Goal: Task Accomplishment & Management: Complete application form

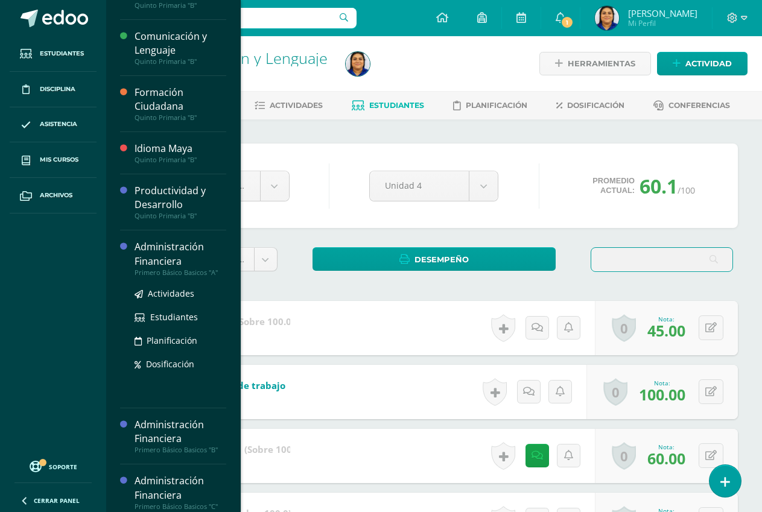
scroll to position [186, 0]
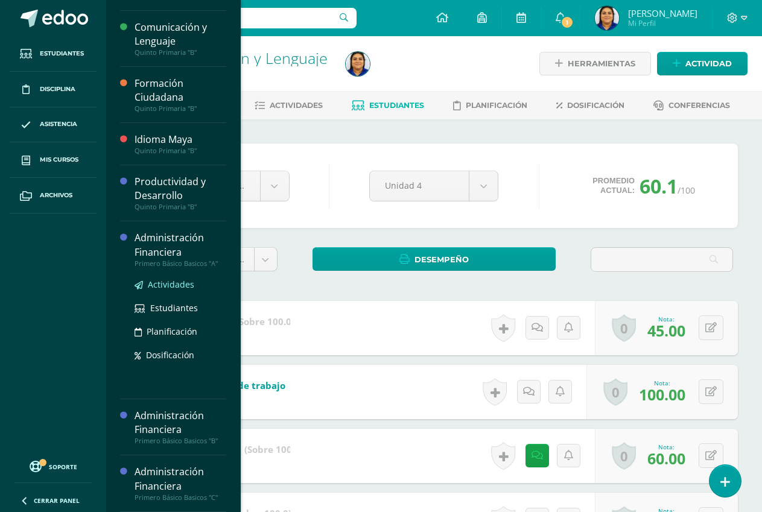
click at [163, 285] on span "Actividades" at bounding box center [171, 284] width 46 height 11
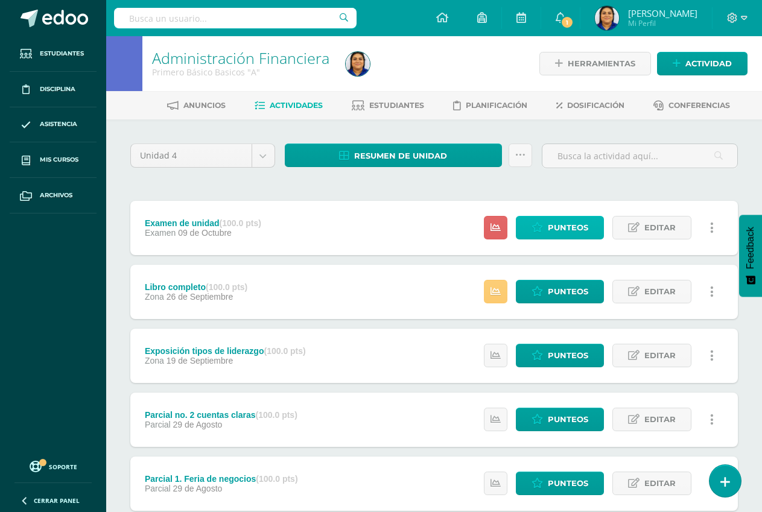
click at [552, 221] on span "Punteos" at bounding box center [568, 228] width 40 height 22
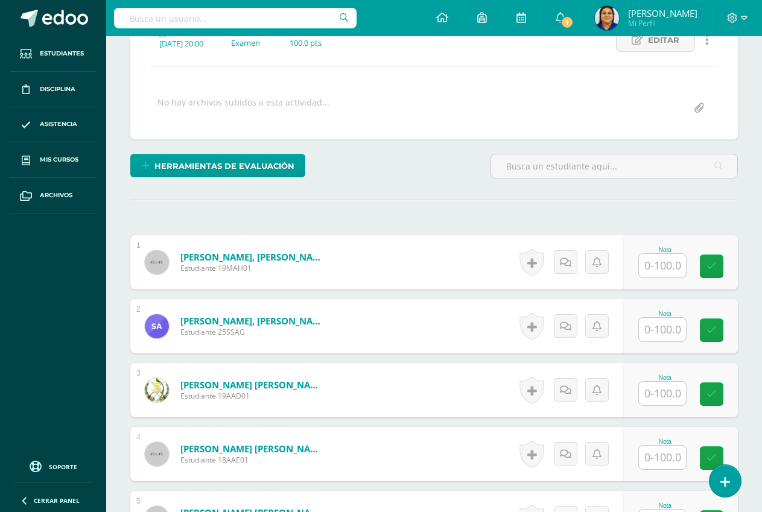
scroll to position [195, 0]
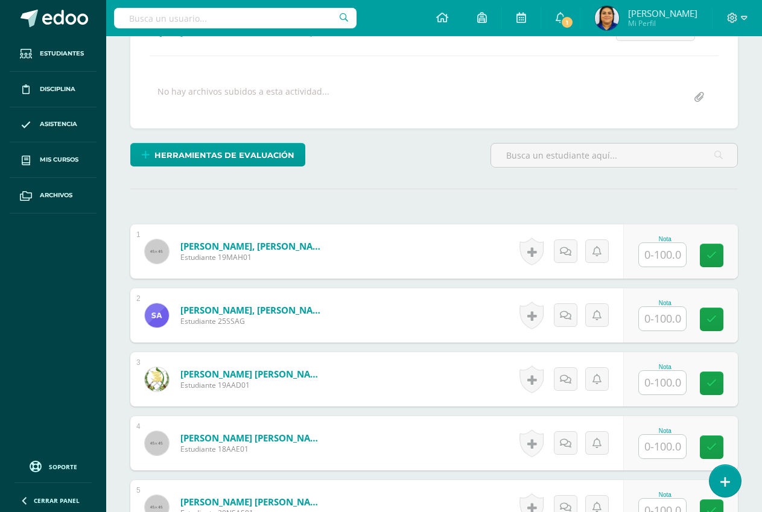
click at [657, 253] on input "text" at bounding box center [662, 255] width 47 height 24
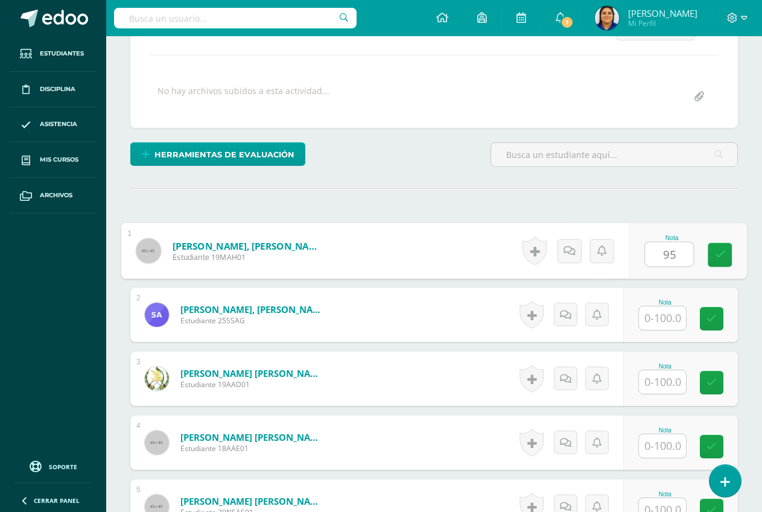
type input "95"
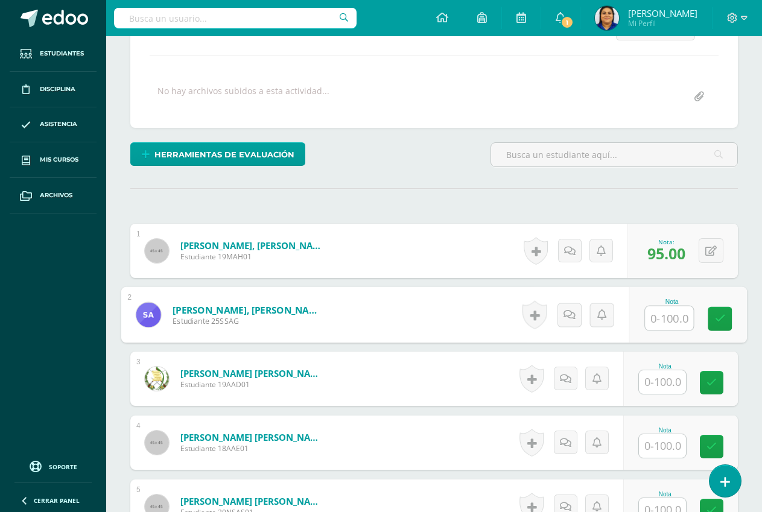
scroll to position [196, 0]
type input "95"
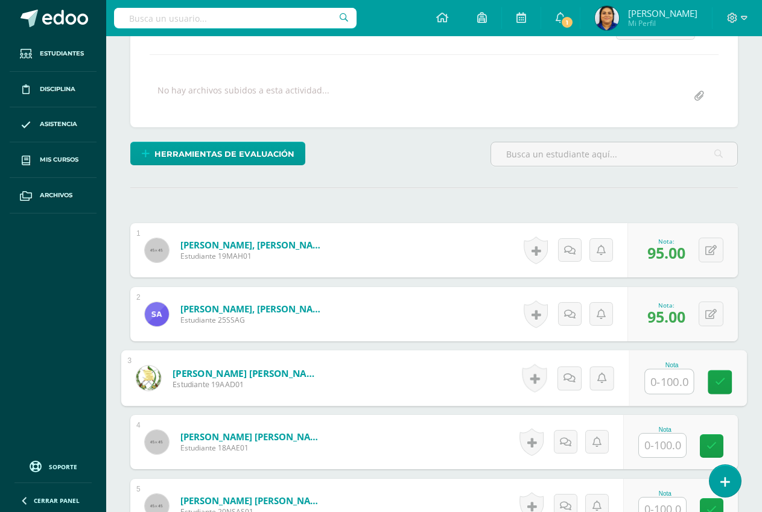
type input "1"
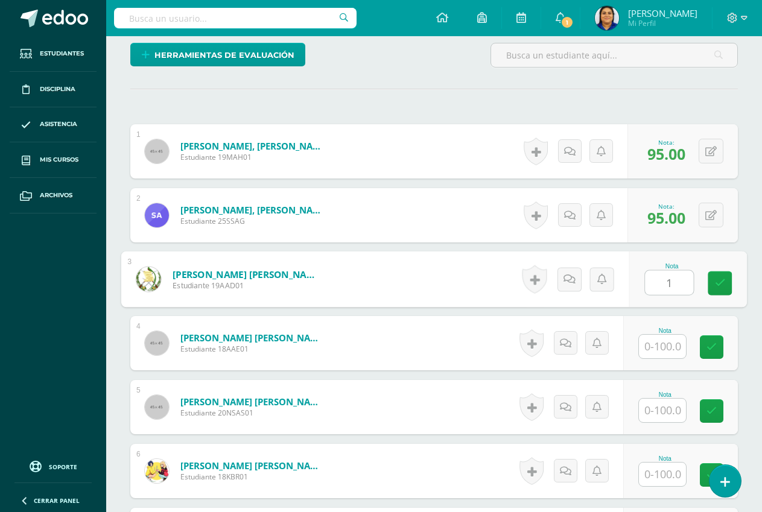
scroll to position [256, 0]
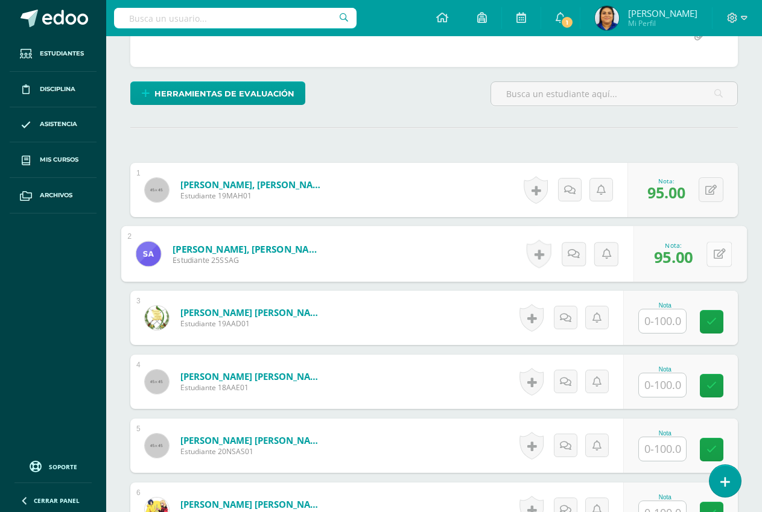
click at [703, 255] on div "0 Logros Logros obtenidos Aún no hay logros agregados Nota: 95.00" at bounding box center [689, 254] width 113 height 56
click at [719, 257] on icon at bounding box center [720, 254] width 12 height 10
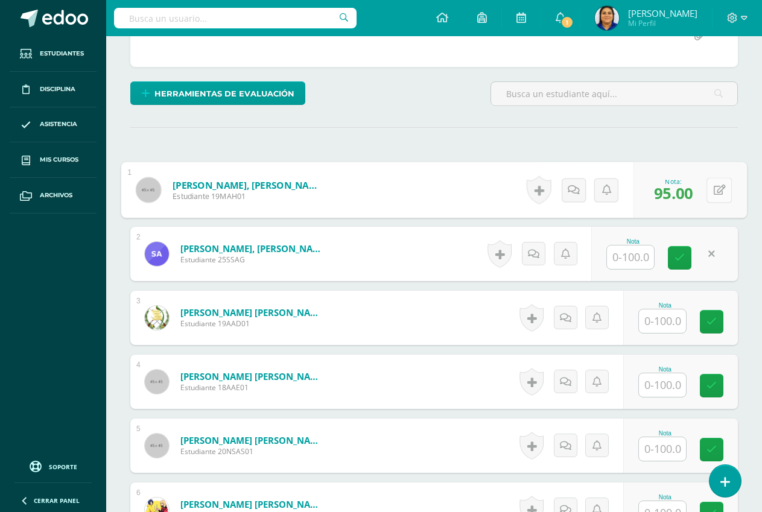
click at [708, 188] on button at bounding box center [718, 189] width 25 height 25
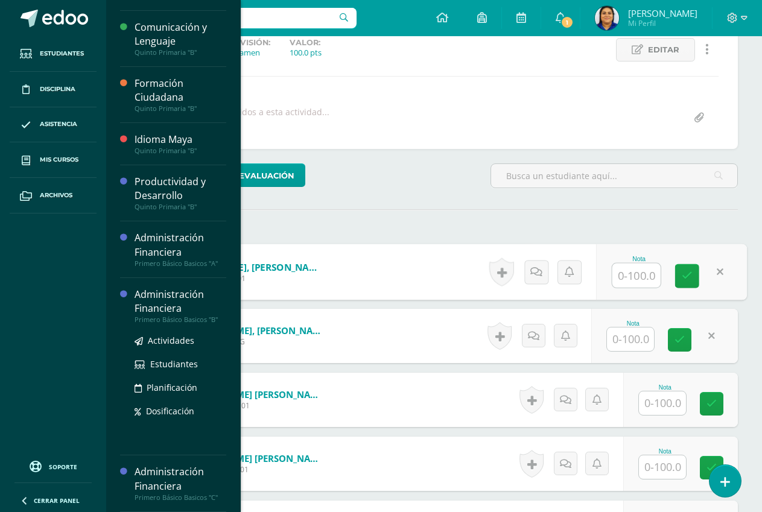
scroll to position [196, 0]
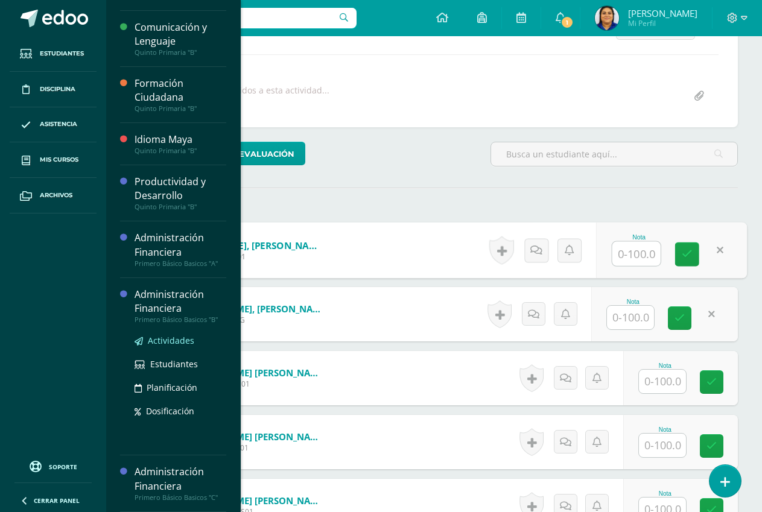
click at [174, 339] on span "Actividades" at bounding box center [171, 340] width 46 height 11
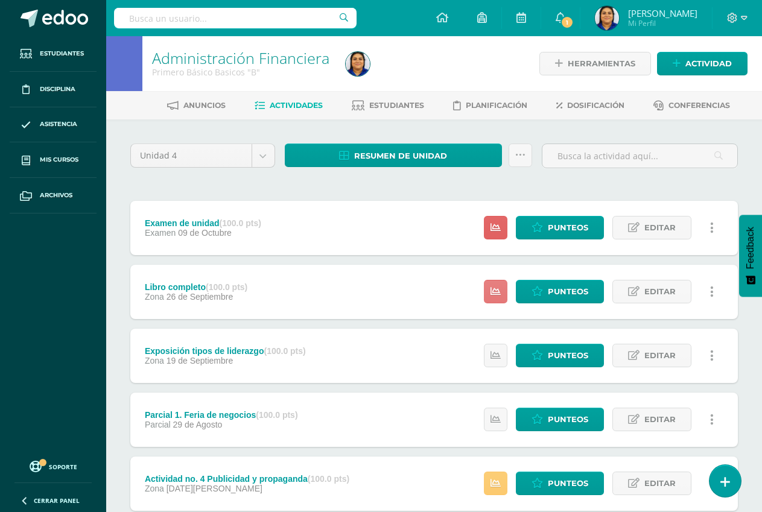
click at [493, 290] on icon at bounding box center [495, 292] width 10 height 10
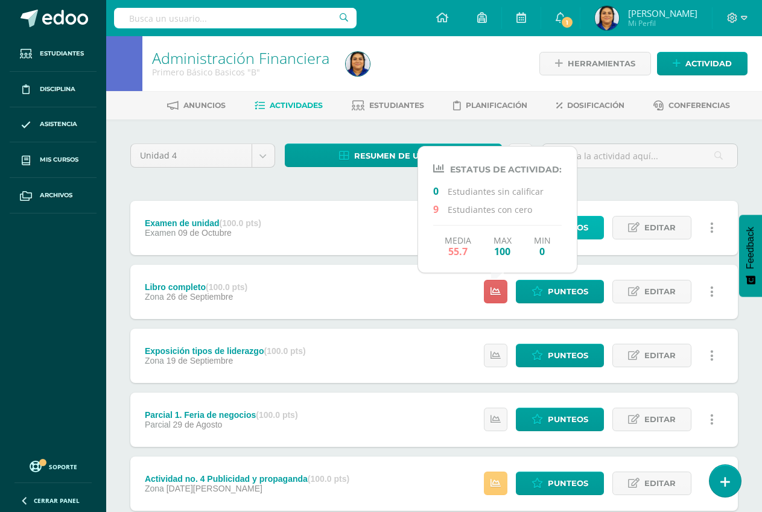
click at [586, 233] on span "Punteos" at bounding box center [568, 228] width 40 height 22
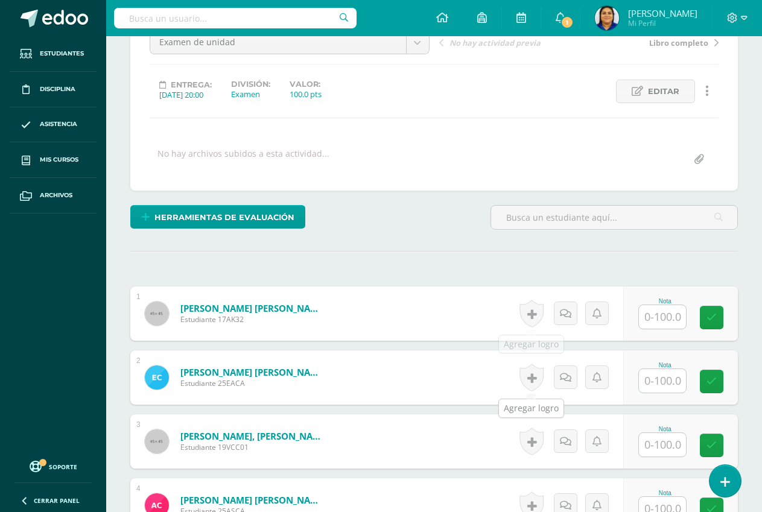
scroll to position [119, 0]
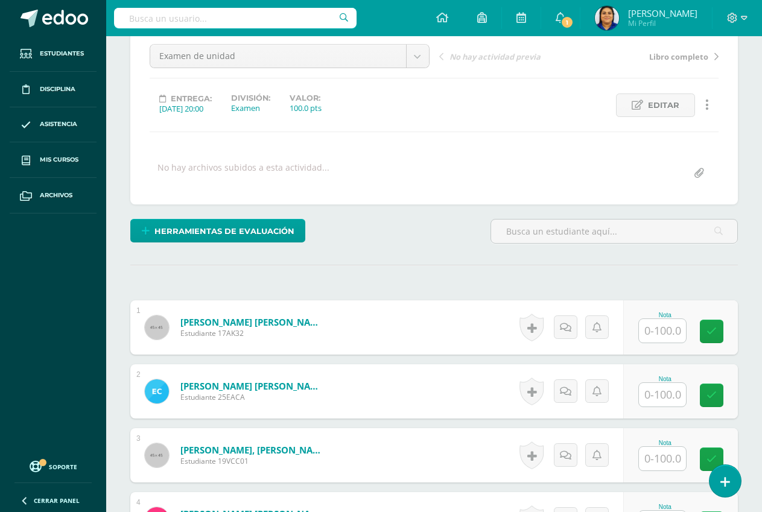
click at [660, 330] on input "text" at bounding box center [662, 331] width 47 height 24
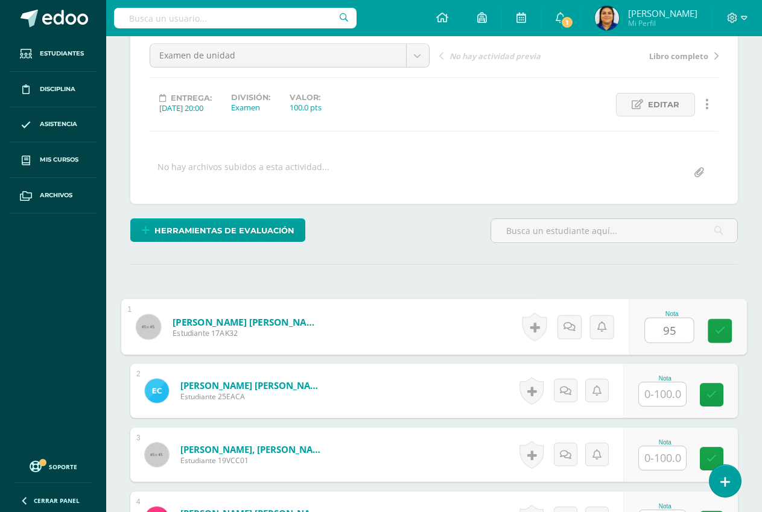
type input "95"
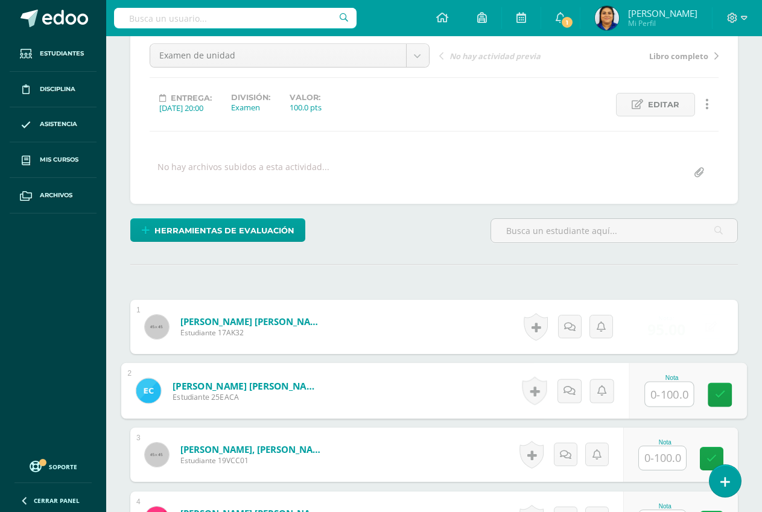
scroll to position [120, 0]
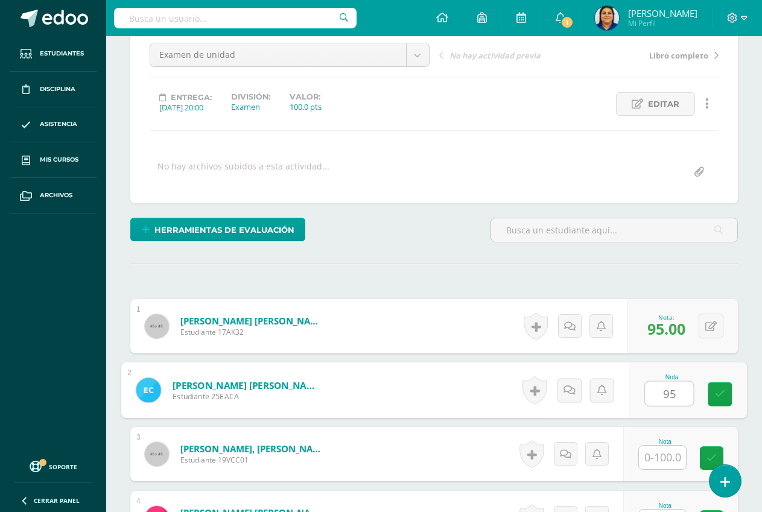
type input "95"
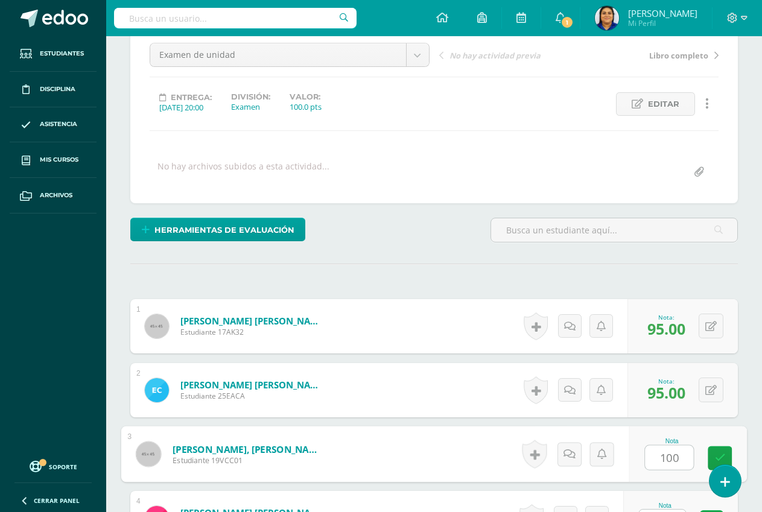
type input "100"
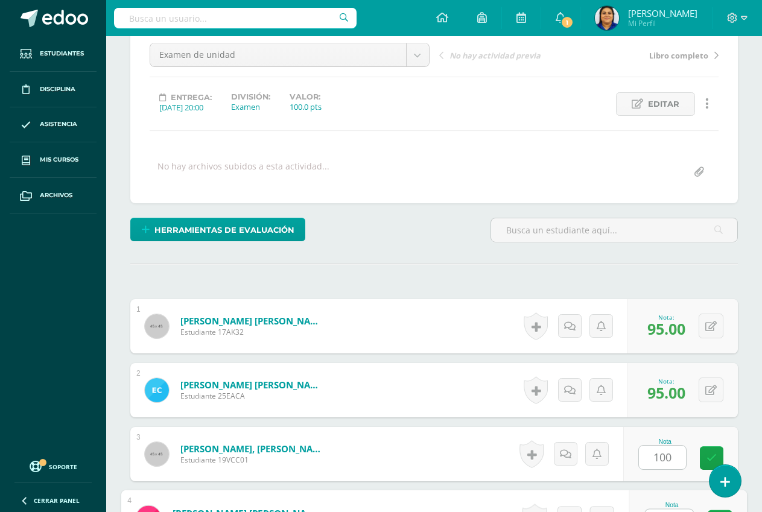
scroll to position [141, 0]
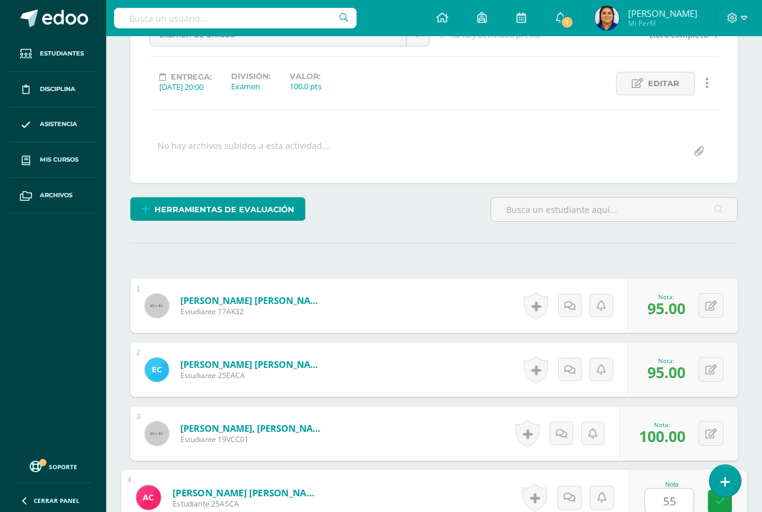
type input "55"
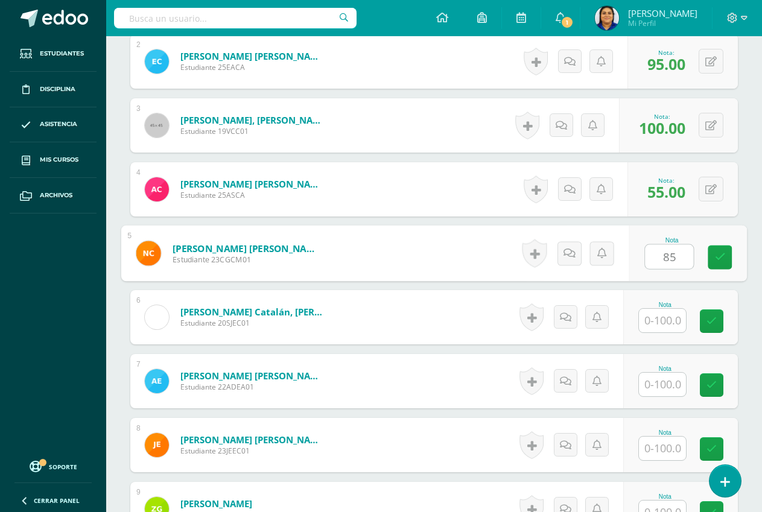
type input "85"
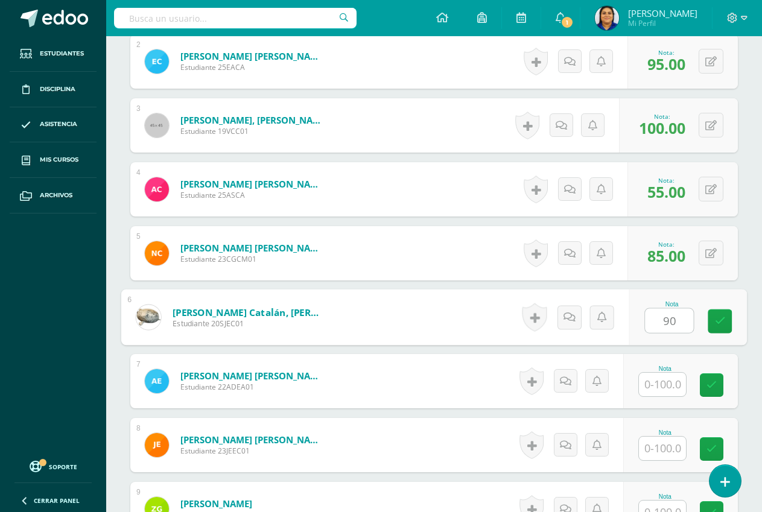
type input "90"
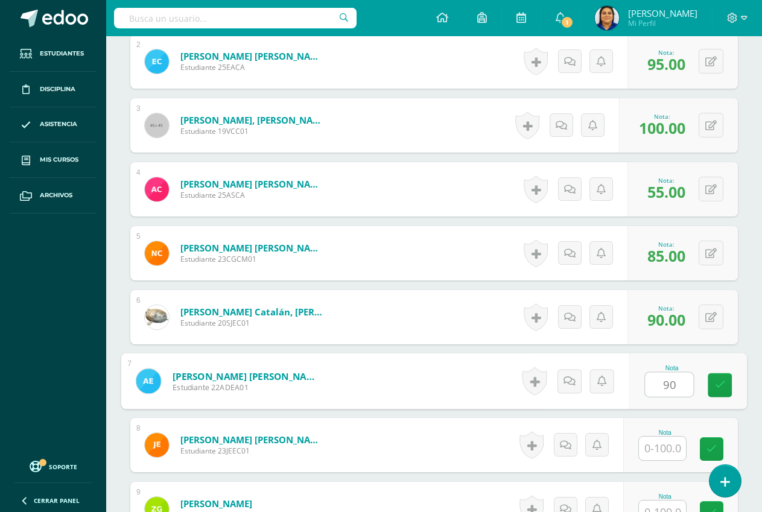
type input "90"
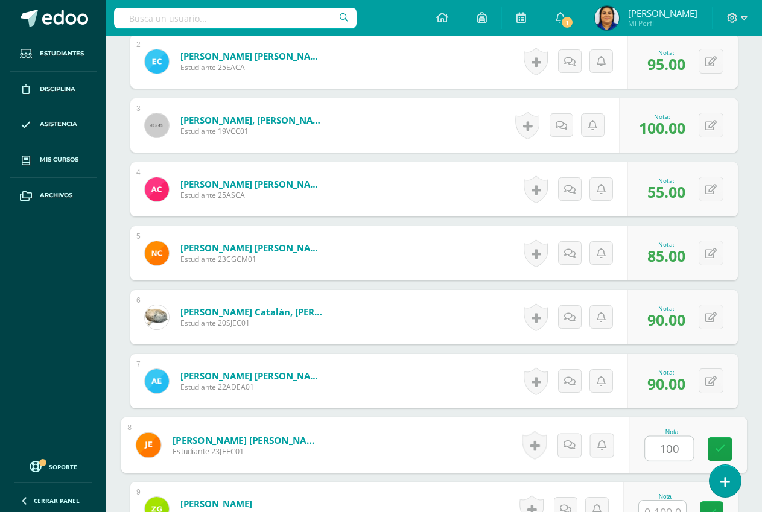
type input "100"
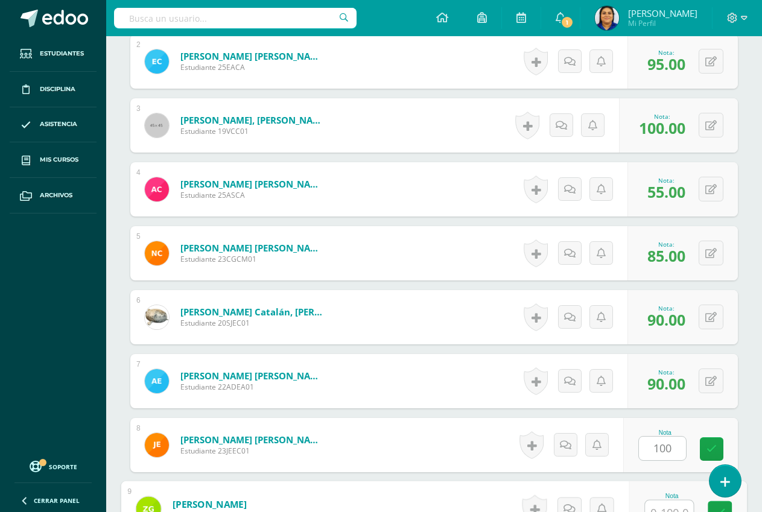
scroll to position [460, 0]
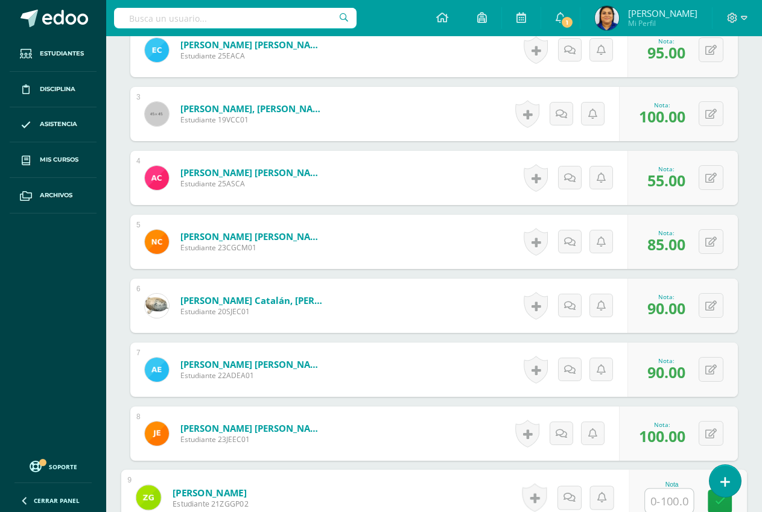
type input "5"
type input "95"
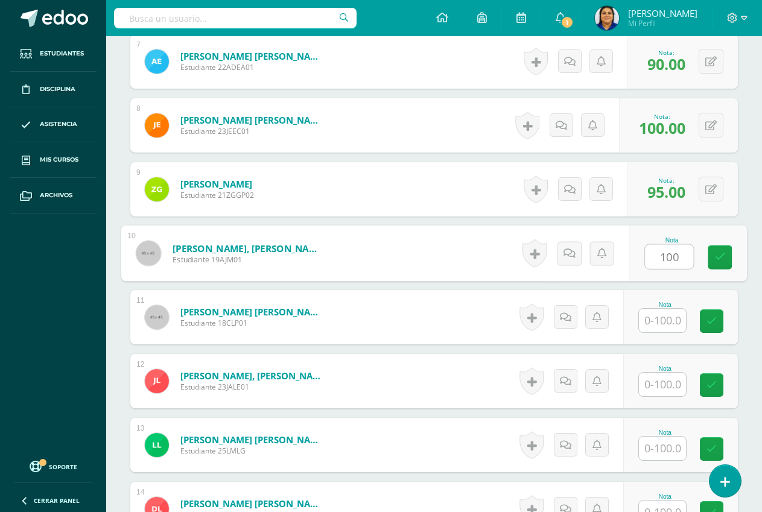
type input "100"
click at [704, 257] on div "0 Logros Logros obtenidos Aún no hay logros agregados Nota: 100.00" at bounding box center [686, 254] width 122 height 56
click at [715, 252] on icon at bounding box center [720, 253] width 12 height 10
click at [661, 320] on input "text" at bounding box center [662, 321] width 47 height 24
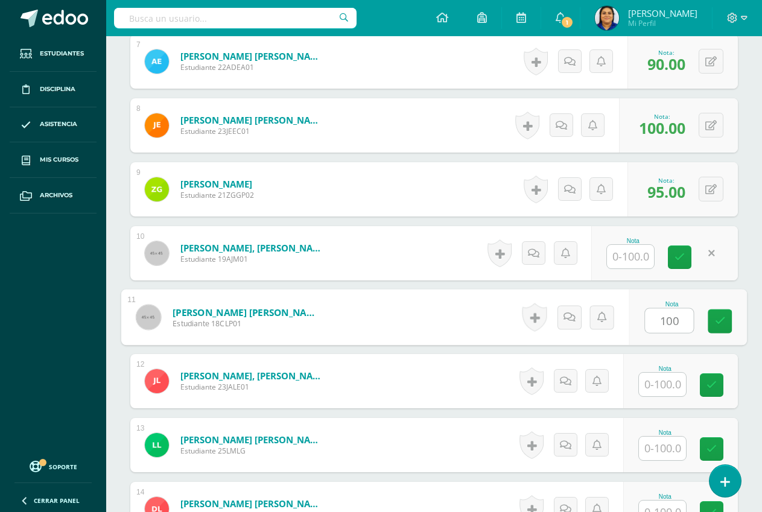
type input "100"
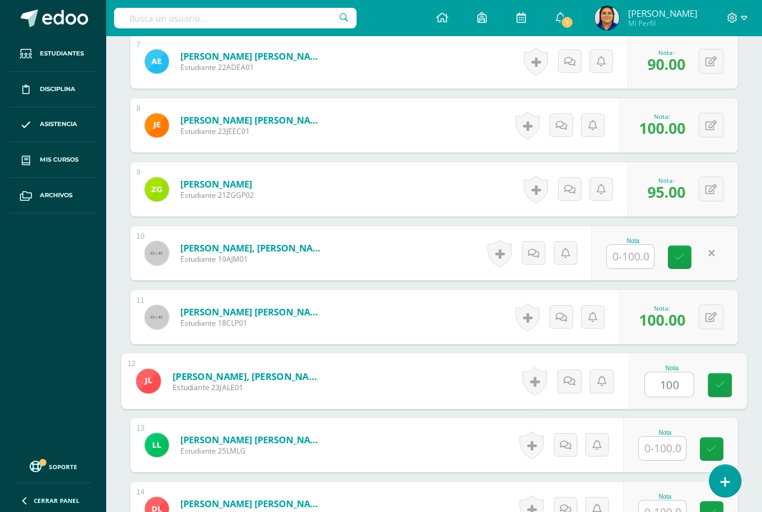
type input "100"
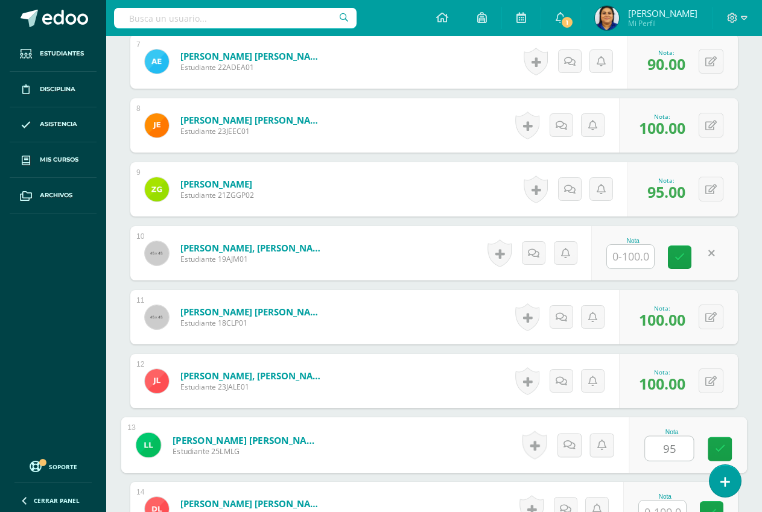
type input "95"
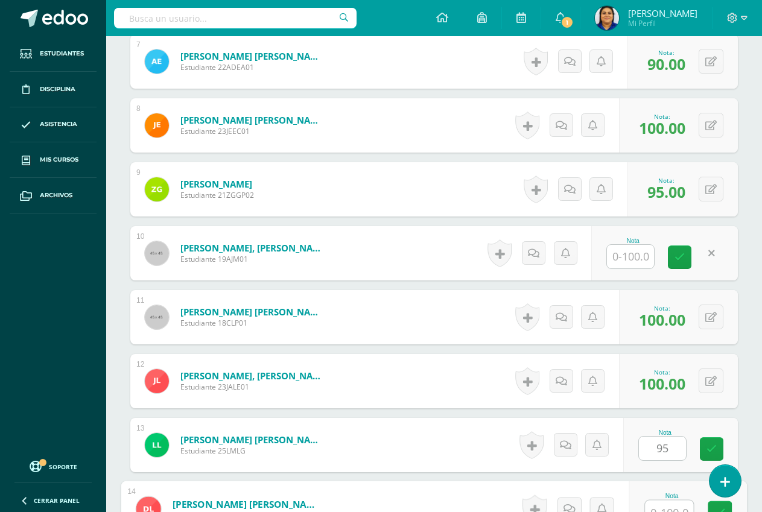
scroll to position [780, 0]
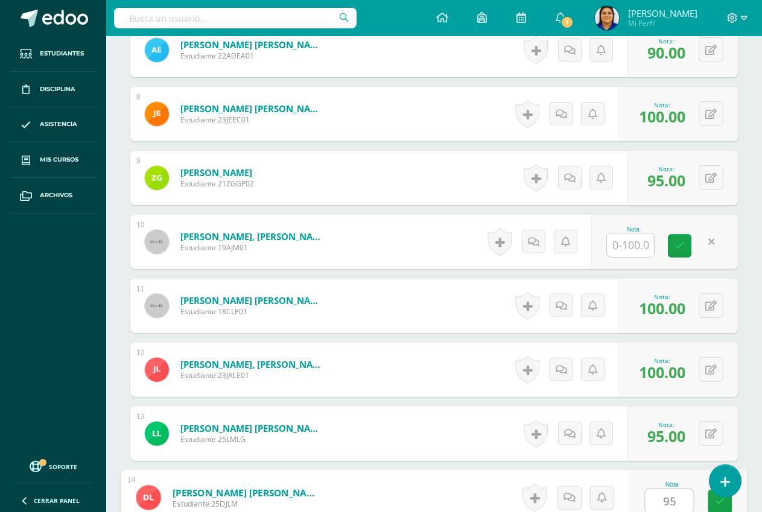
type input "95"
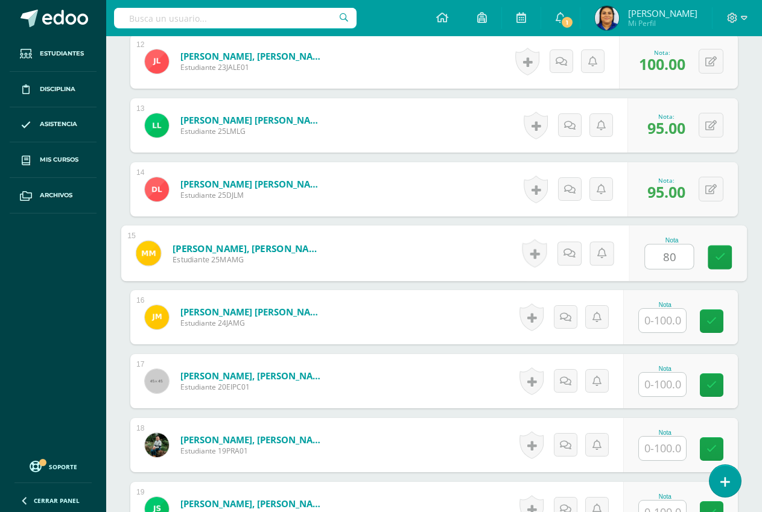
type input "80"
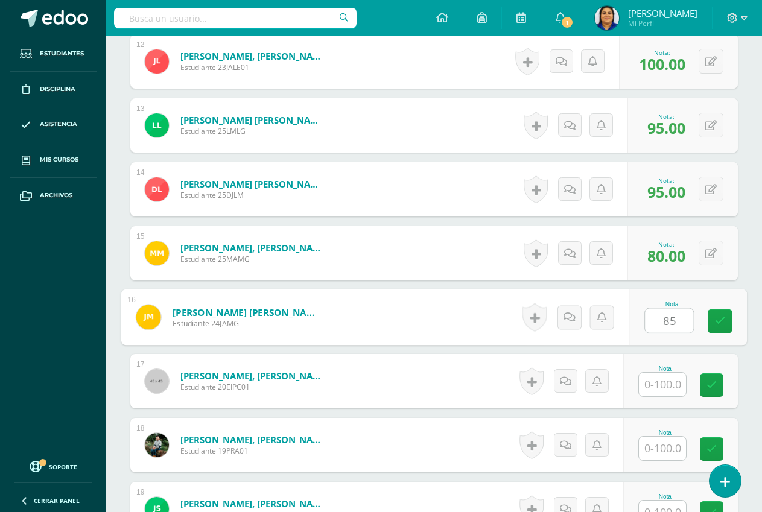
type input "85"
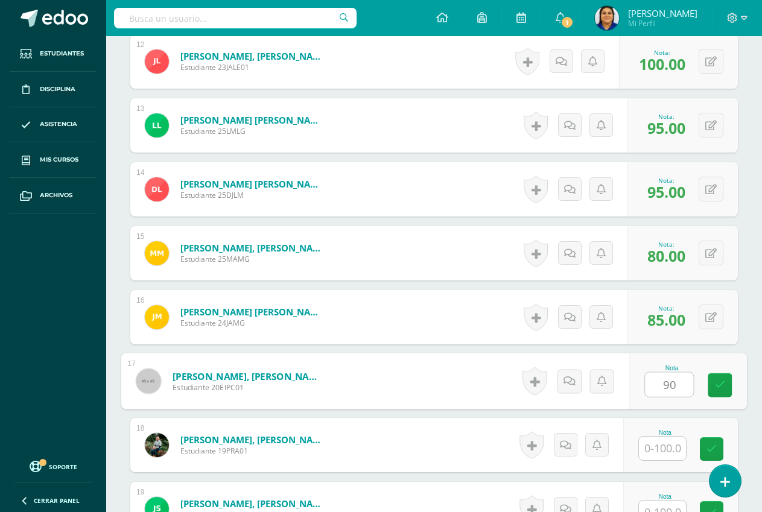
type input "90"
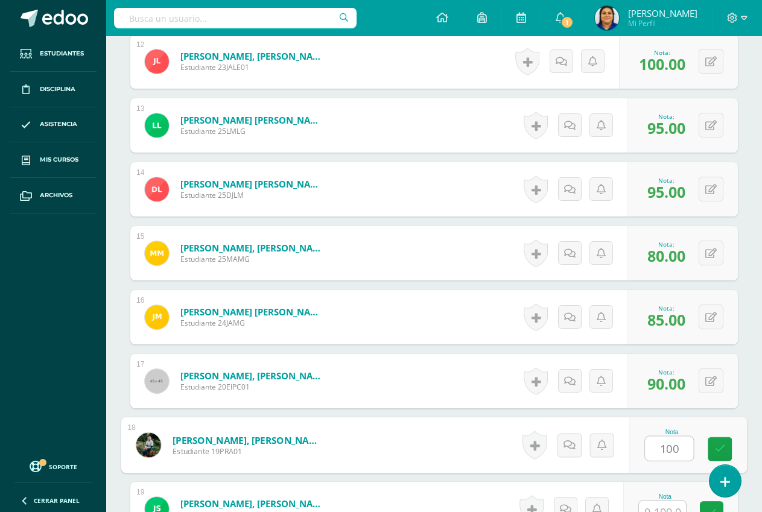
type input "100"
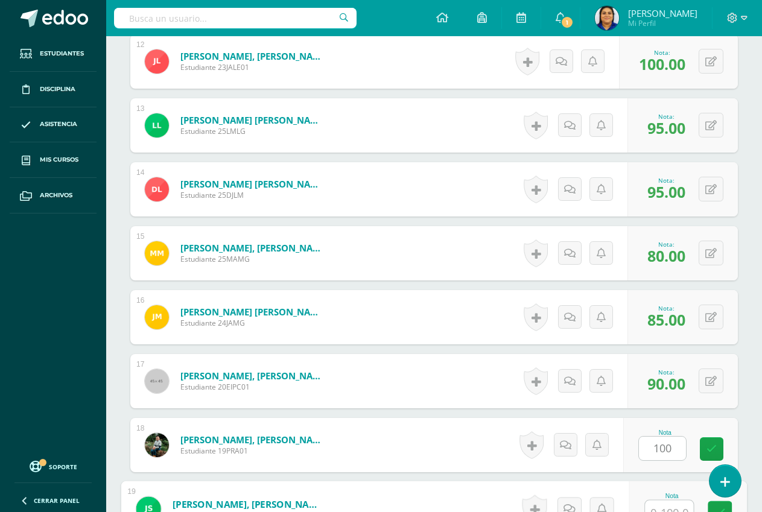
scroll to position [1100, 0]
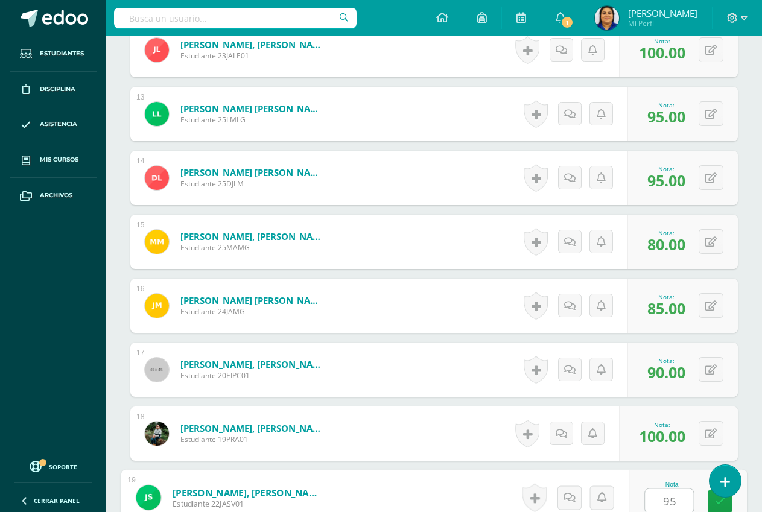
type input "95"
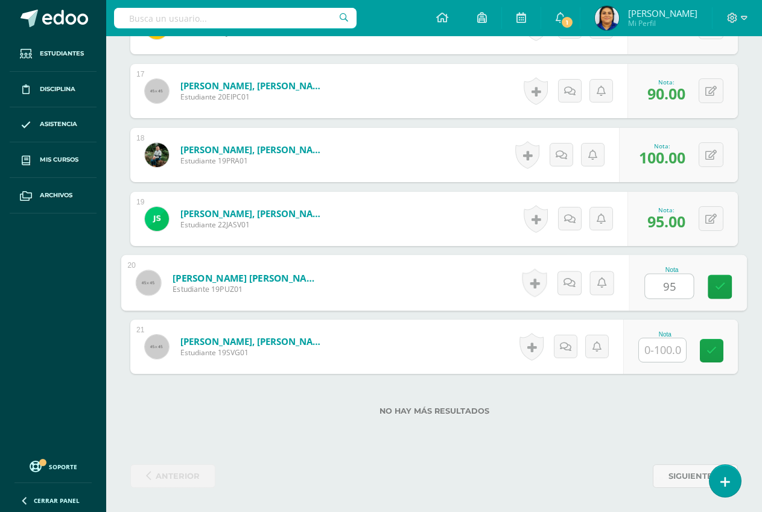
type input "95"
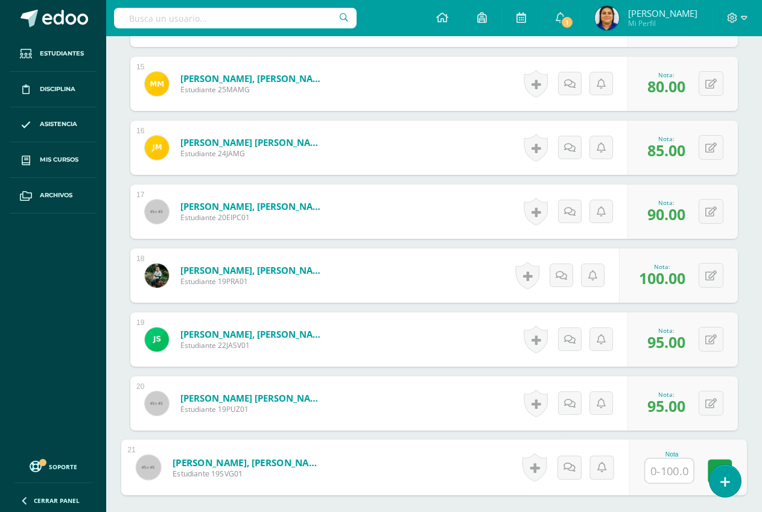
scroll to position [1318, 0]
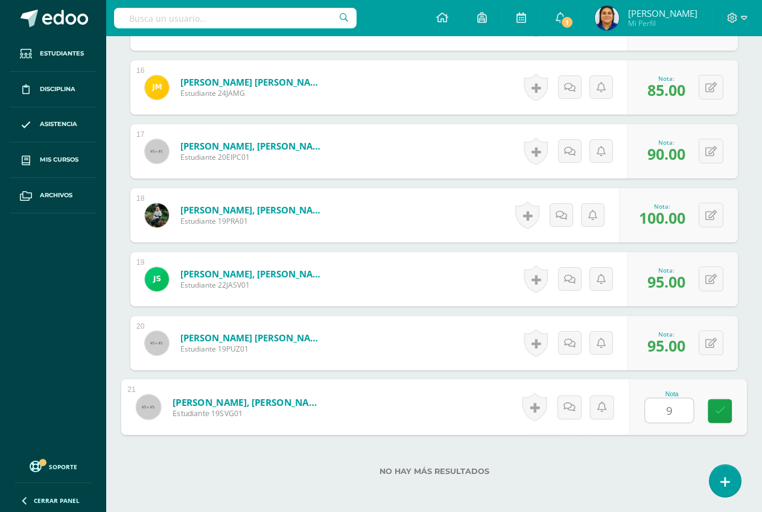
type input "95"
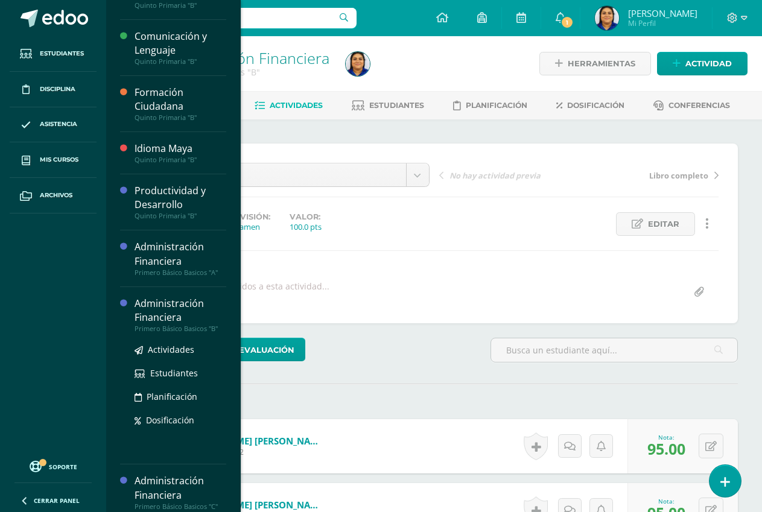
scroll to position [186, 0]
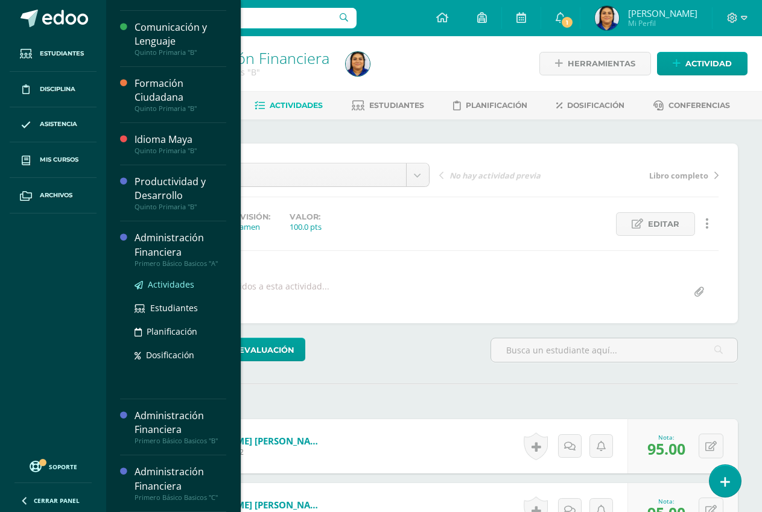
click at [174, 279] on span "Actividades" at bounding box center [171, 284] width 46 height 11
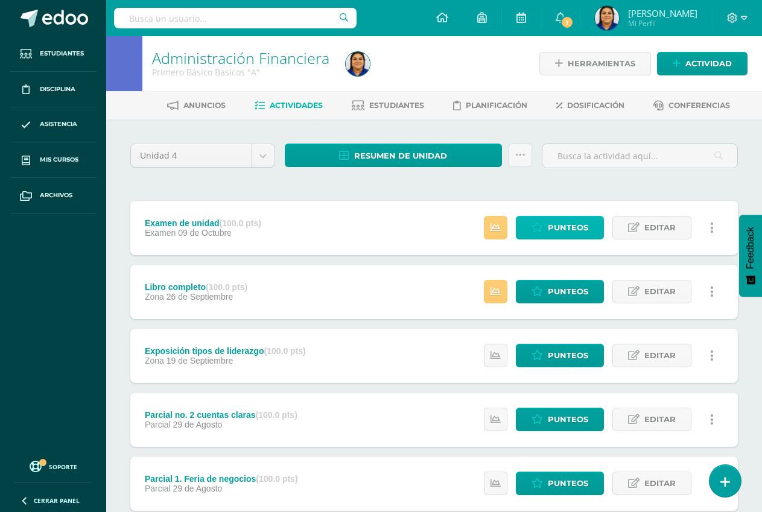
click at [563, 227] on span "Punteos" at bounding box center [568, 228] width 40 height 22
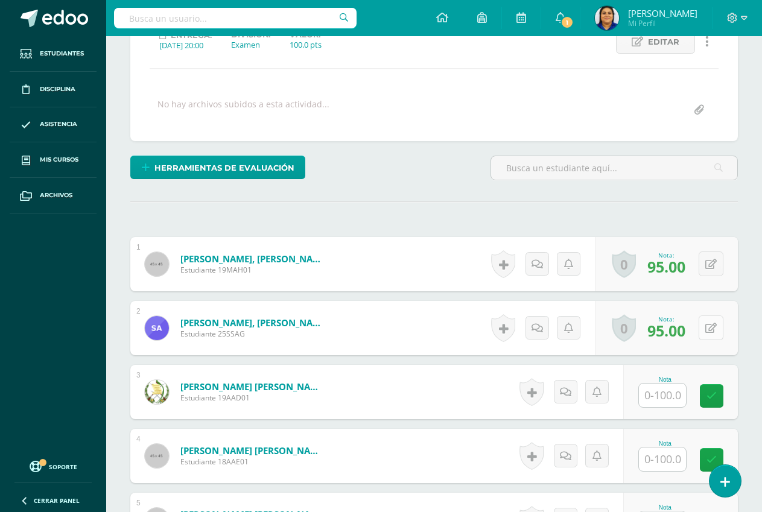
scroll to position [183, 0]
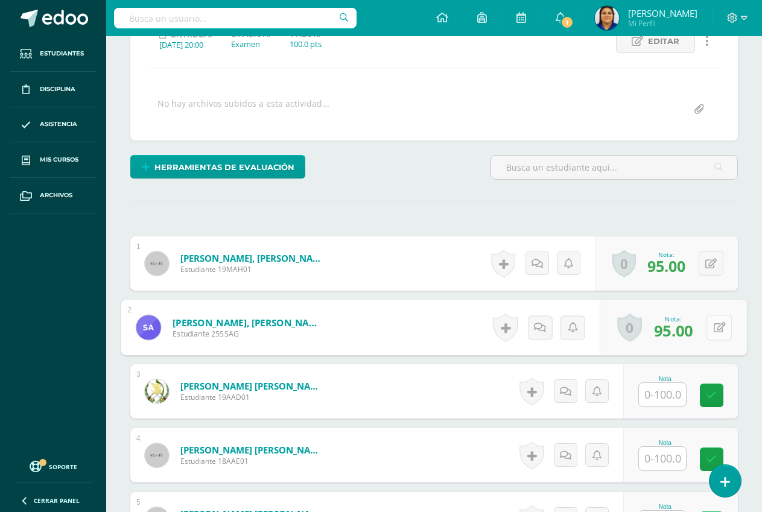
click at [712, 326] on button at bounding box center [718, 327] width 25 height 25
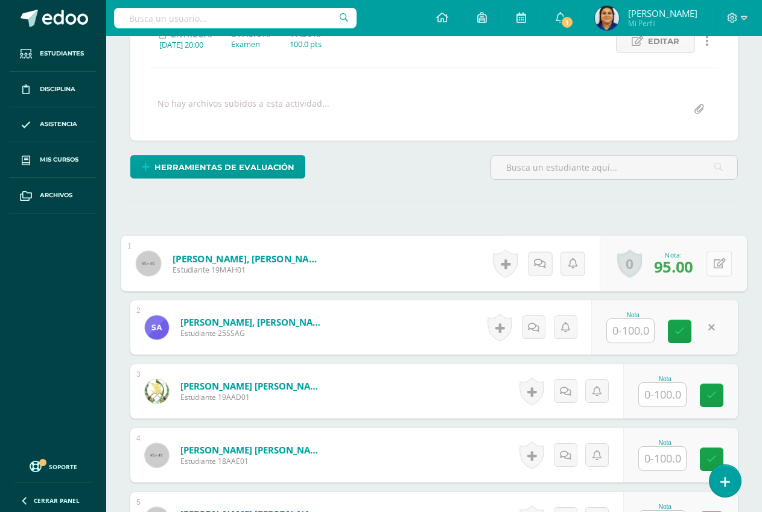
click at [711, 265] on button at bounding box center [718, 263] width 25 height 25
type input "95"
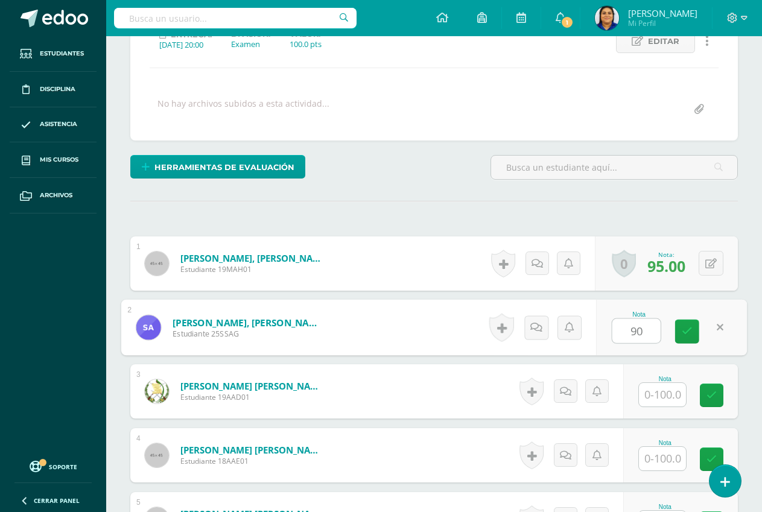
type input "90"
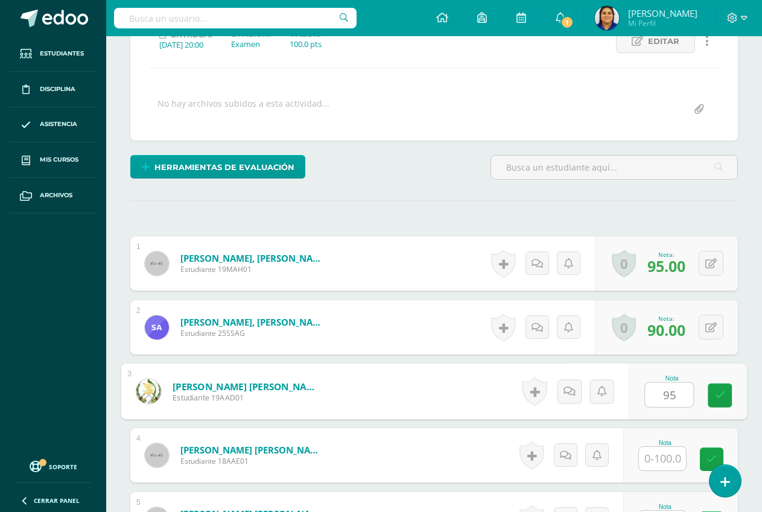
type input "95"
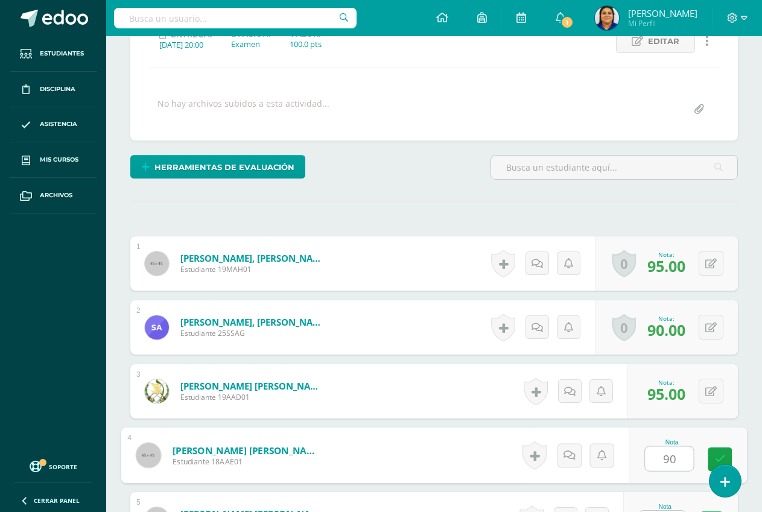
type input "90"
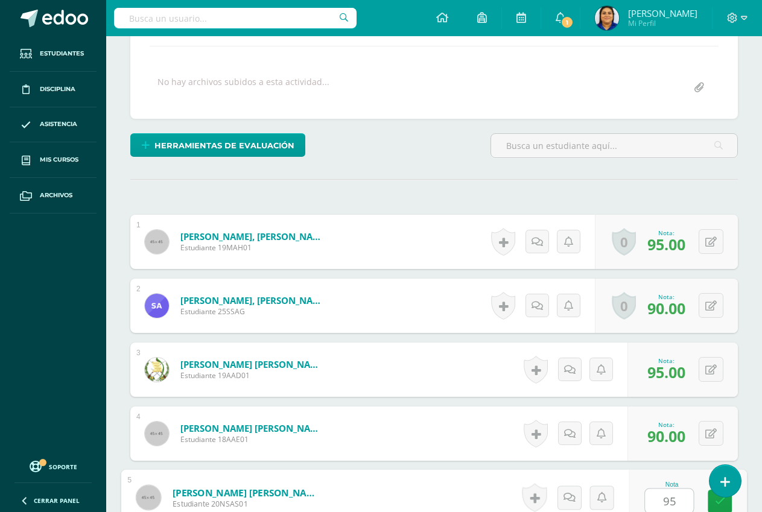
type input "95"
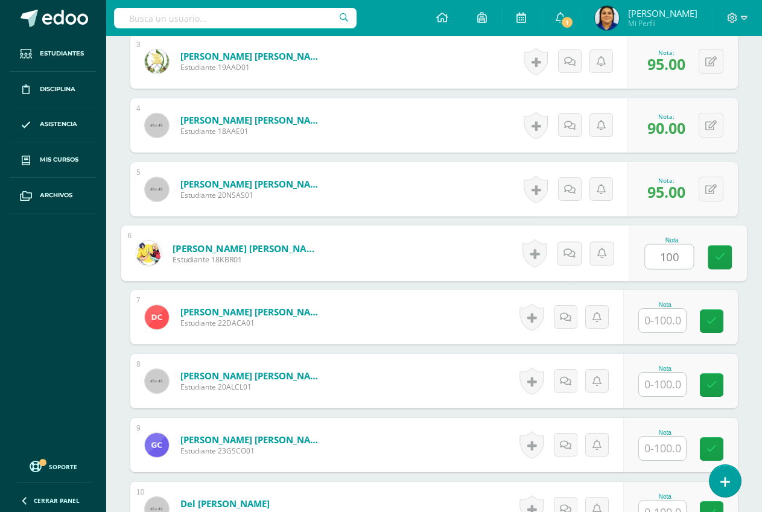
type input "100"
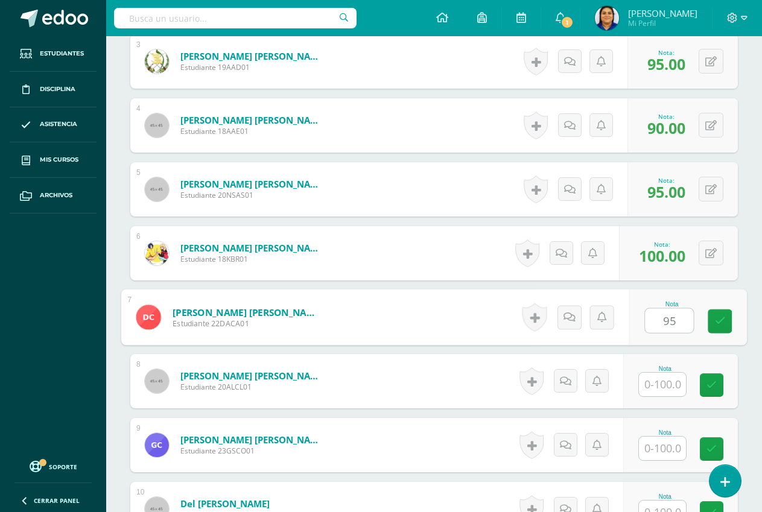
type input "9"
type input "85"
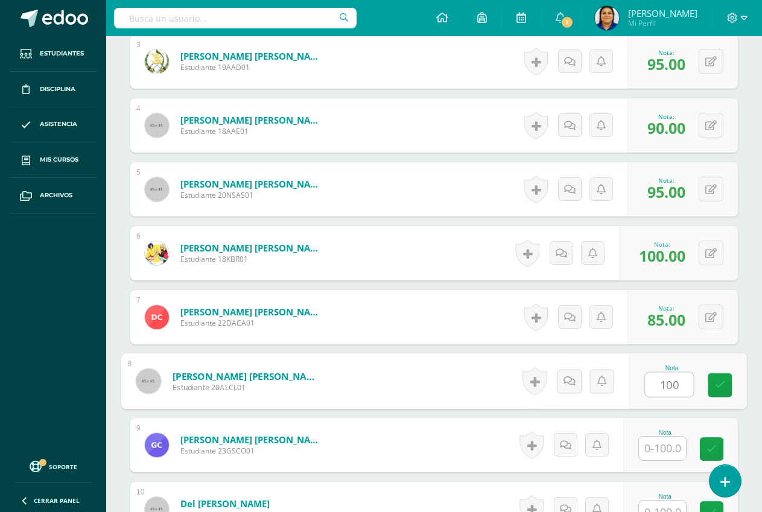
type input "100"
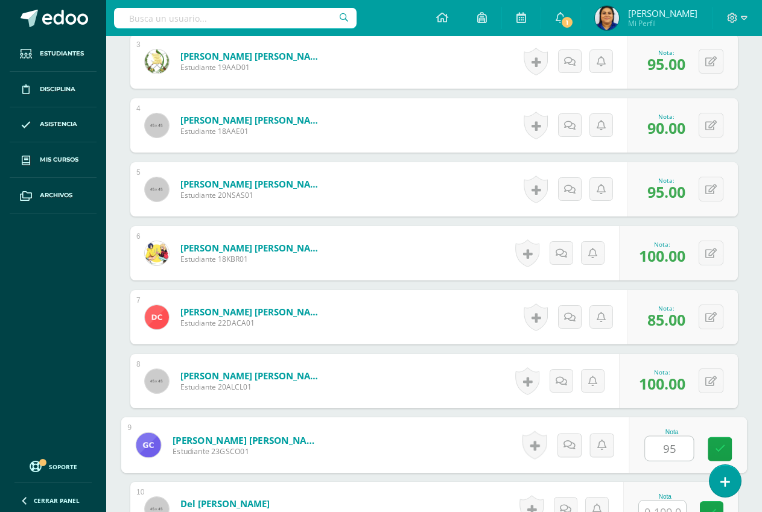
type input "95"
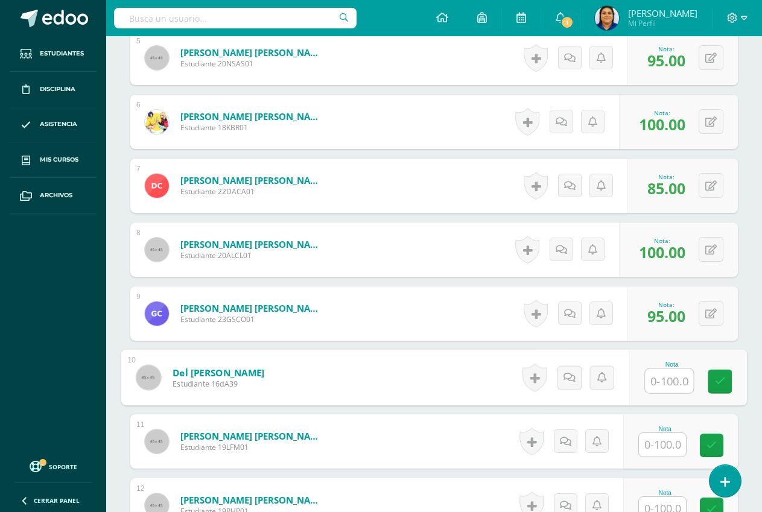
scroll to position [645, 0]
type input "60"
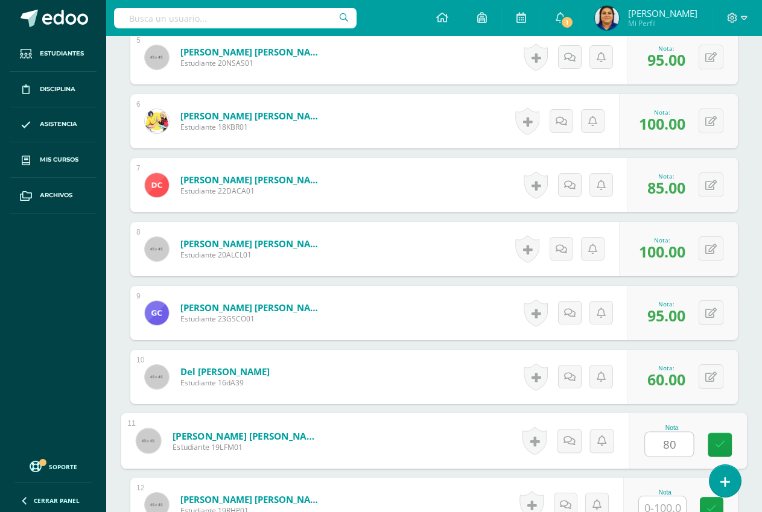
type input "80"
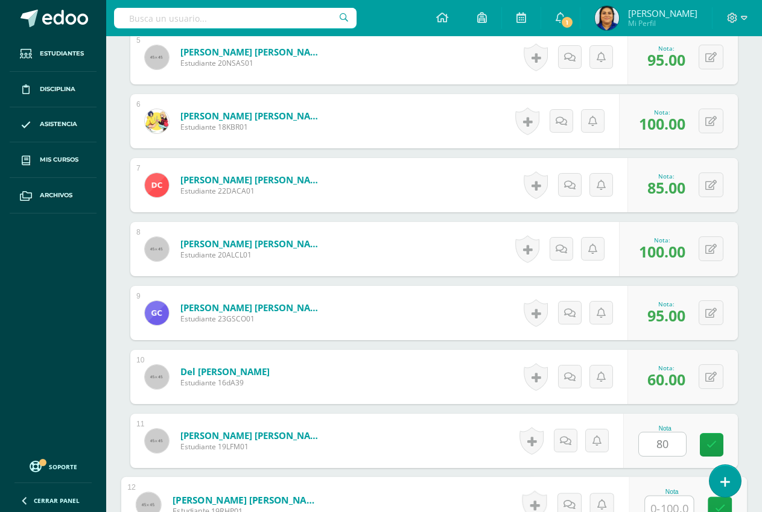
scroll to position [652, 0]
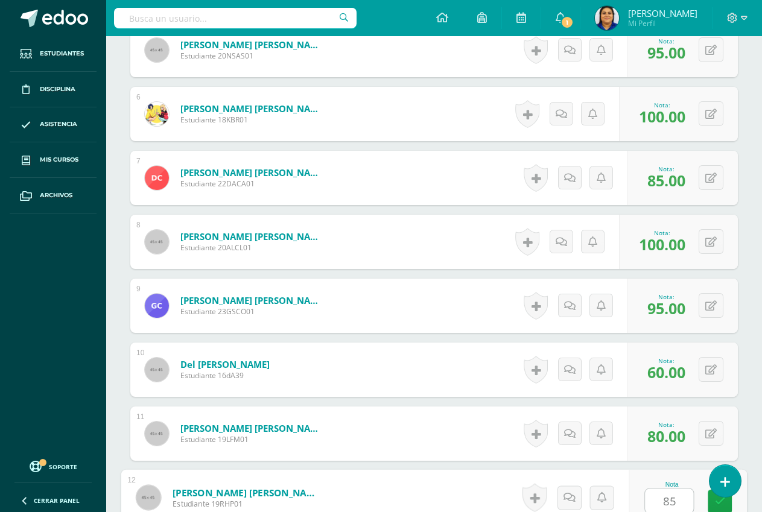
type input "85"
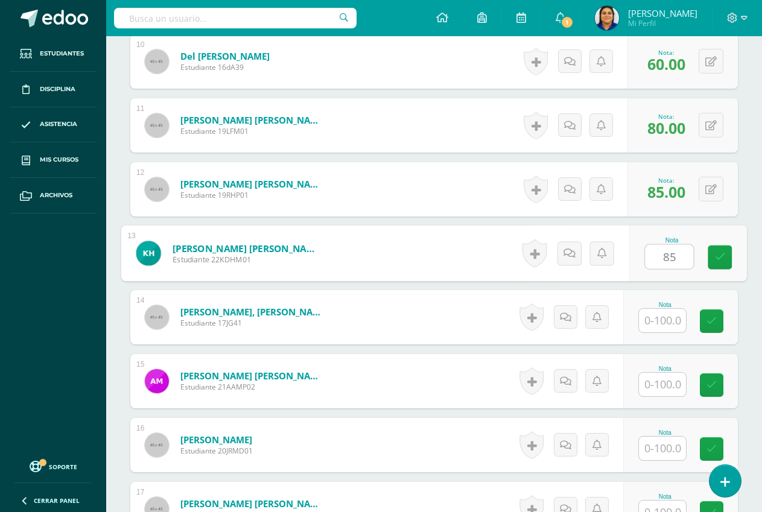
type input "85"
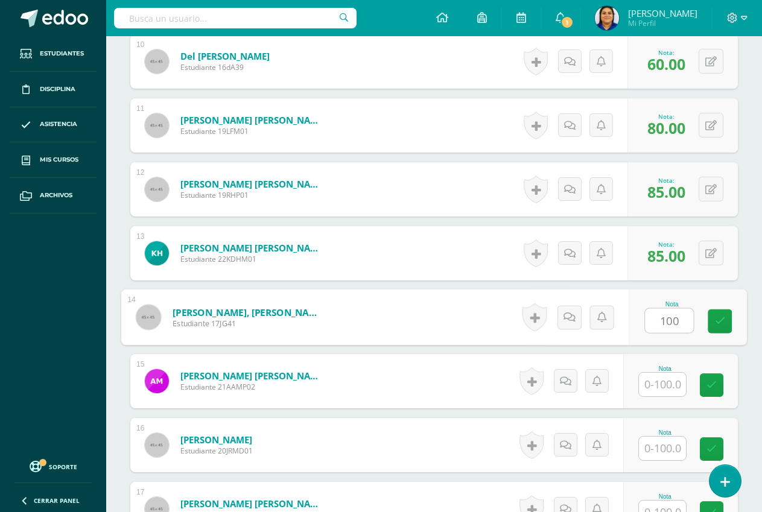
type input "100"
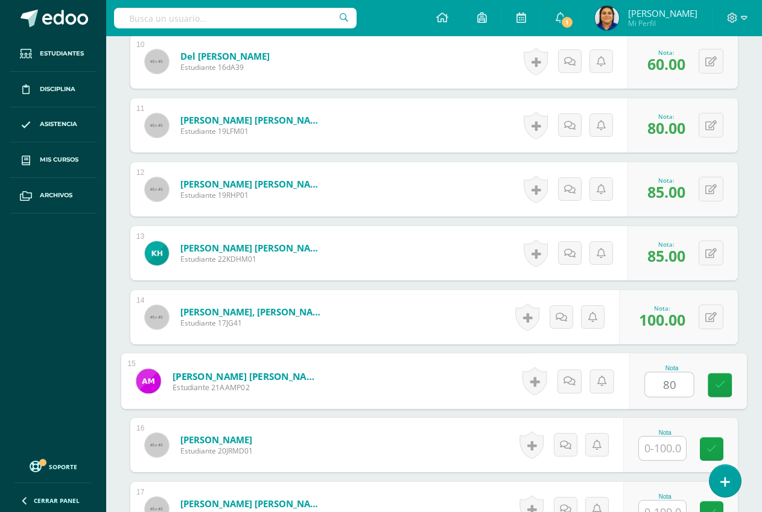
type input "80"
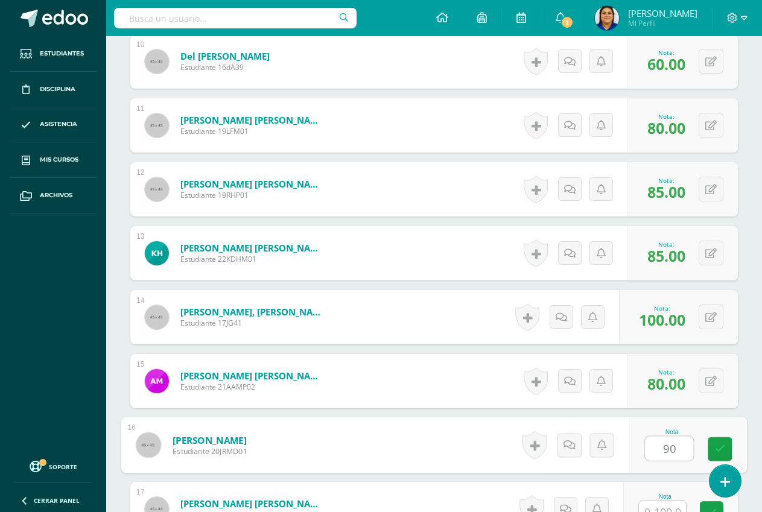
type input "90"
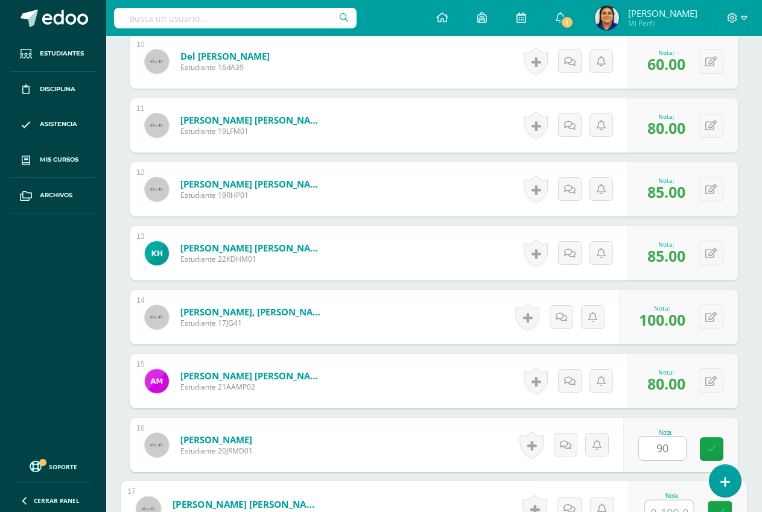
scroll to position [972, 0]
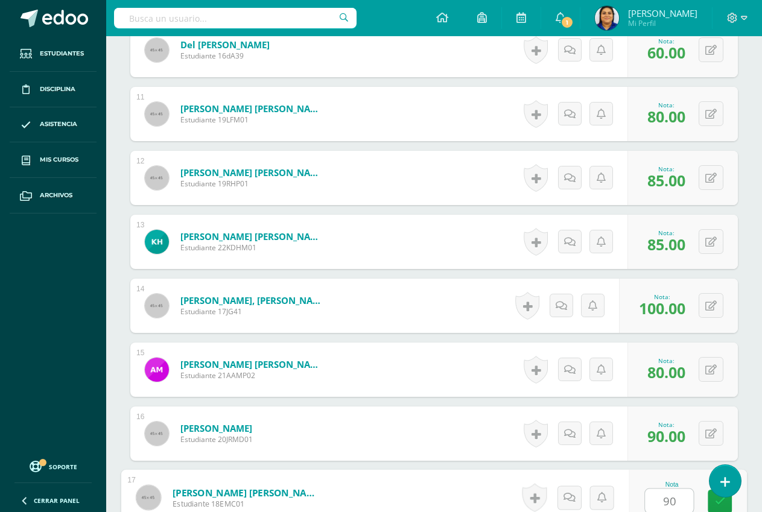
type input "90"
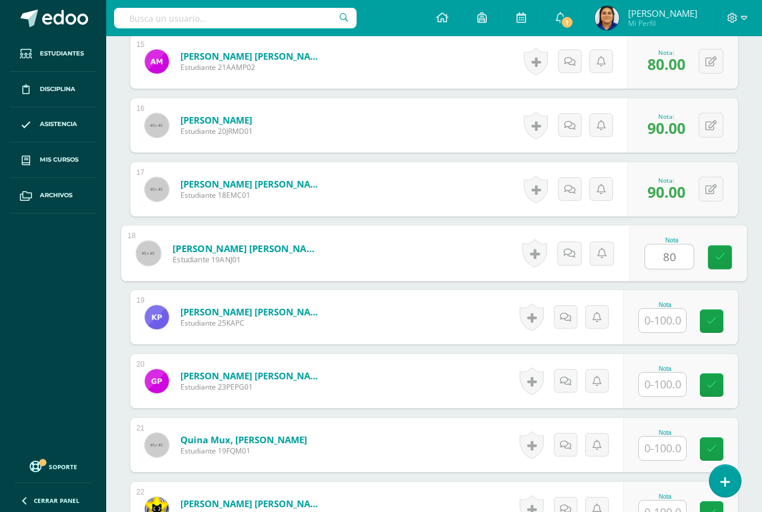
type input "80"
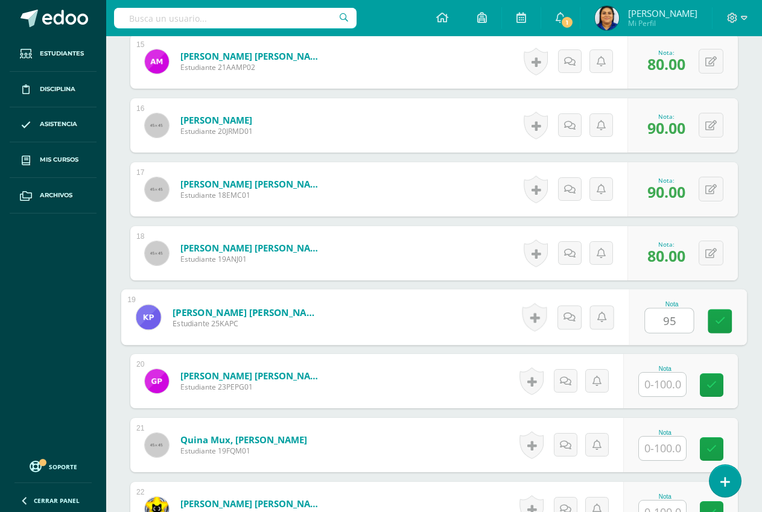
type input "95"
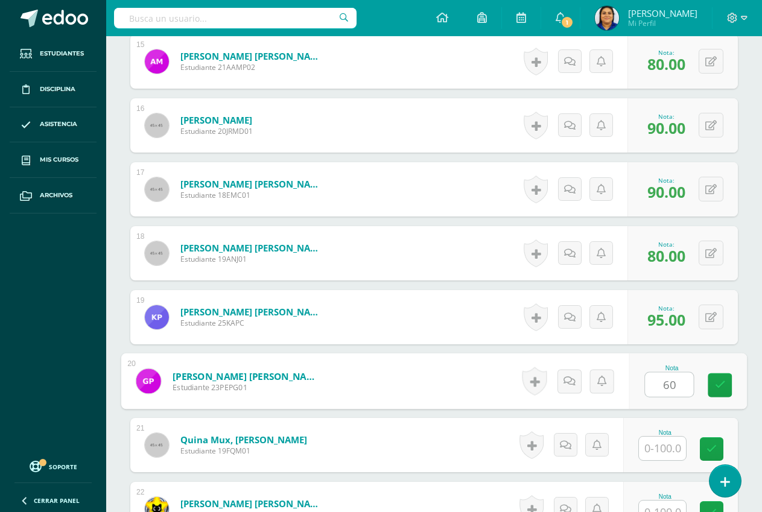
type input "60"
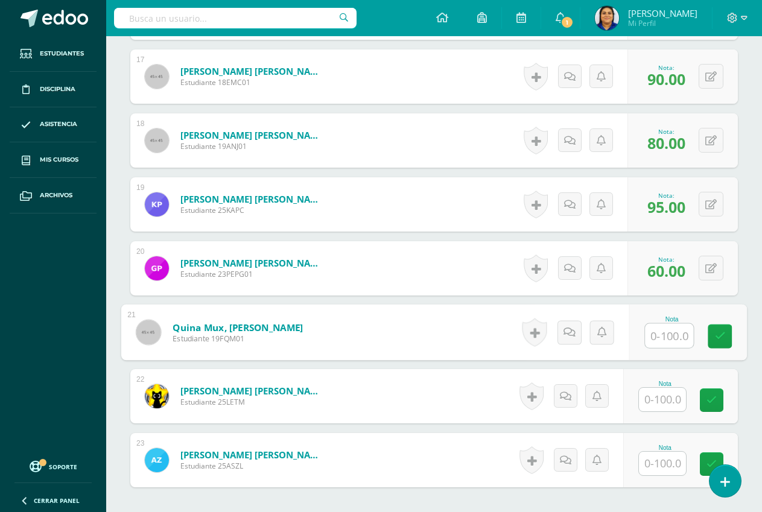
scroll to position [1401, 0]
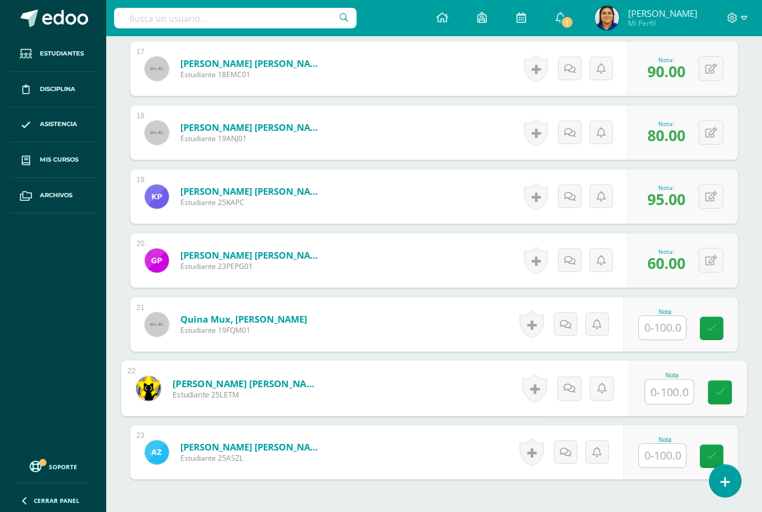
click at [672, 395] on input "text" at bounding box center [669, 392] width 48 height 24
type input "90"
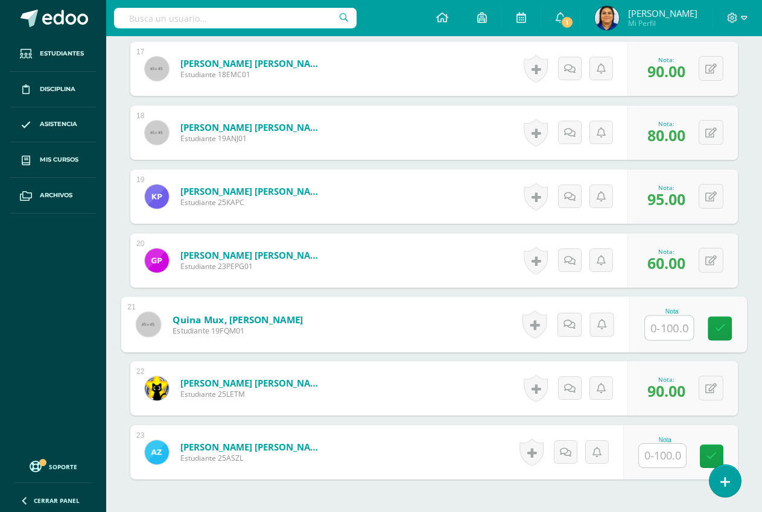
click at [667, 328] on input "text" at bounding box center [669, 328] width 48 height 24
type input "100"
click at [661, 455] on input "text" at bounding box center [662, 456] width 47 height 24
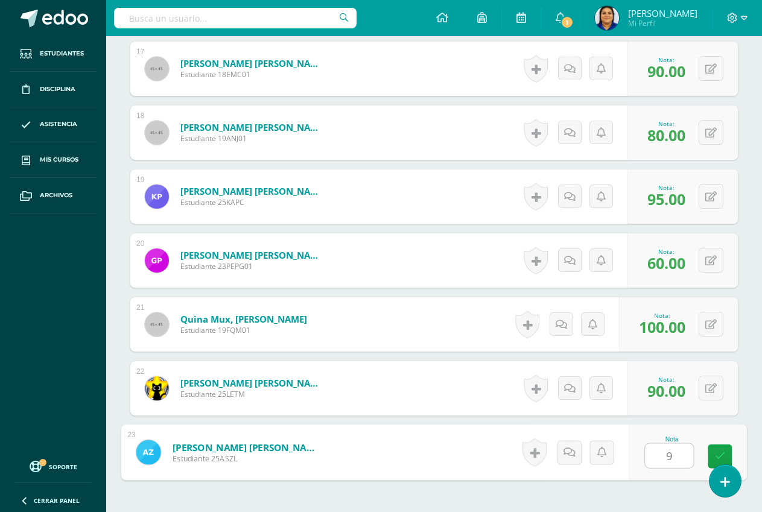
type input "95"
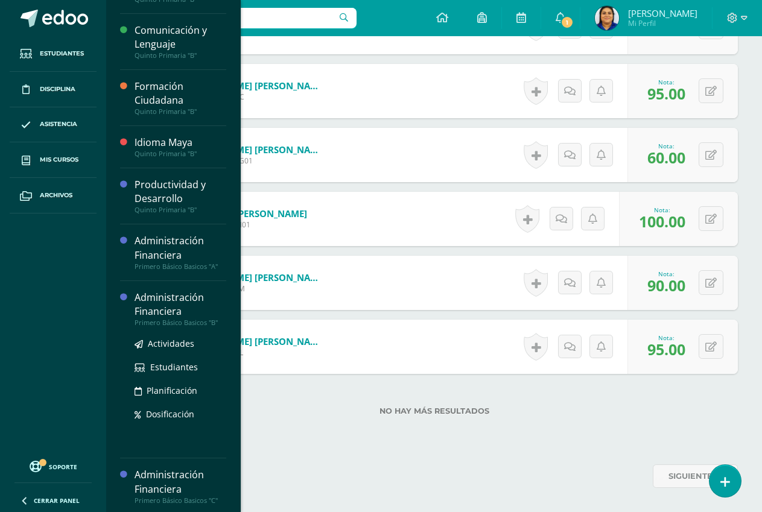
scroll to position [186, 0]
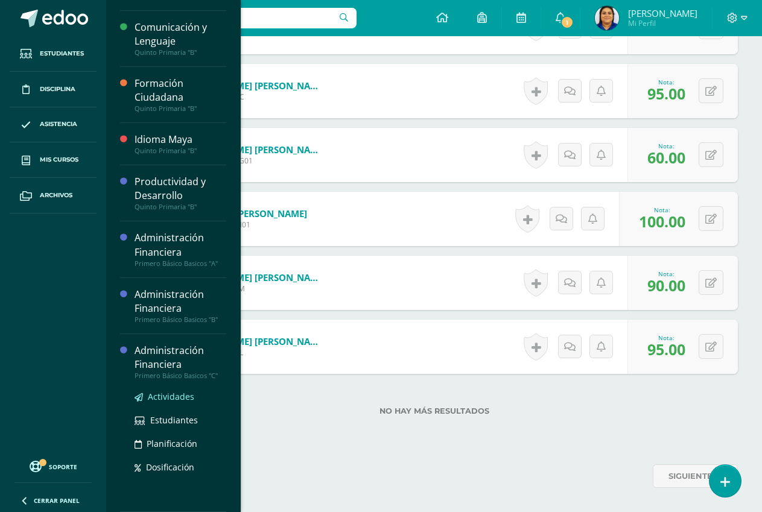
click at [171, 399] on span "Actividades" at bounding box center [171, 396] width 46 height 11
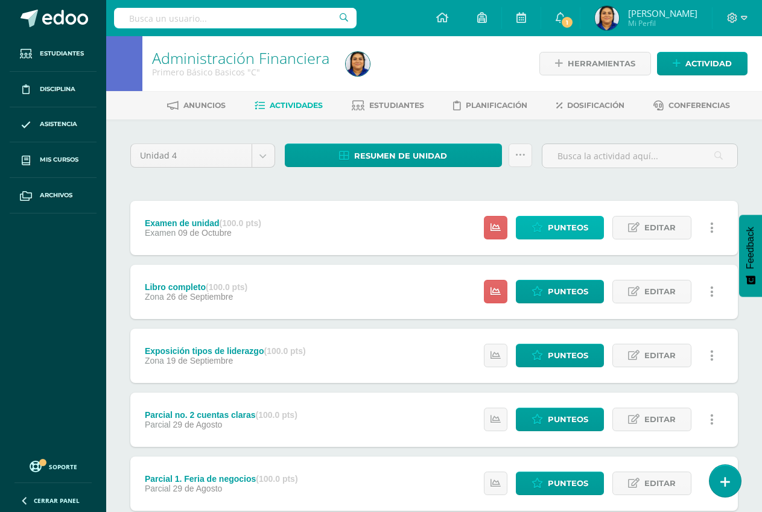
click at [563, 229] on span "Punteos" at bounding box center [568, 228] width 40 height 22
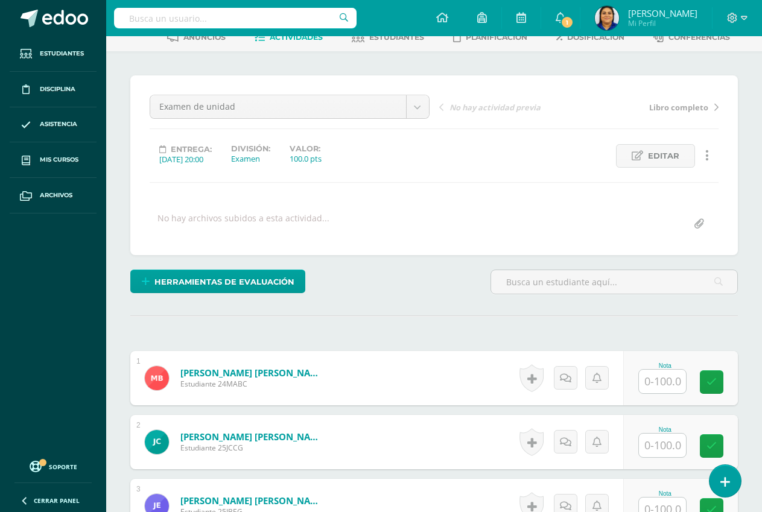
scroll to position [242, 0]
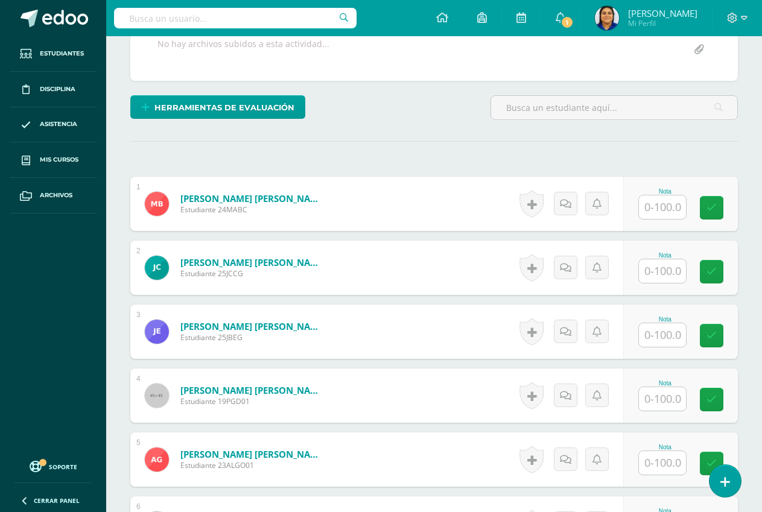
click at [653, 212] on input "text" at bounding box center [662, 207] width 47 height 24
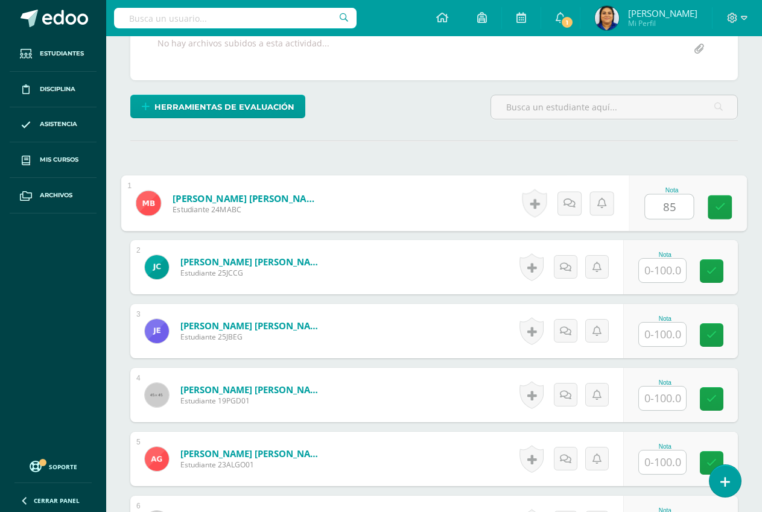
type input "85"
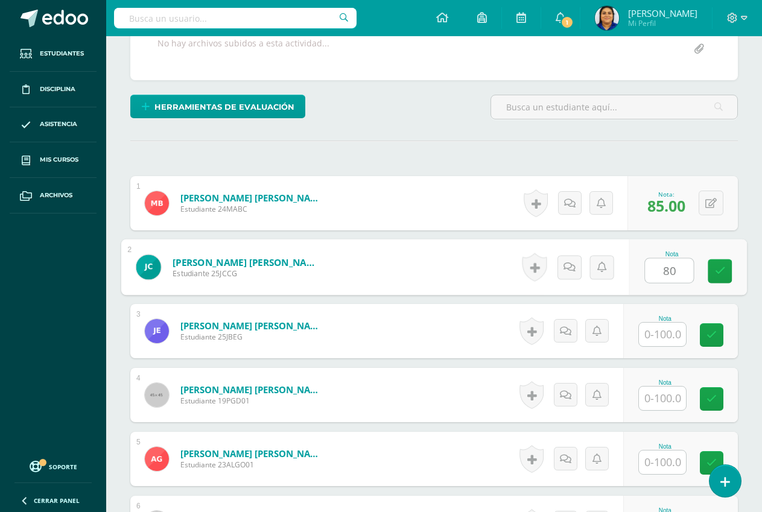
type input "80"
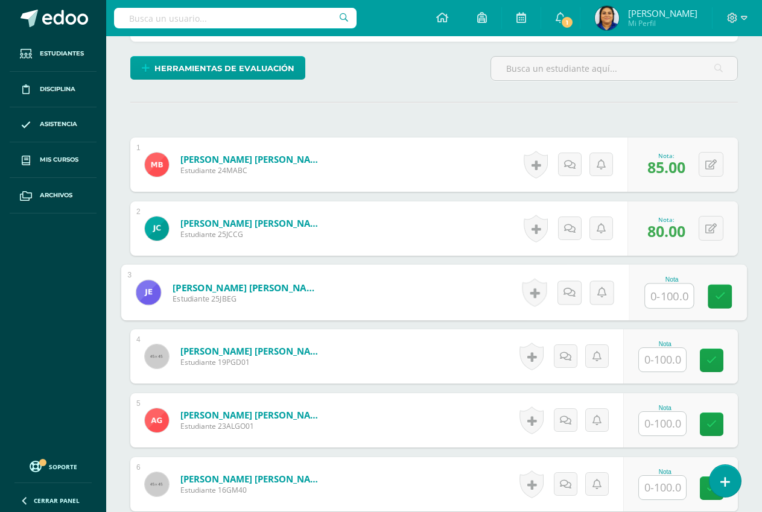
scroll to position [303, 0]
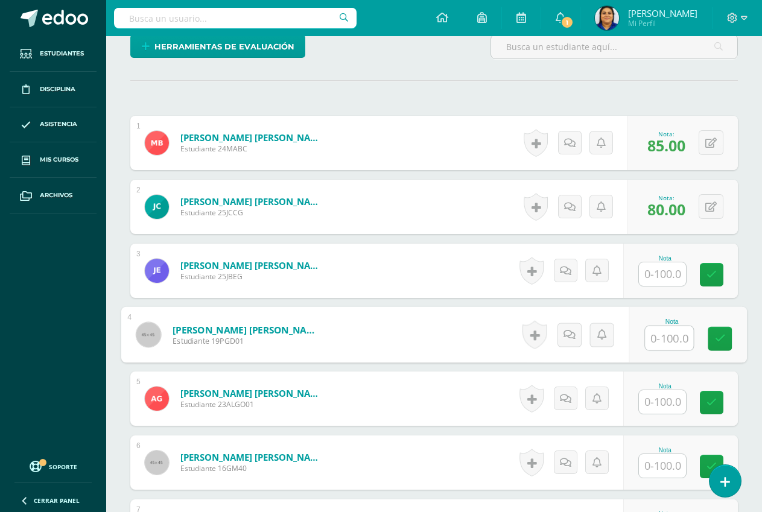
click at [659, 337] on input "text" at bounding box center [669, 338] width 48 height 24
type input "80"
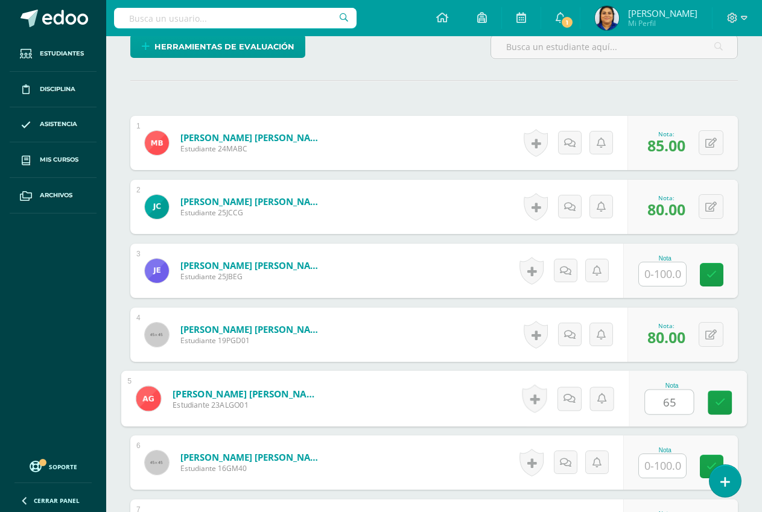
type input "65"
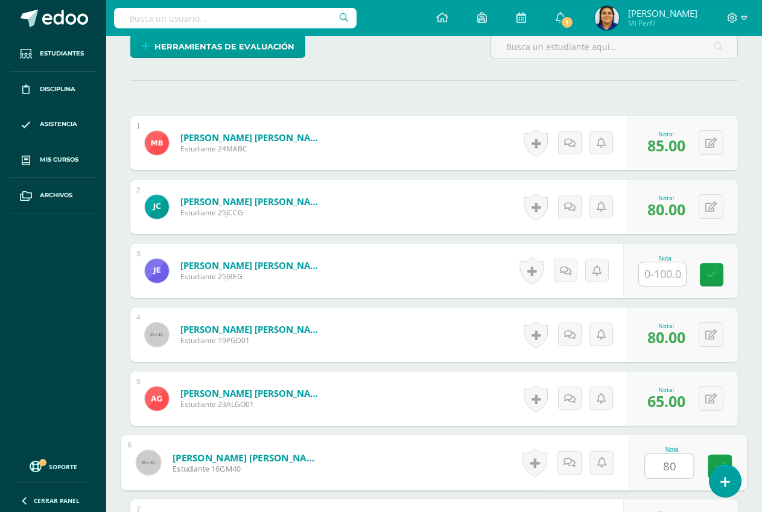
type input "80"
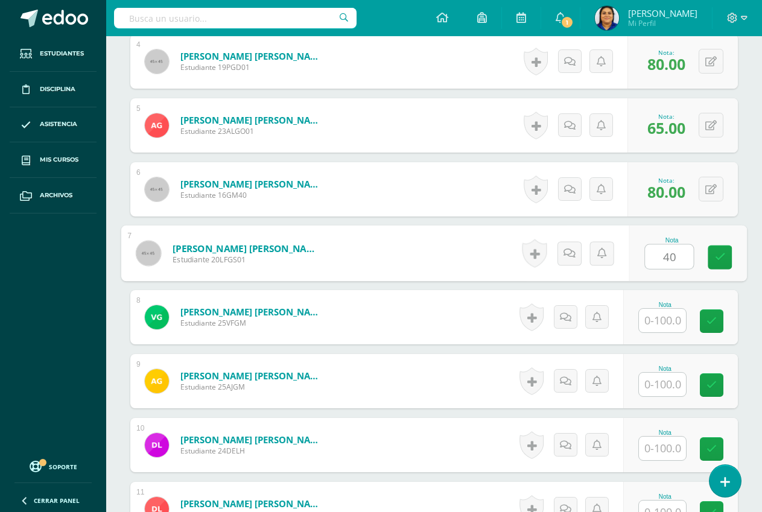
type input "40"
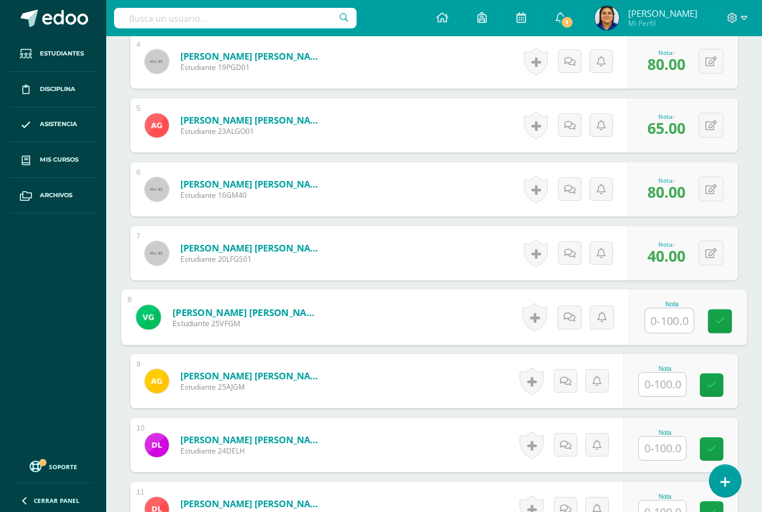
type input "5"
type input "85"
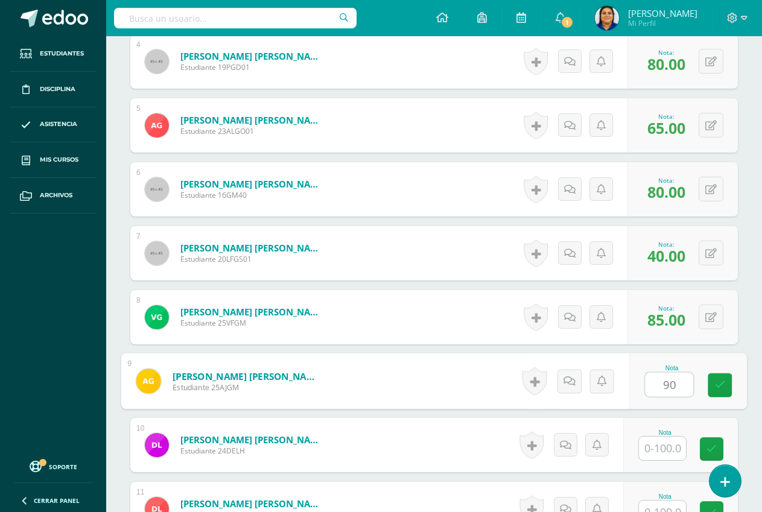
type input "90"
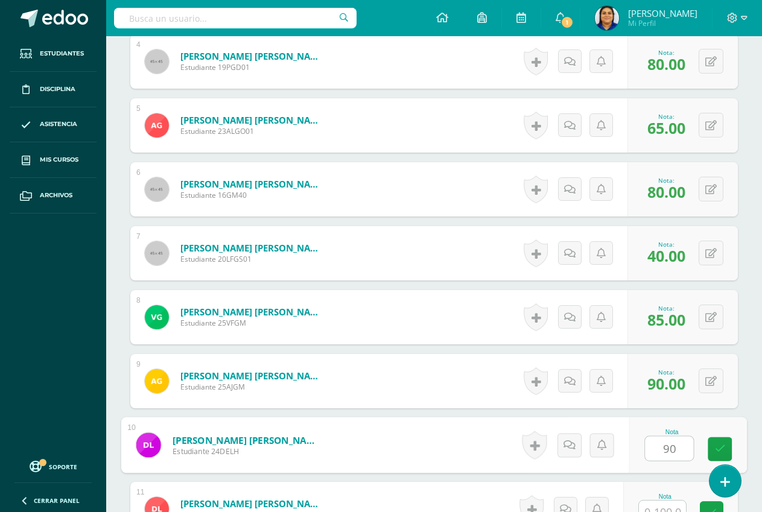
type input "90"
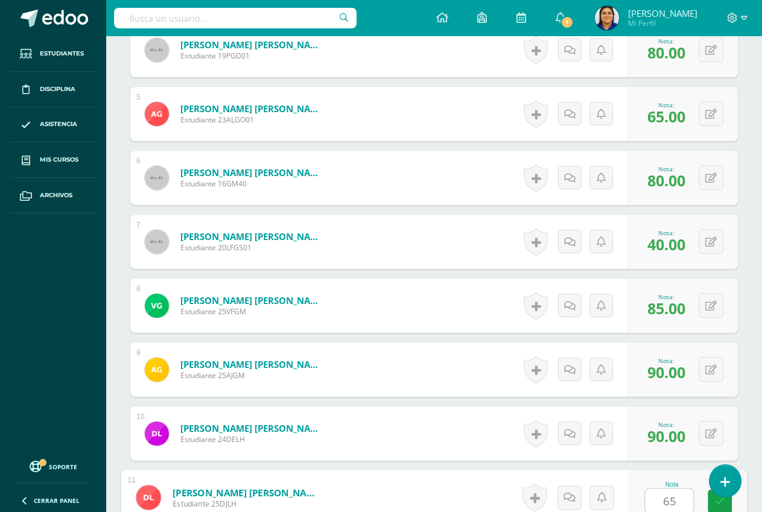
type input "65"
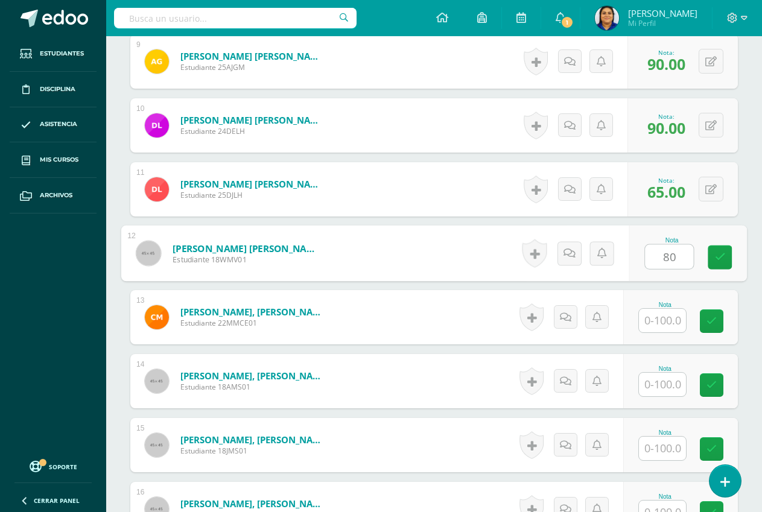
type input "80"
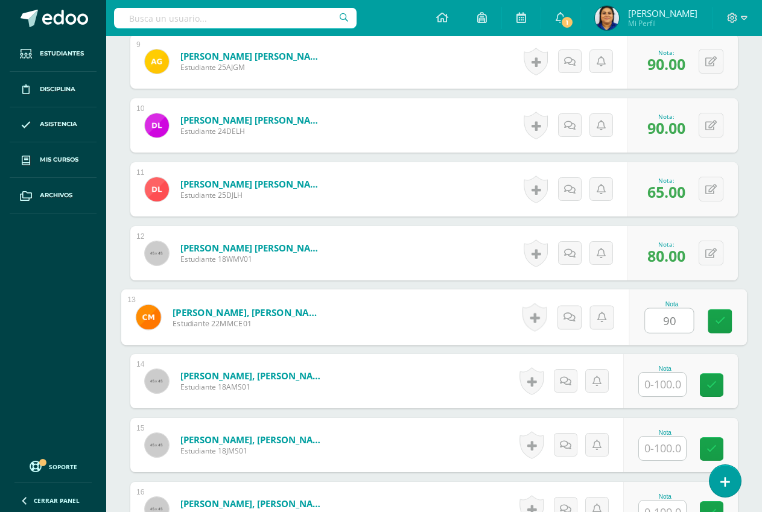
type input "90"
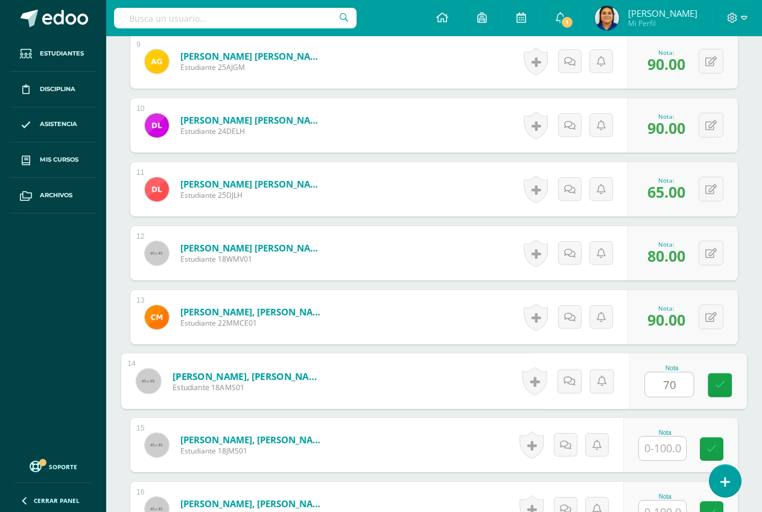
type input "70"
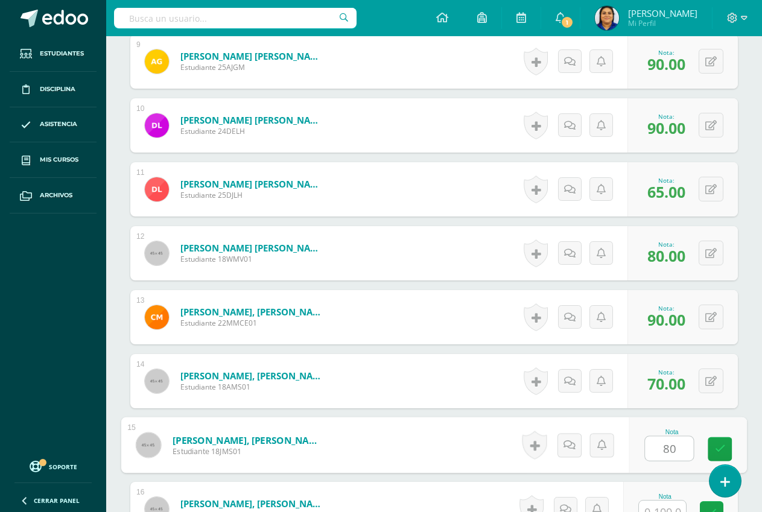
type input "80"
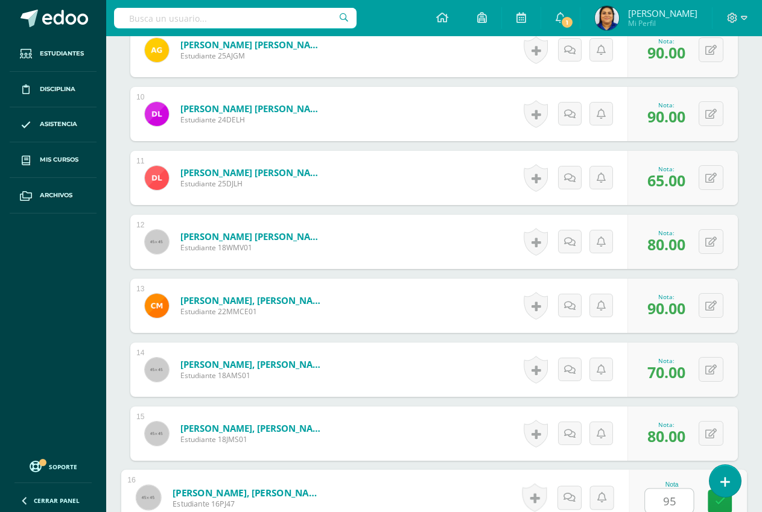
type input "95"
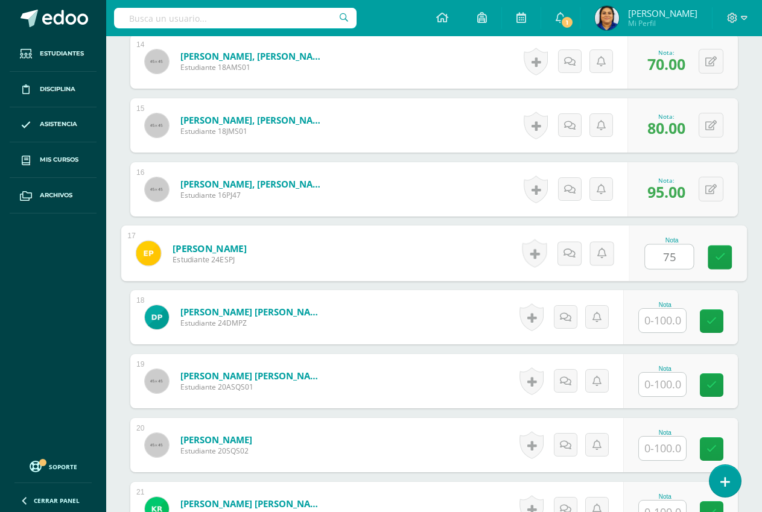
type input "75"
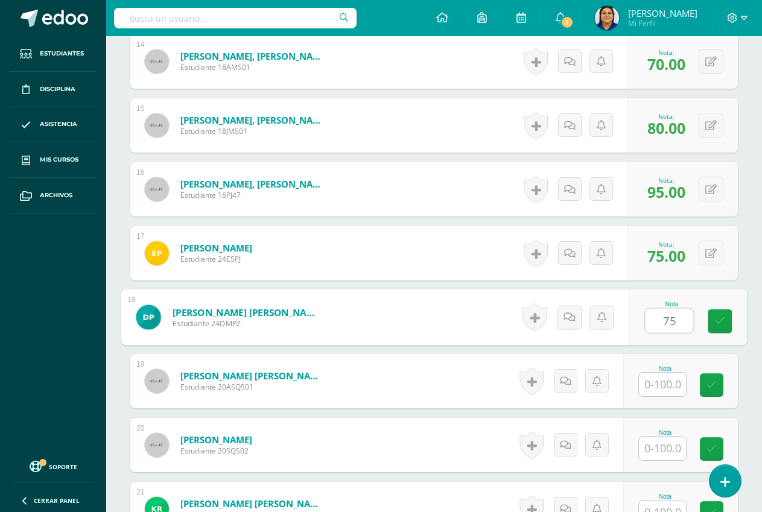
type input "75"
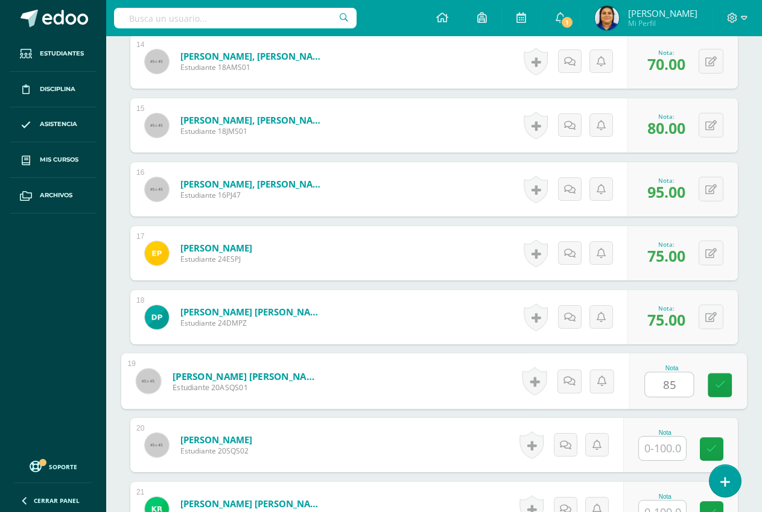
type input "85"
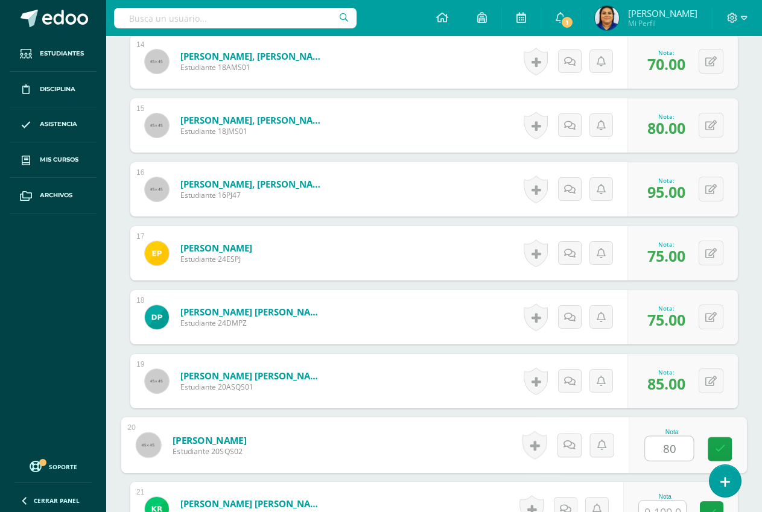
type input "80"
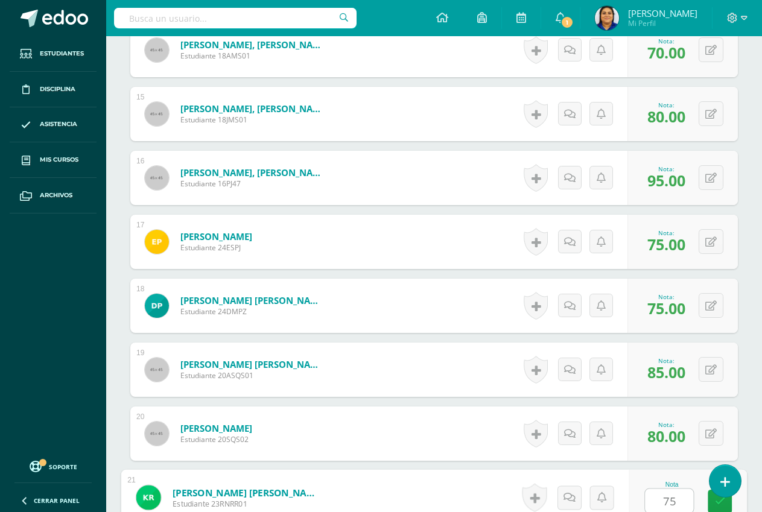
type input "75"
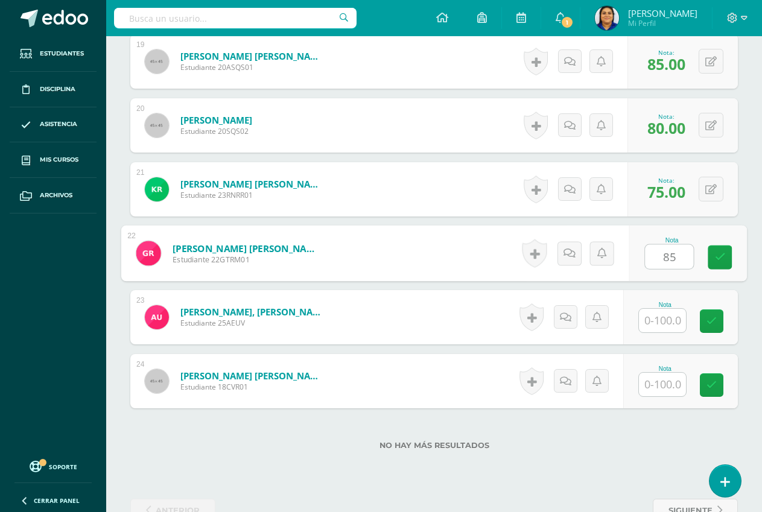
type input "85"
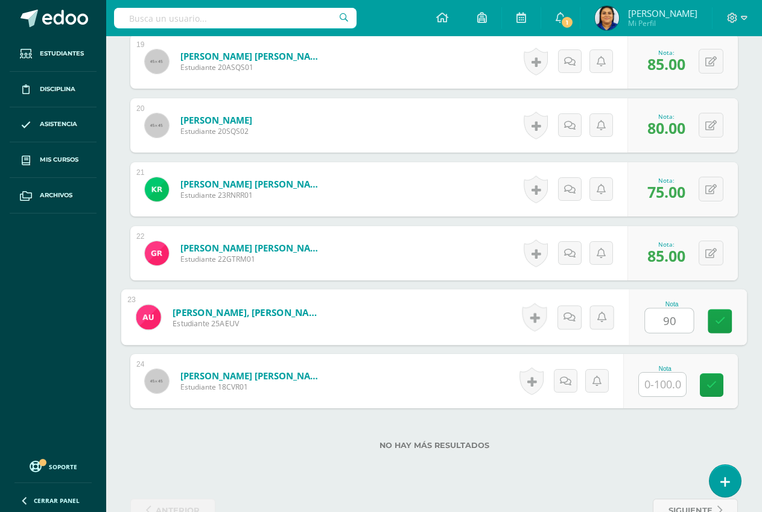
type input "90"
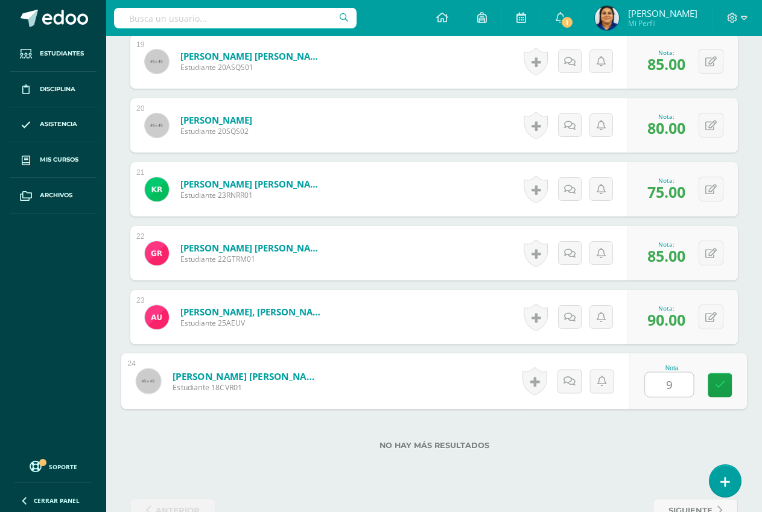
type input "90"
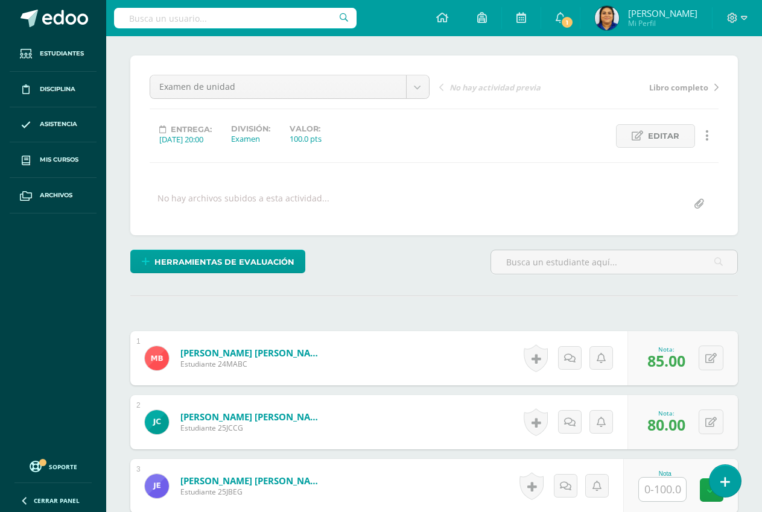
scroll to position [0, 0]
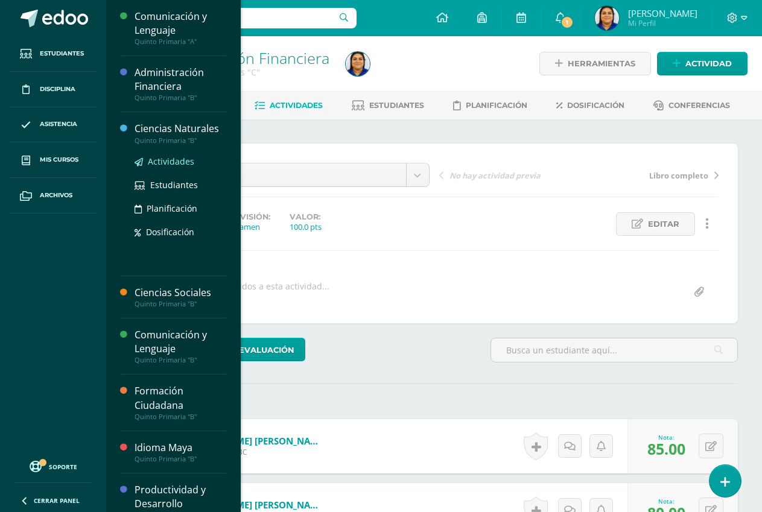
click at [175, 163] on span "Actividades" at bounding box center [171, 161] width 46 height 11
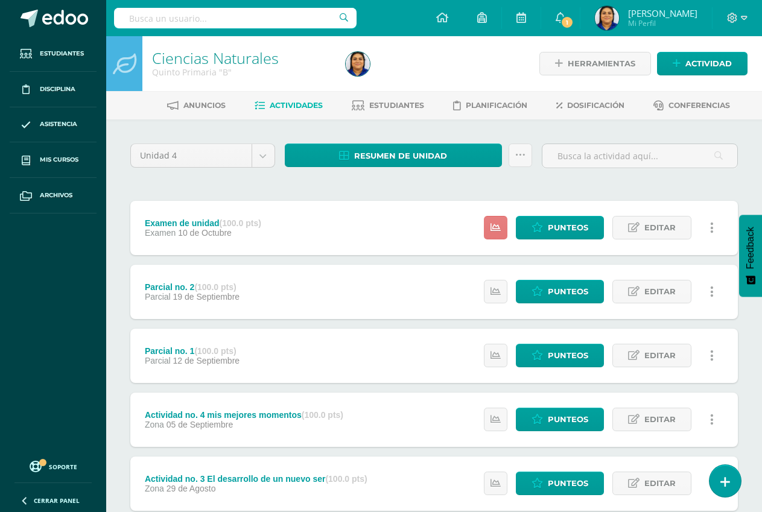
click at [493, 224] on icon at bounding box center [495, 228] width 10 height 10
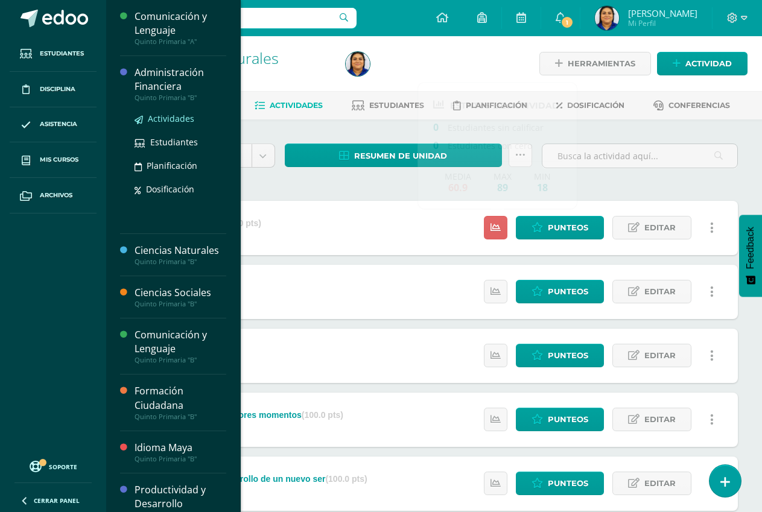
click at [165, 119] on span "Actividades" at bounding box center [171, 118] width 46 height 11
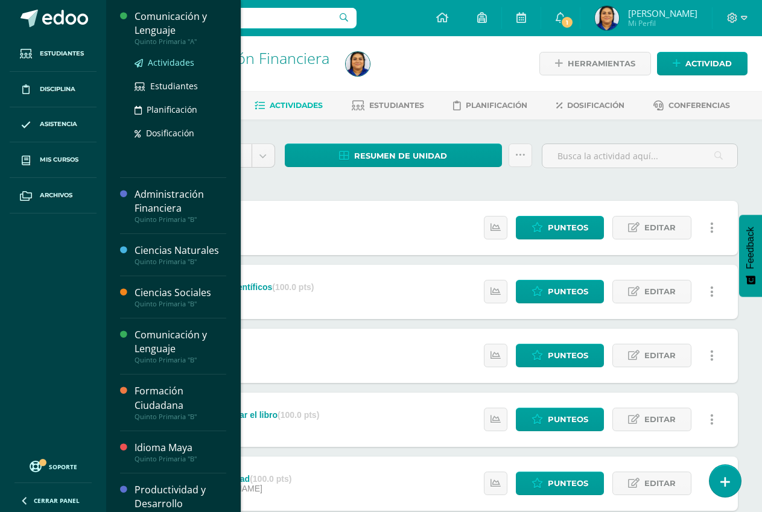
click at [167, 61] on span "Actividades" at bounding box center [171, 62] width 46 height 11
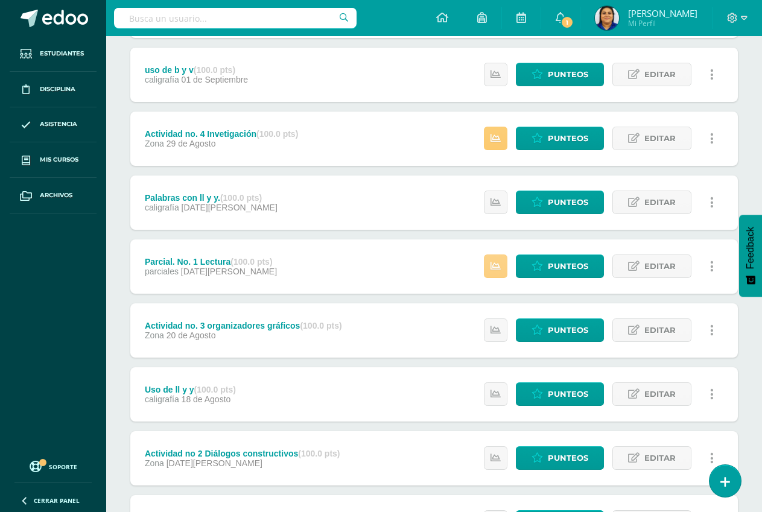
scroll to position [334, 0]
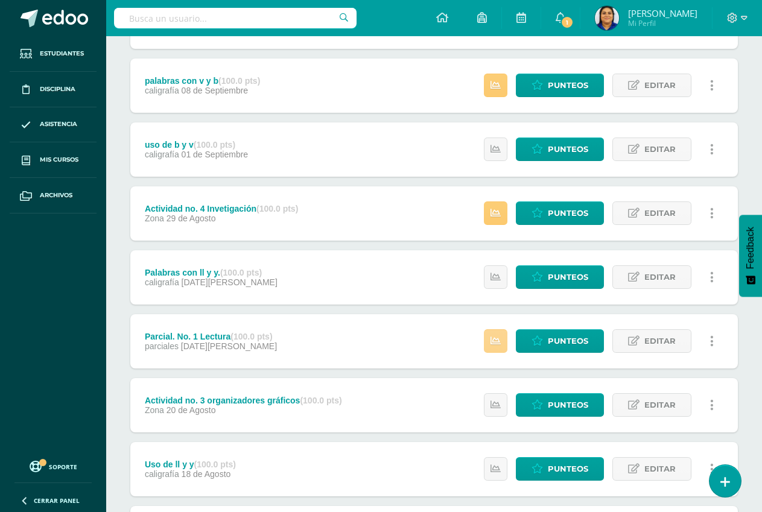
click at [492, 340] on icon at bounding box center [495, 341] width 10 height 10
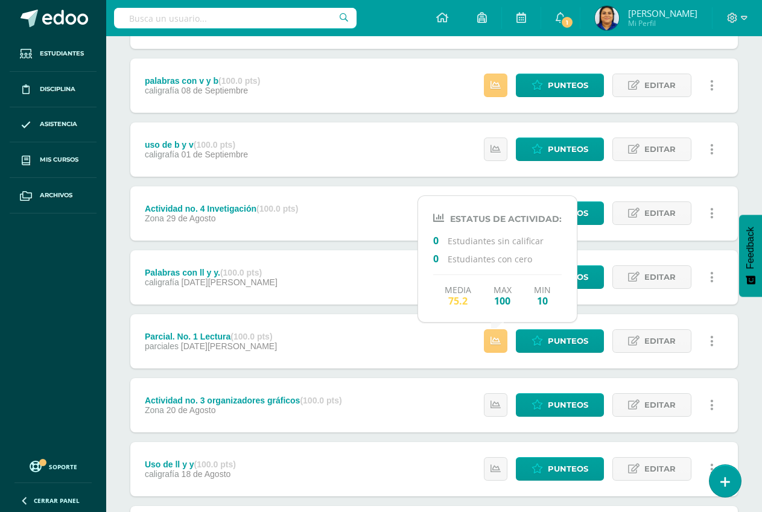
click at [434, 175] on div "uso de b y v (100.0 pts) caligrafía [DATE] Estatus de Actividad: 0 Estudiantes …" at bounding box center [433, 149] width 607 height 54
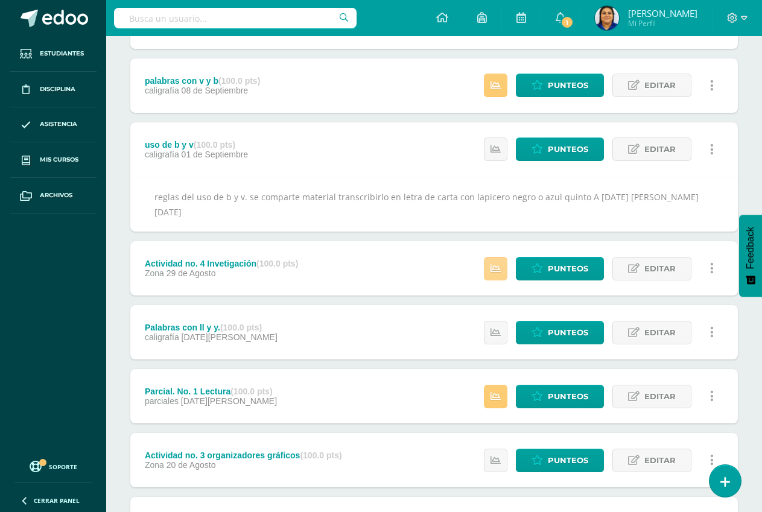
click at [503, 270] on link at bounding box center [496, 269] width 24 height 24
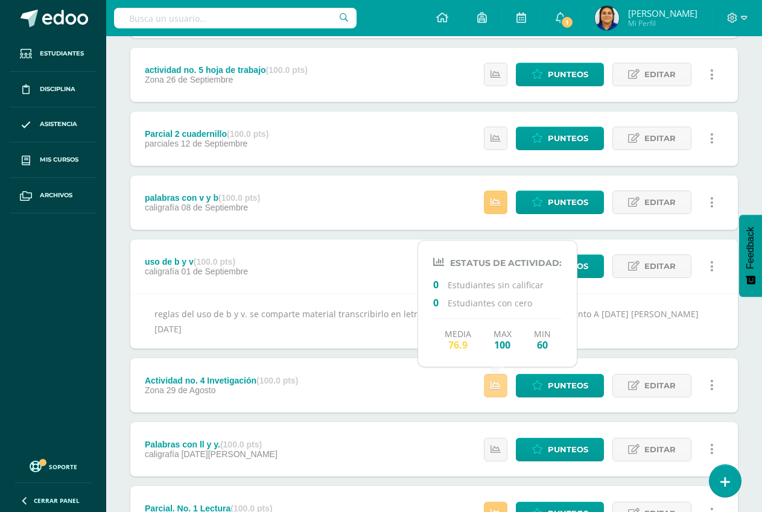
scroll to position [214, 0]
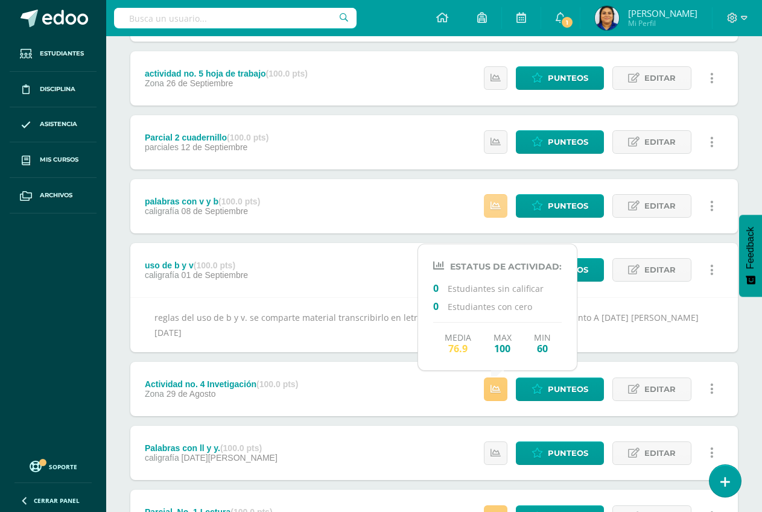
click at [493, 204] on icon at bounding box center [495, 206] width 10 height 10
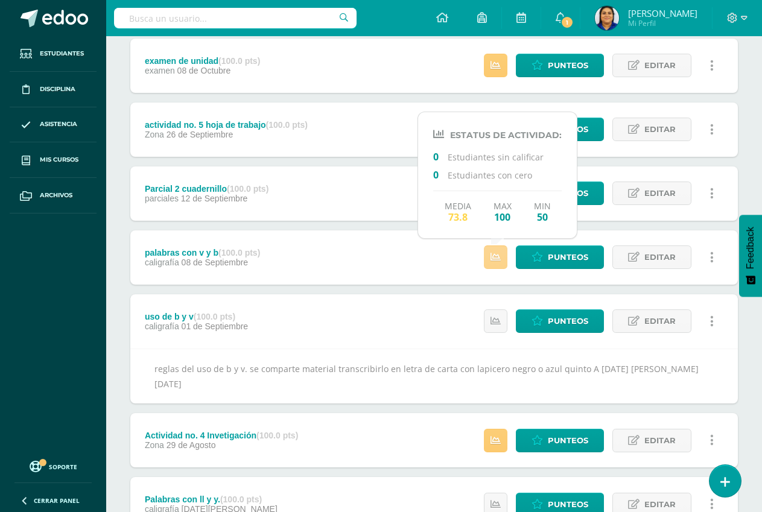
scroll to position [93, 0]
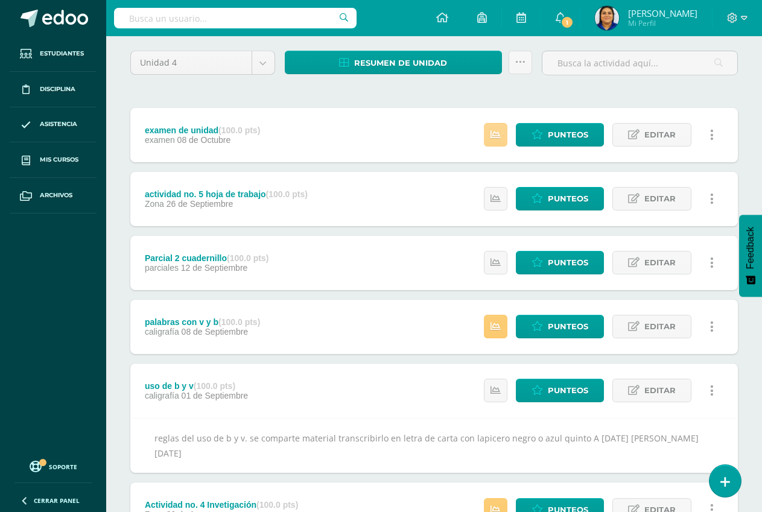
click at [495, 132] on icon at bounding box center [495, 135] width 10 height 10
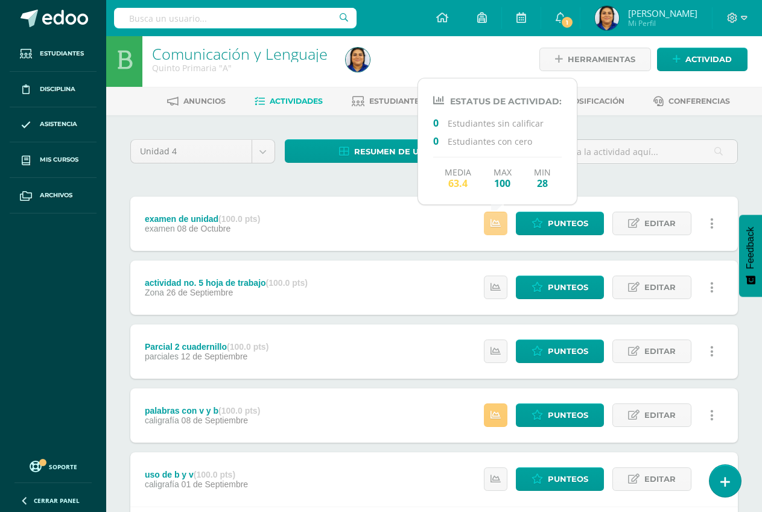
scroll to position [0, 0]
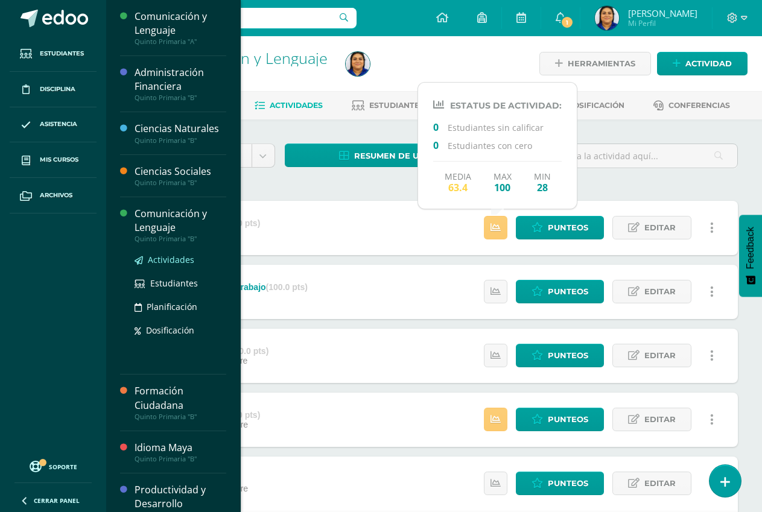
click at [177, 256] on span "Actividades" at bounding box center [171, 259] width 46 height 11
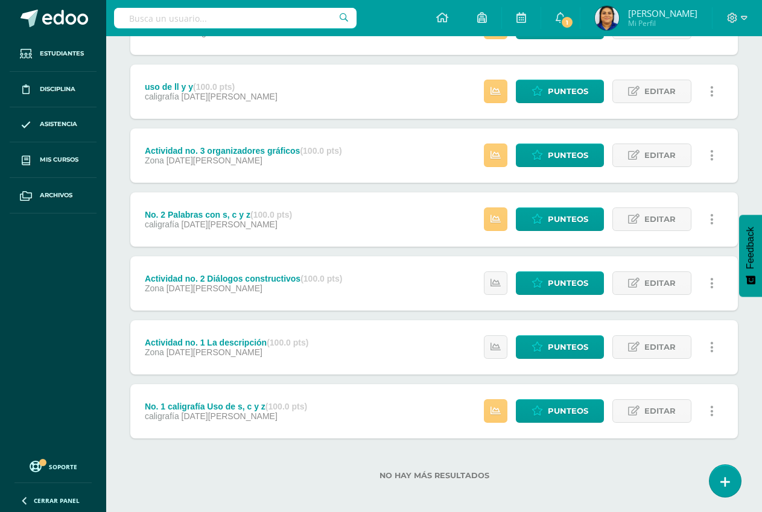
scroll to position [654, 0]
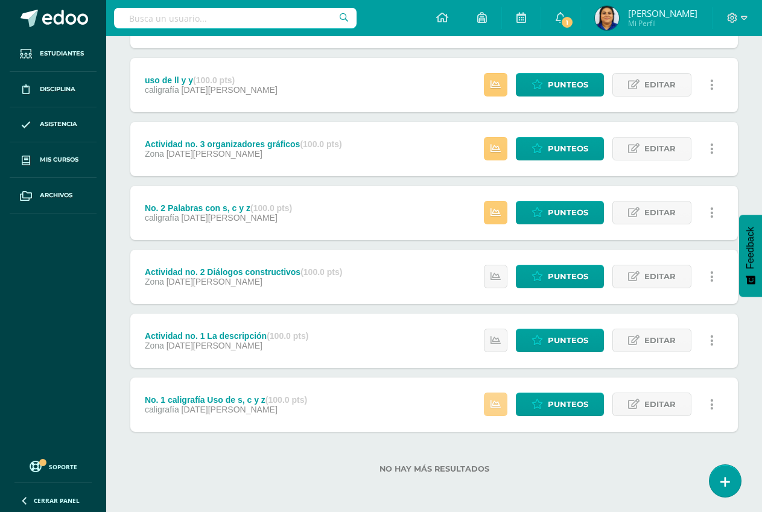
click at [496, 402] on icon at bounding box center [495, 404] width 10 height 10
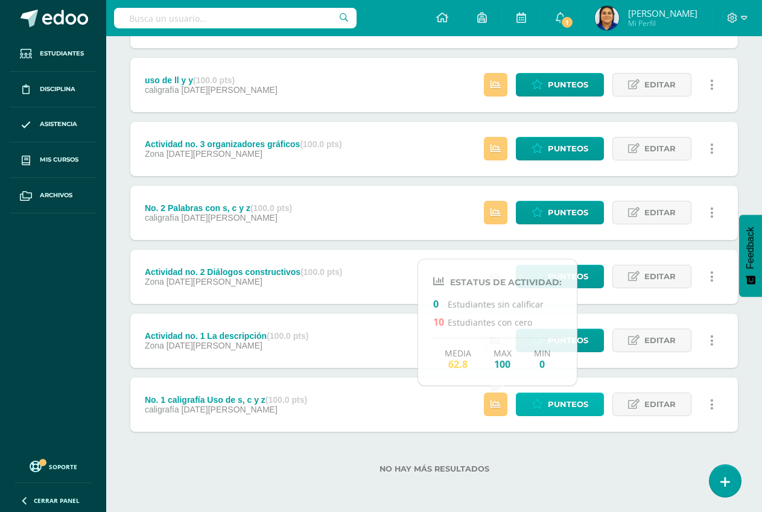
click at [572, 407] on span "Punteos" at bounding box center [568, 404] width 40 height 22
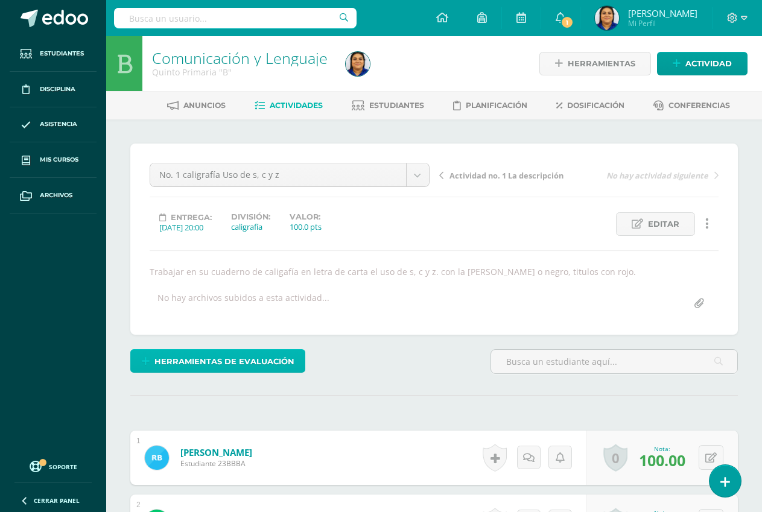
click at [210, 360] on span "Herramientas de evaluación" at bounding box center [224, 361] width 140 height 22
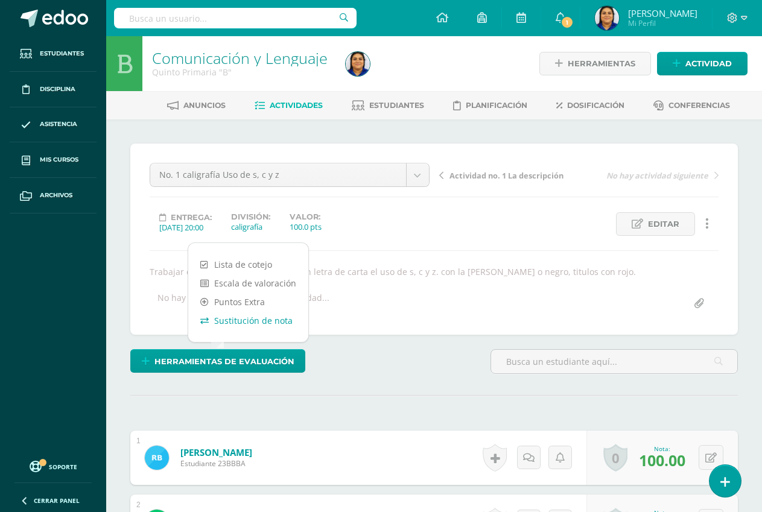
click at [241, 320] on link "Sustitución de nota" at bounding box center [248, 320] width 120 height 19
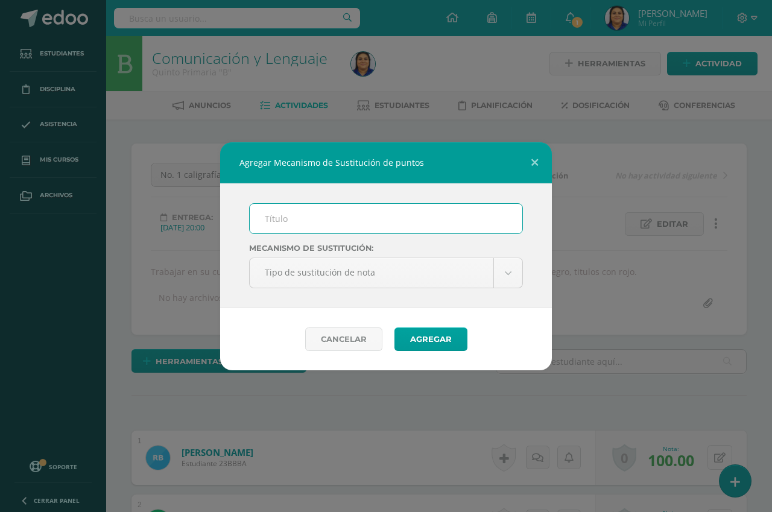
scroll to position [1, 0]
type input "PMA"
click at [437, 335] on button "Agregar" at bounding box center [431, 340] width 73 height 24
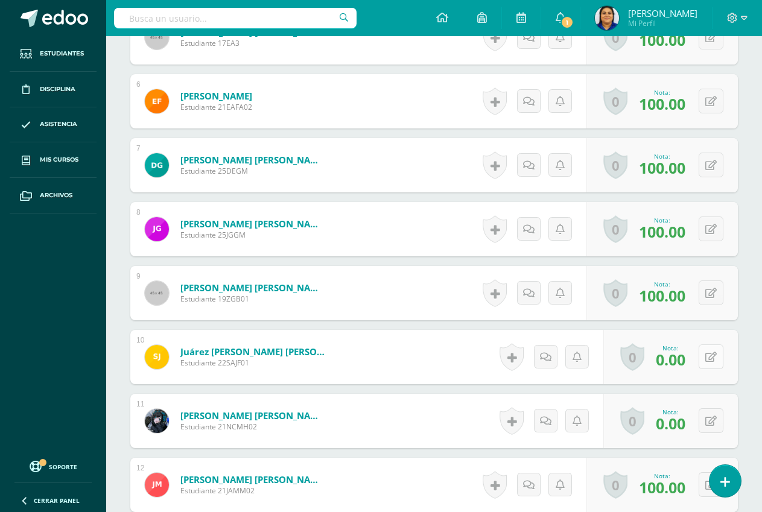
scroll to position [725, 0]
click at [708, 360] on button at bounding box center [711, 356] width 25 height 25
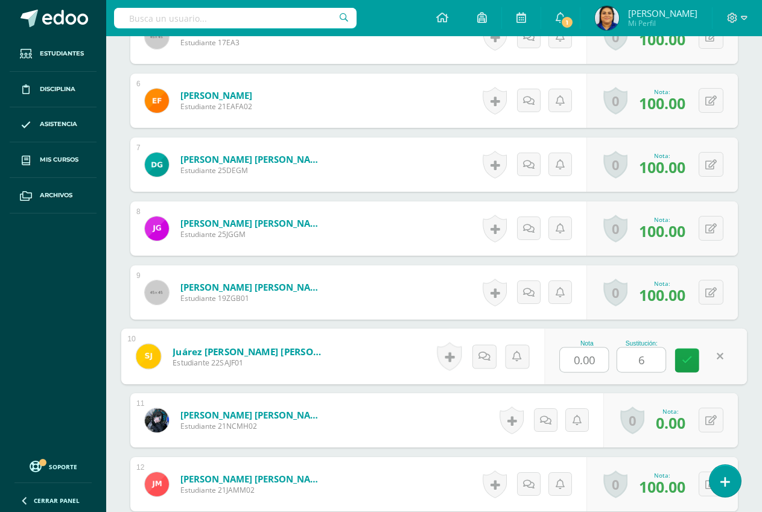
type input "60"
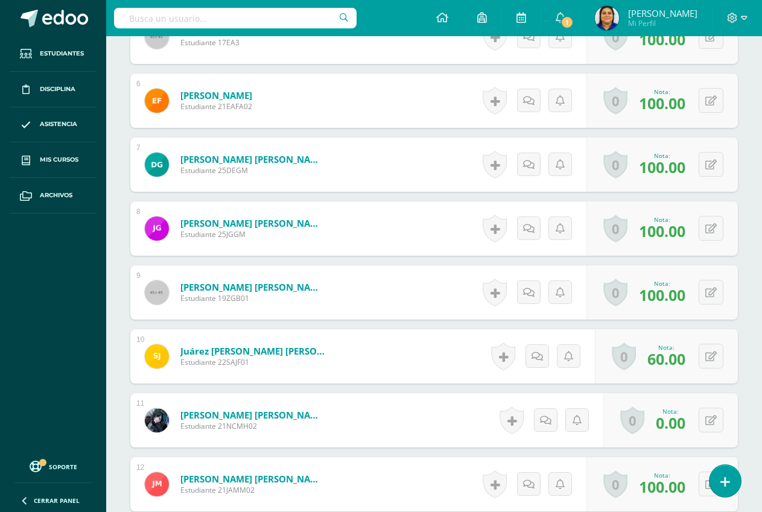
scroll to position [726, 0]
click at [710, 417] on button at bounding box center [711, 419] width 25 height 25
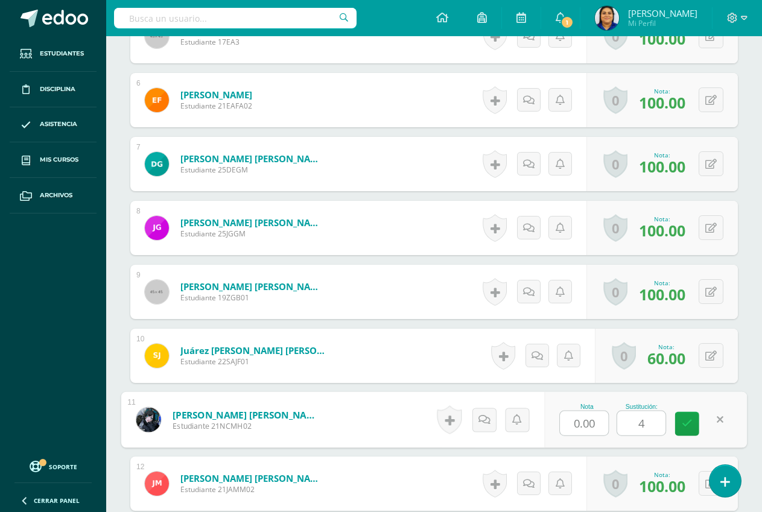
type input "40"
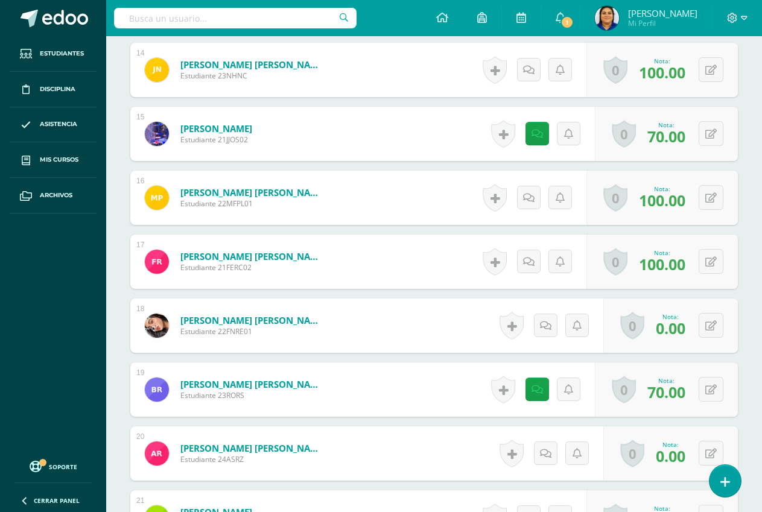
scroll to position [1269, 0]
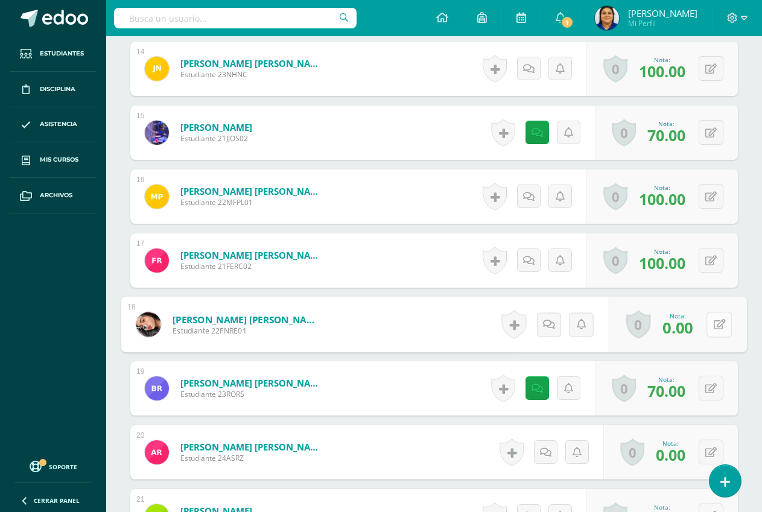
click at [710, 326] on button at bounding box center [718, 324] width 25 height 25
type input "60"
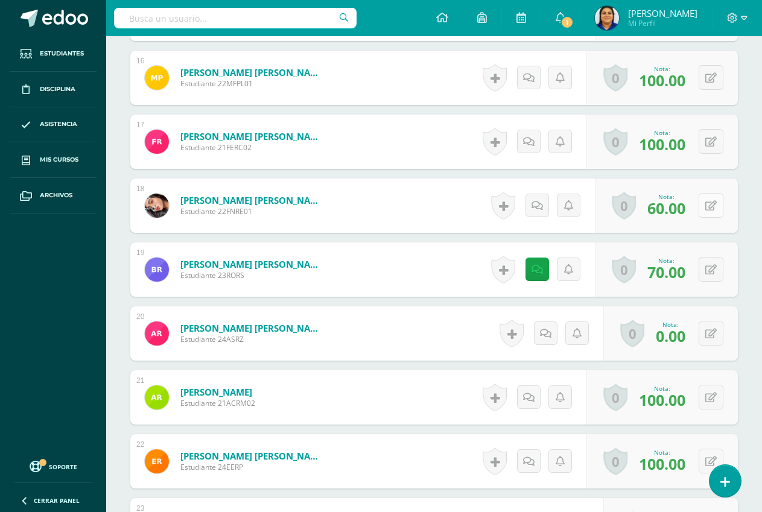
scroll to position [1389, 0]
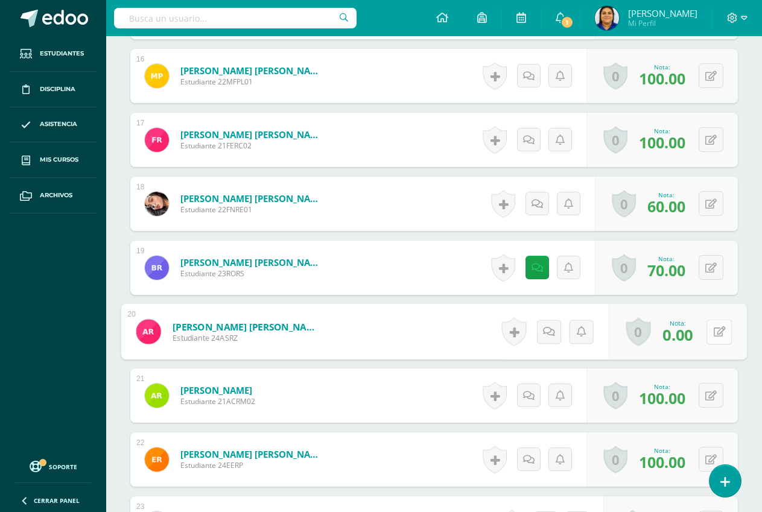
click at [706, 329] on button at bounding box center [718, 331] width 25 height 25
type input "60"
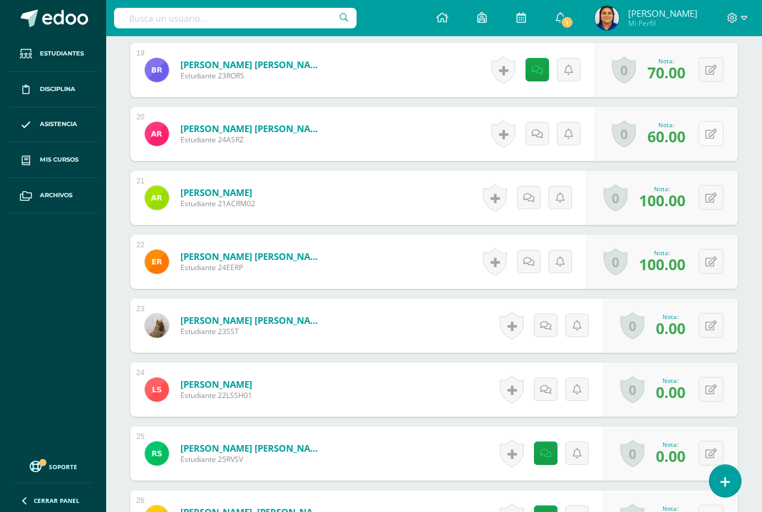
scroll to position [1630, 0]
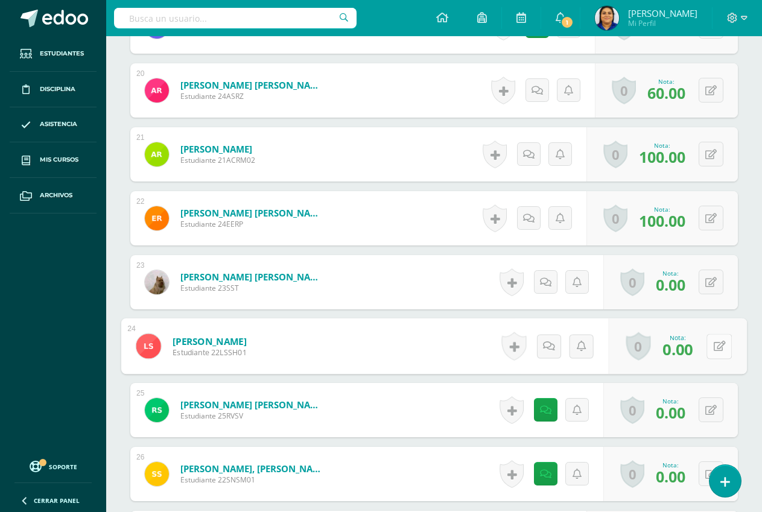
click at [714, 345] on icon at bounding box center [720, 346] width 12 height 10
type input "60"
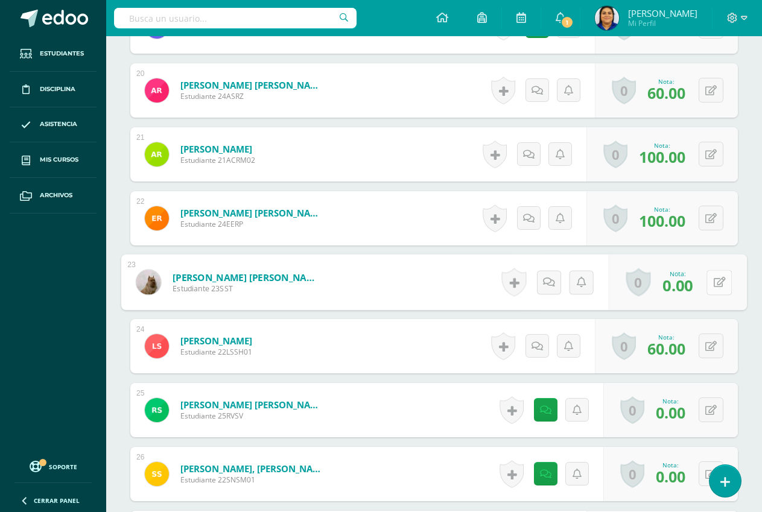
click at [708, 282] on button at bounding box center [718, 282] width 25 height 25
type input "60"
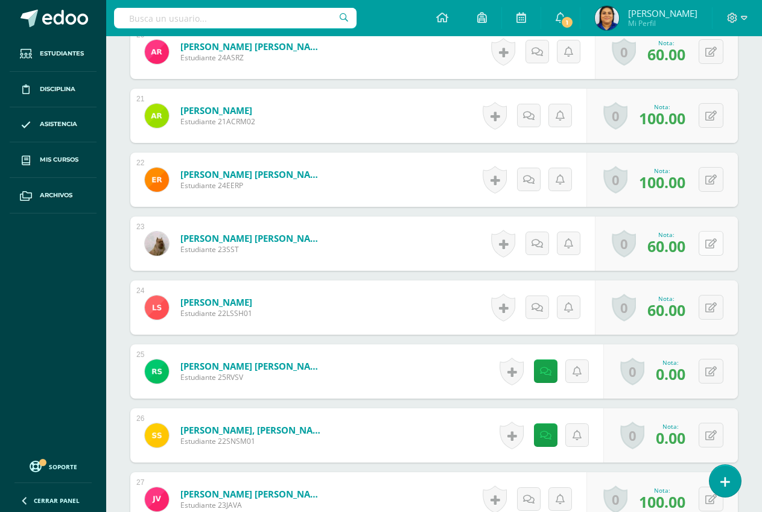
scroll to position [1691, 0]
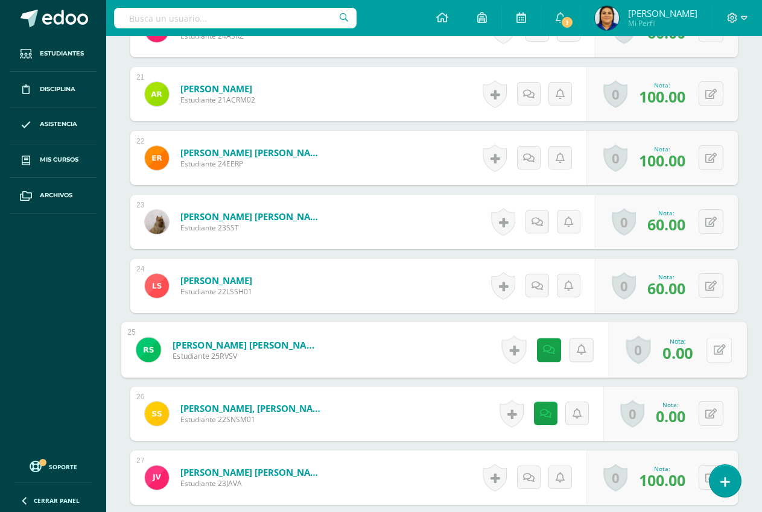
click at [711, 347] on button at bounding box center [718, 349] width 25 height 25
type input "60"
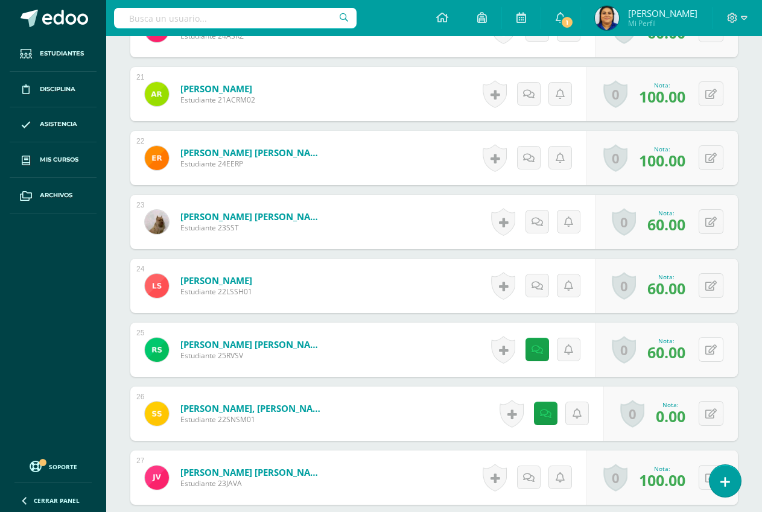
scroll to position [1811, 0]
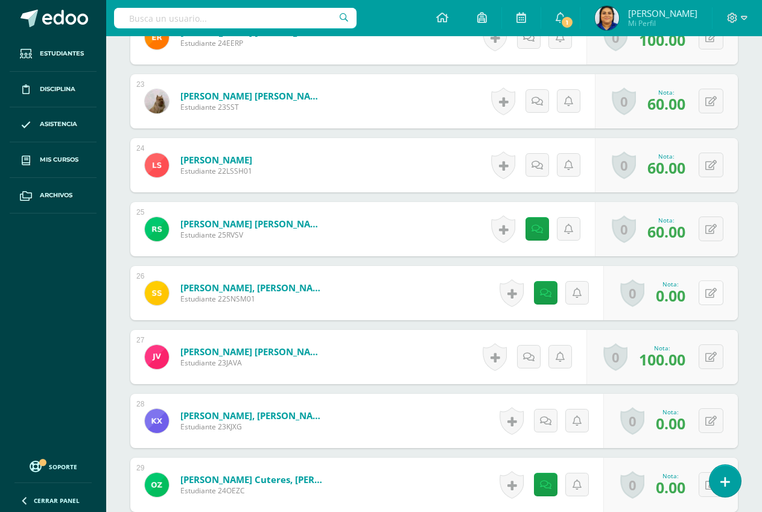
click at [710, 294] on button at bounding box center [711, 292] width 25 height 25
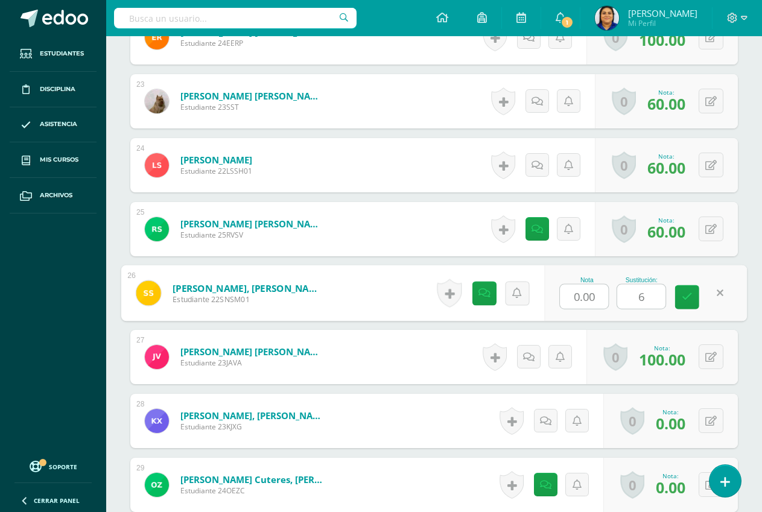
type input "60"
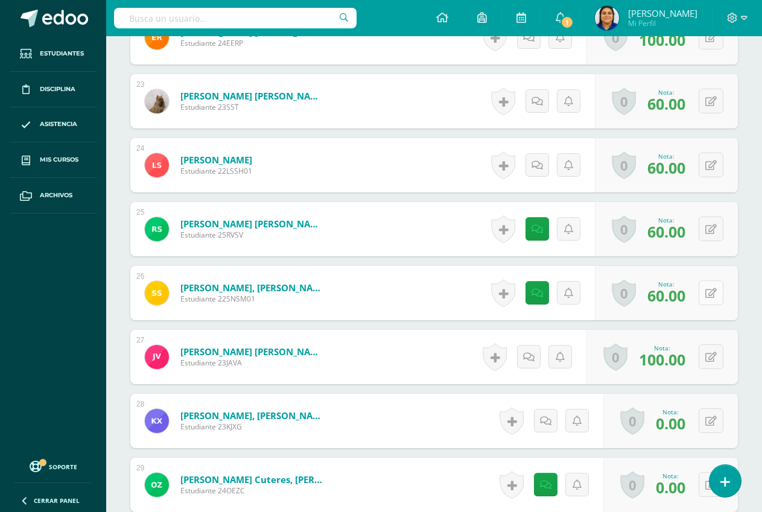
scroll to position [1872, 0]
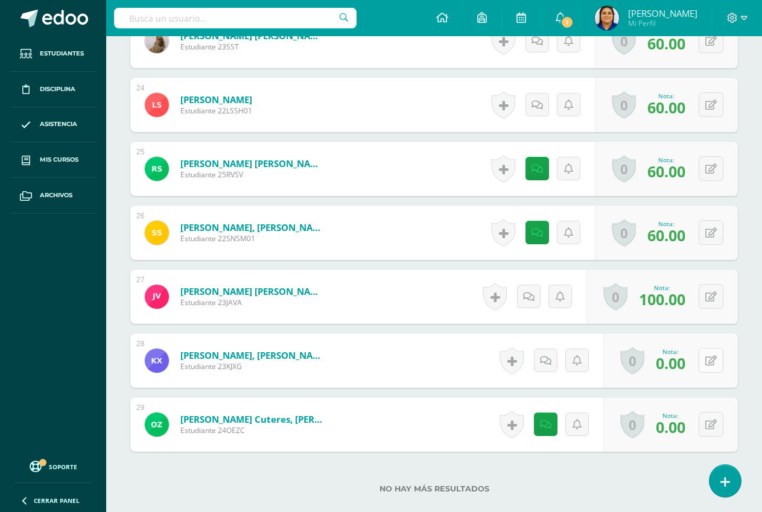
click at [711, 354] on button at bounding box center [711, 360] width 25 height 25
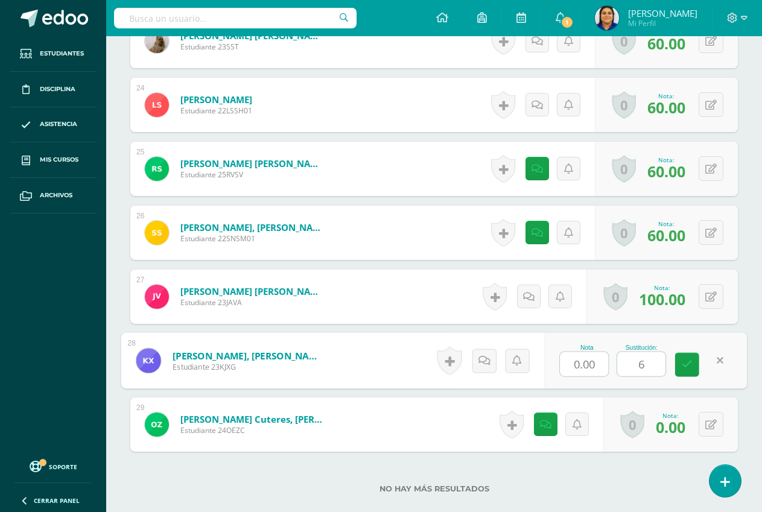
type input "60"
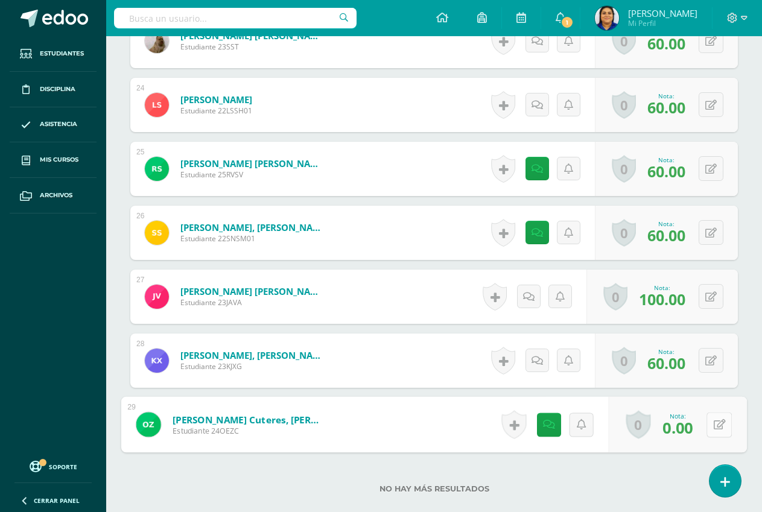
click at [714, 424] on icon at bounding box center [720, 424] width 12 height 10
type input "60"
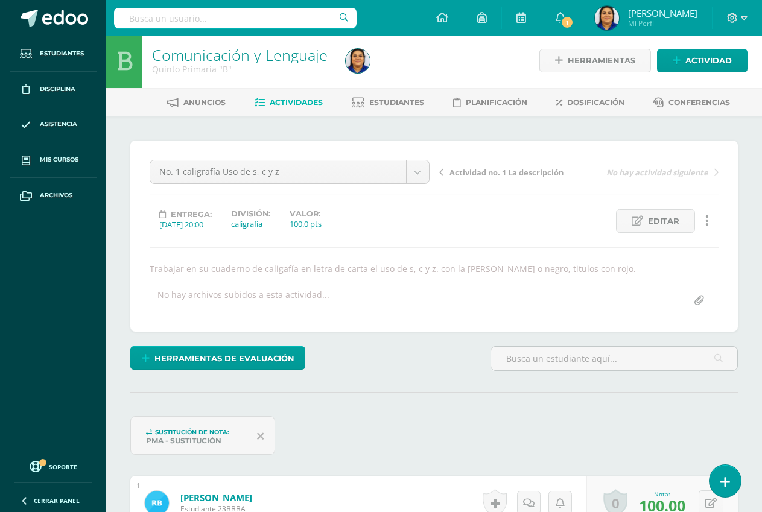
scroll to position [0, 0]
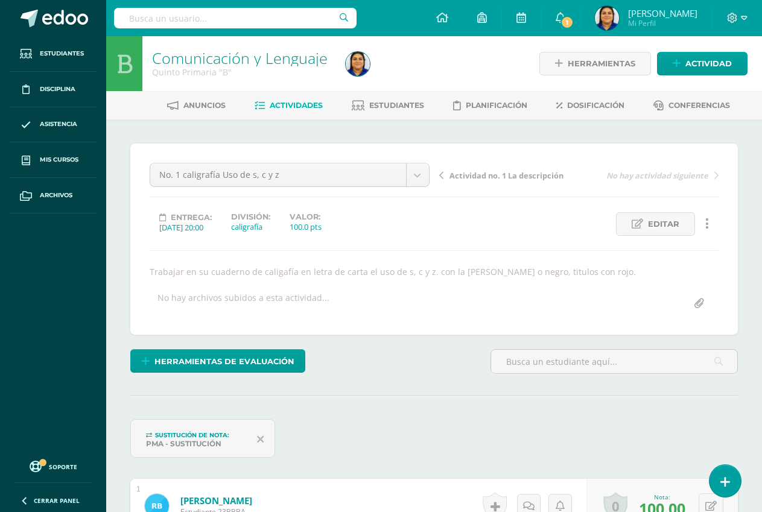
click at [280, 104] on span "Actividades" at bounding box center [296, 105] width 53 height 9
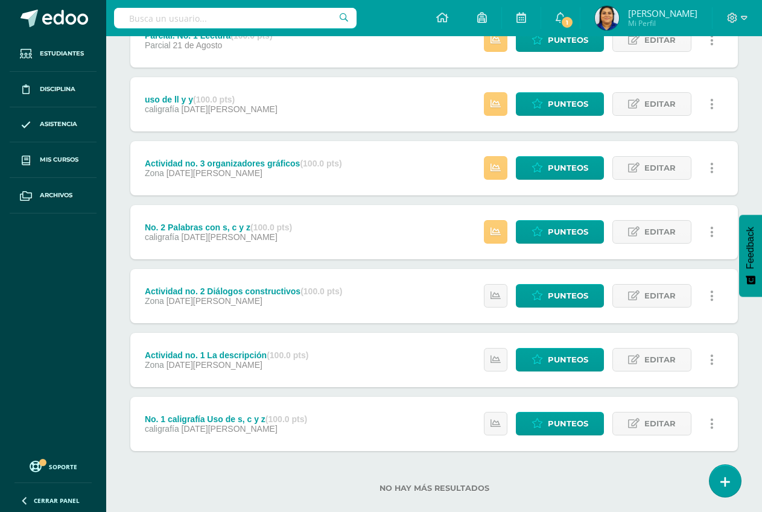
scroll to position [636, 0]
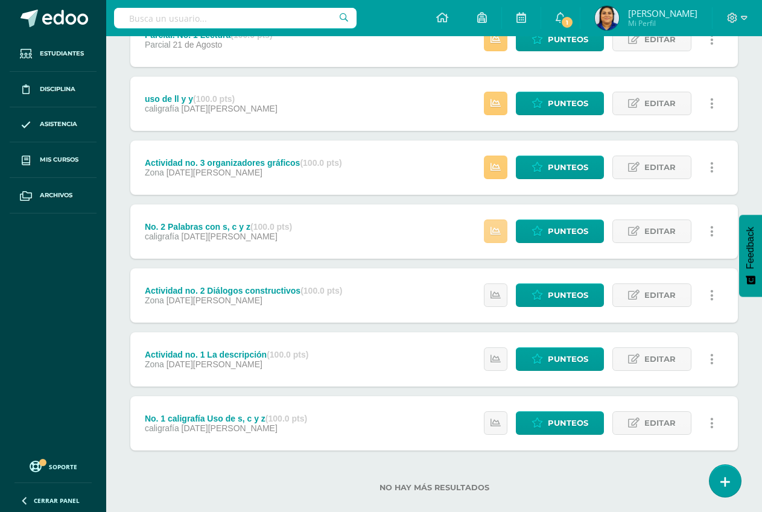
click at [498, 234] on icon at bounding box center [495, 231] width 10 height 10
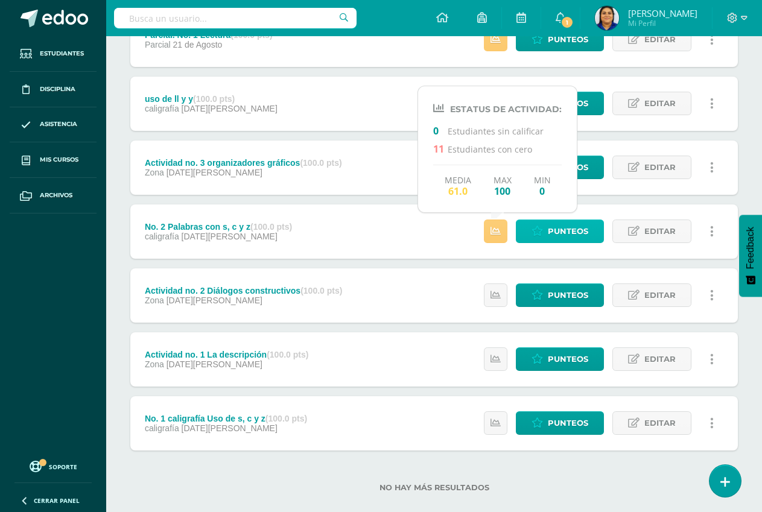
click at [562, 230] on span "Punteos" at bounding box center [568, 231] width 40 height 22
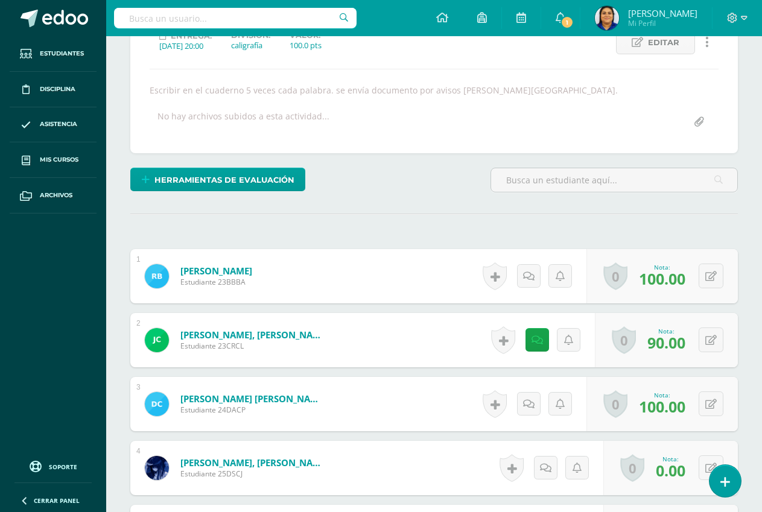
scroll to position [302, 0]
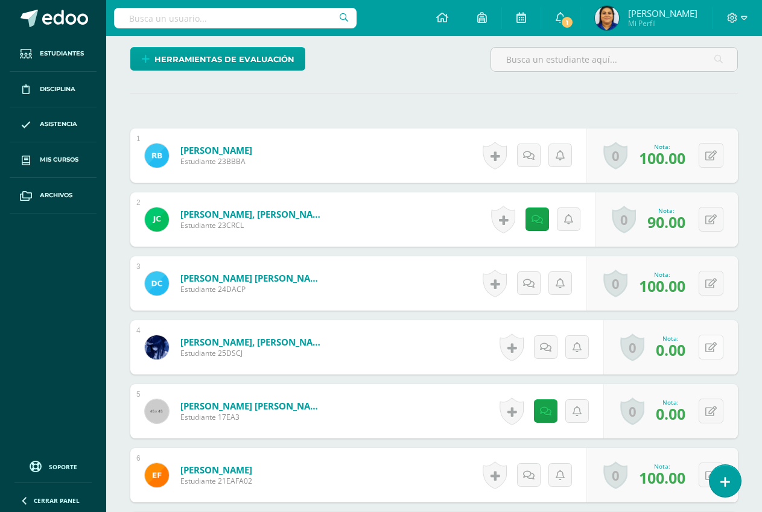
click at [709, 346] on icon at bounding box center [710, 348] width 11 height 10
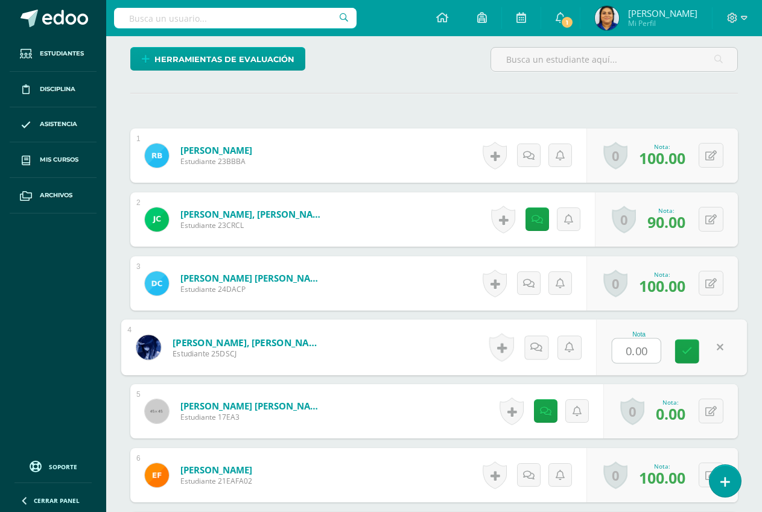
scroll to position [303, 0]
type input "60"
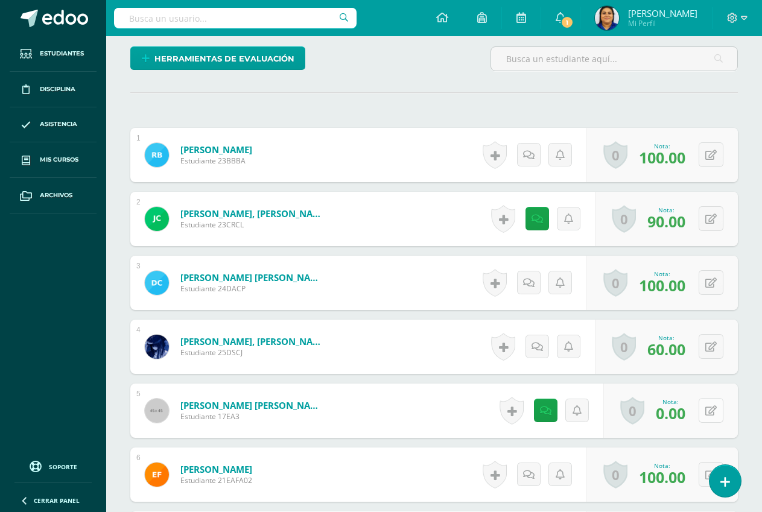
scroll to position [303, 0]
click at [712, 414] on icon at bounding box center [710, 410] width 11 height 10
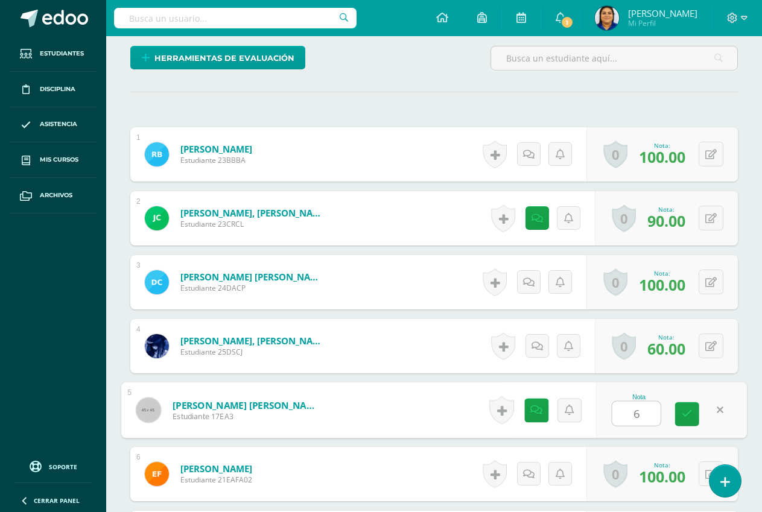
type input "60"
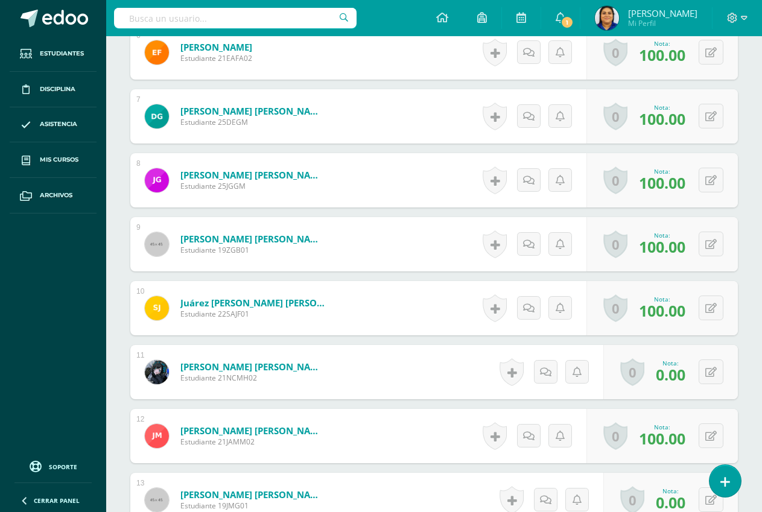
scroll to position [726, 0]
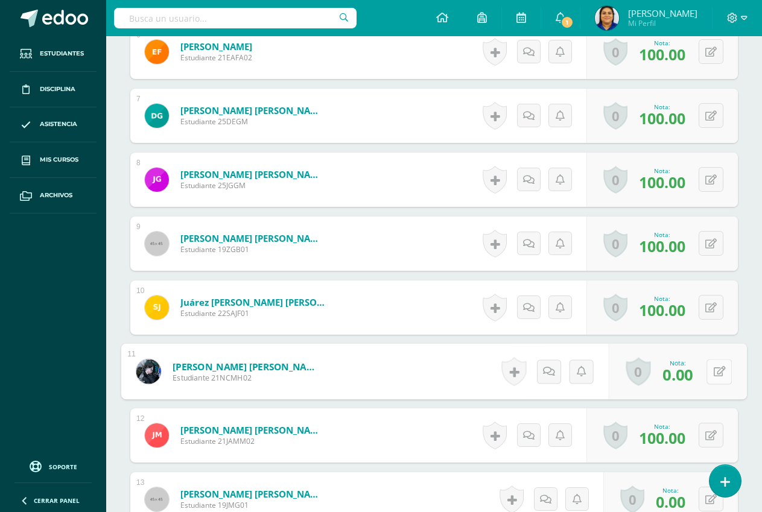
click at [708, 373] on button at bounding box center [718, 371] width 25 height 25
type input "60"
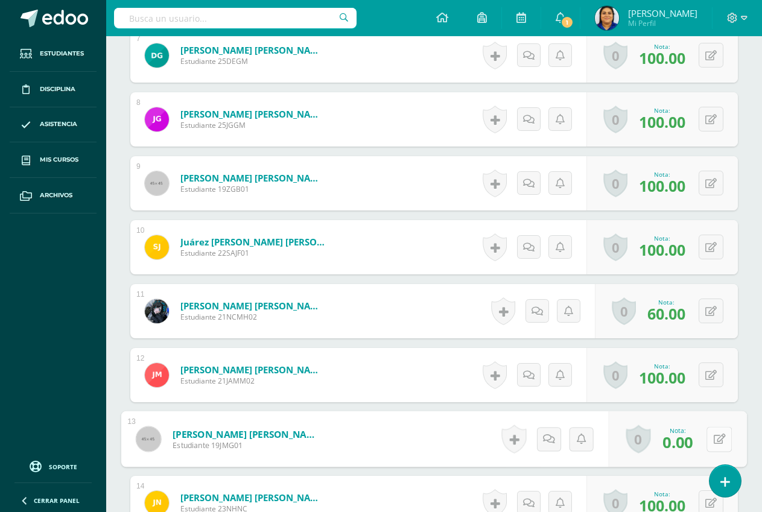
click at [711, 439] on button at bounding box center [718, 438] width 25 height 25
type input "60"
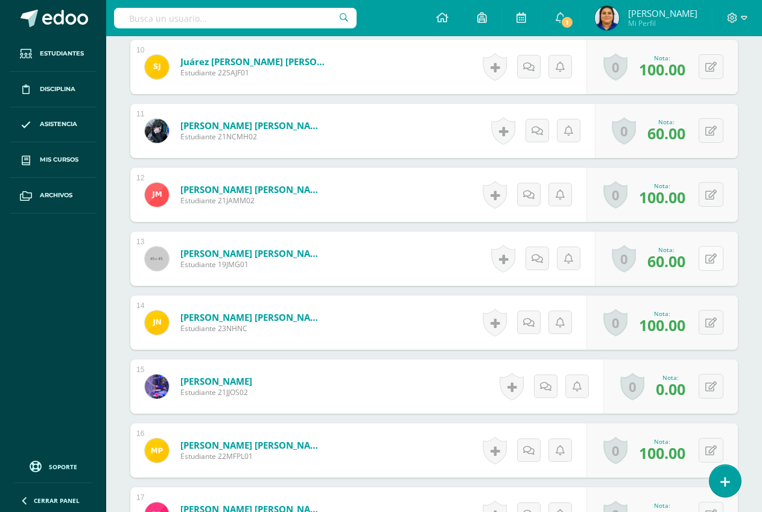
scroll to position [967, 0]
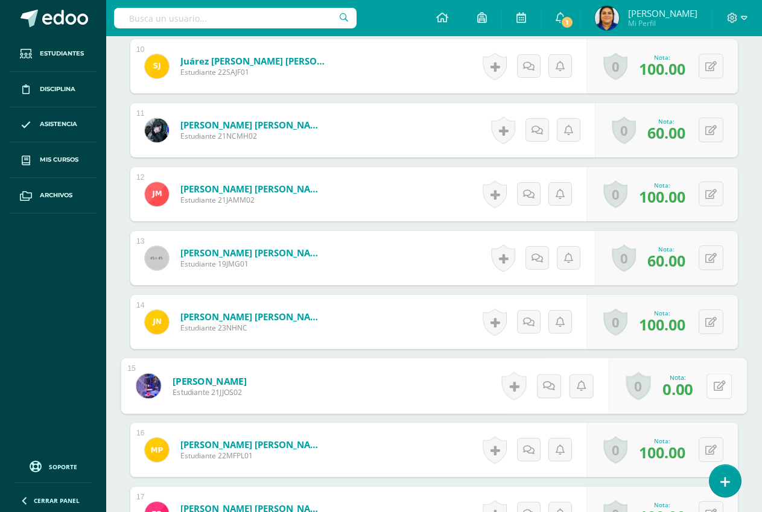
click at [715, 384] on icon at bounding box center [720, 386] width 12 height 10
type input "60"
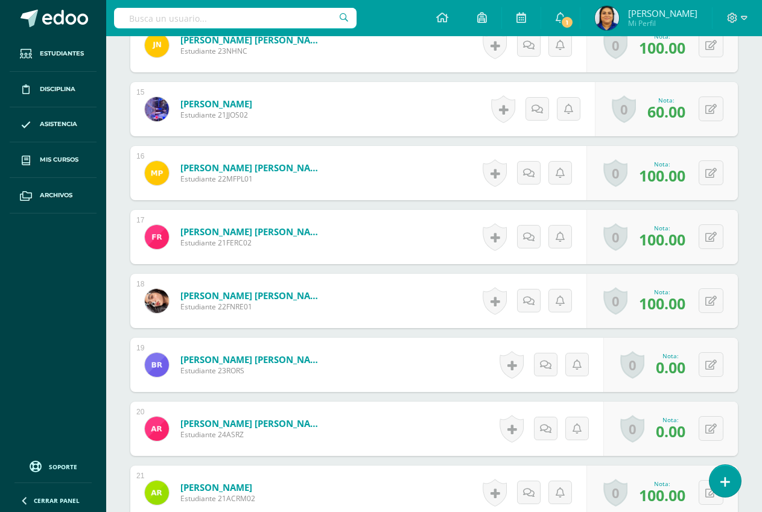
scroll to position [1269, 0]
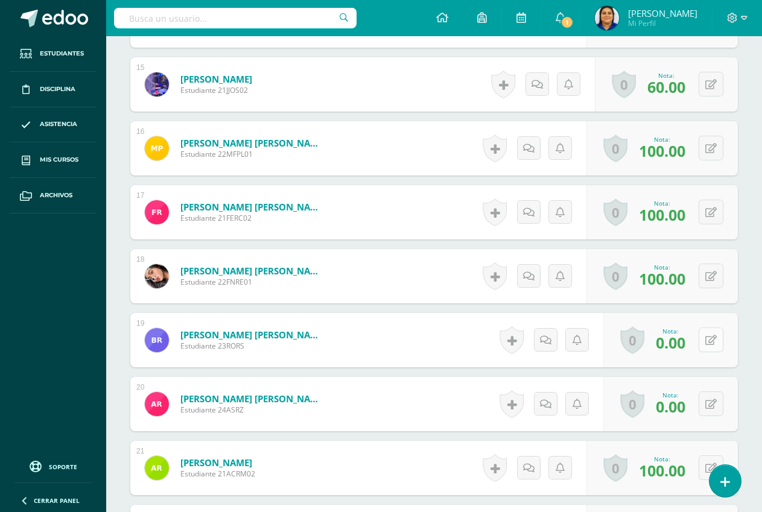
click at [705, 341] on div "0 [GEOGRAPHIC_DATA] Logros obtenidos Aún no hay logros agregados Nota: 0.00" at bounding box center [670, 340] width 135 height 54
click at [717, 340] on icon at bounding box center [720, 340] width 12 height 10
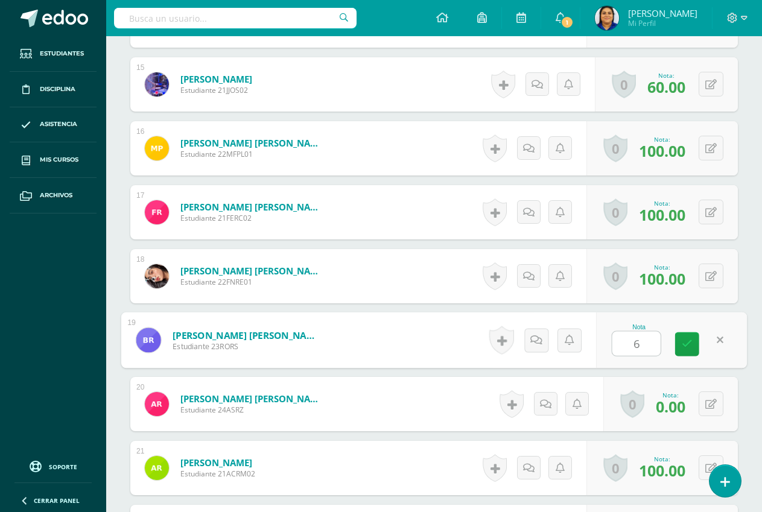
type input "60"
click at [712, 401] on icon at bounding box center [710, 404] width 11 height 10
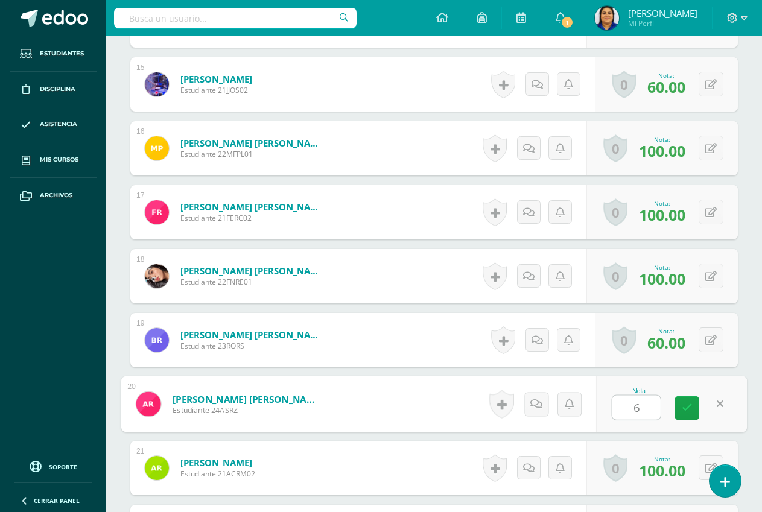
type input "60"
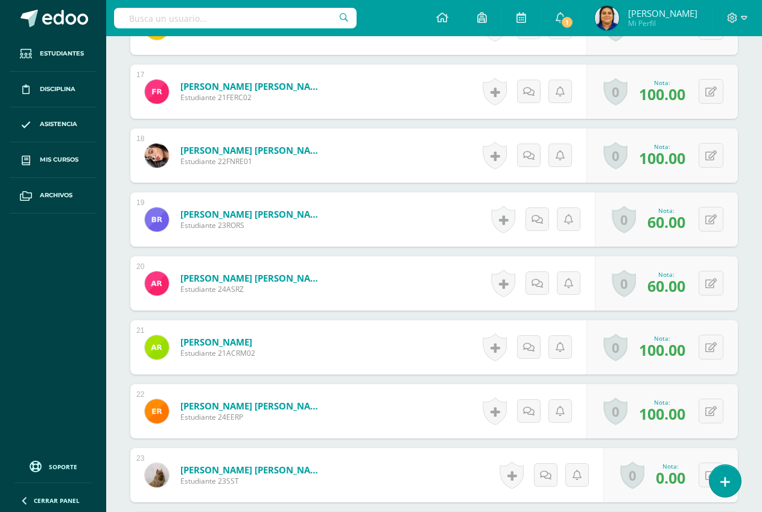
scroll to position [1570, 0]
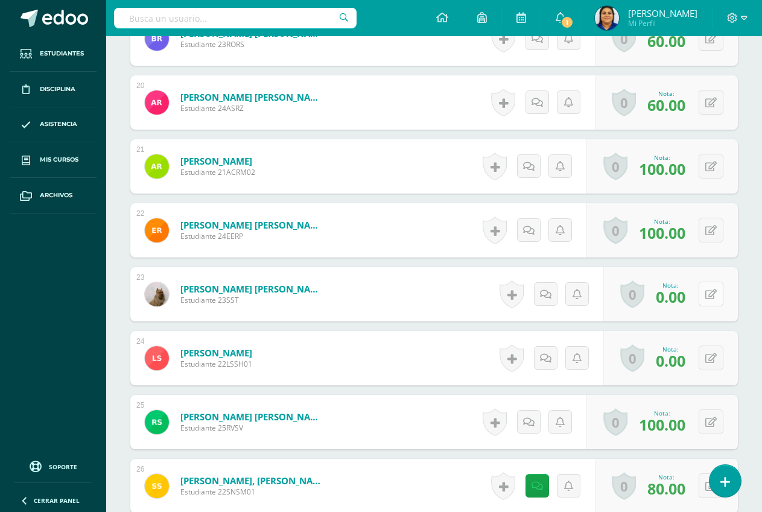
click at [706, 291] on button at bounding box center [711, 294] width 25 height 25
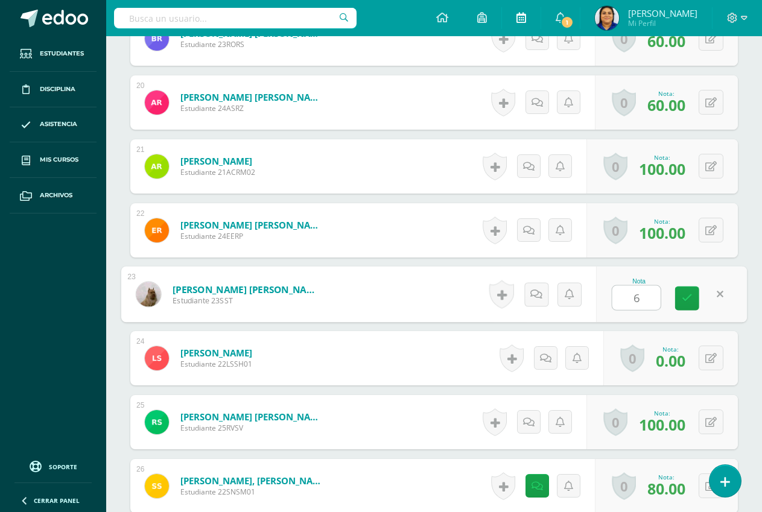
type input "60"
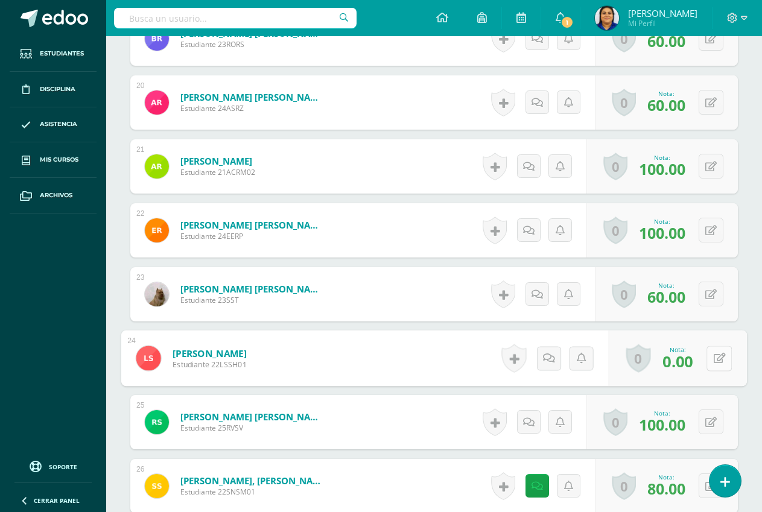
click at [708, 360] on button at bounding box center [718, 358] width 25 height 25
type input "60"
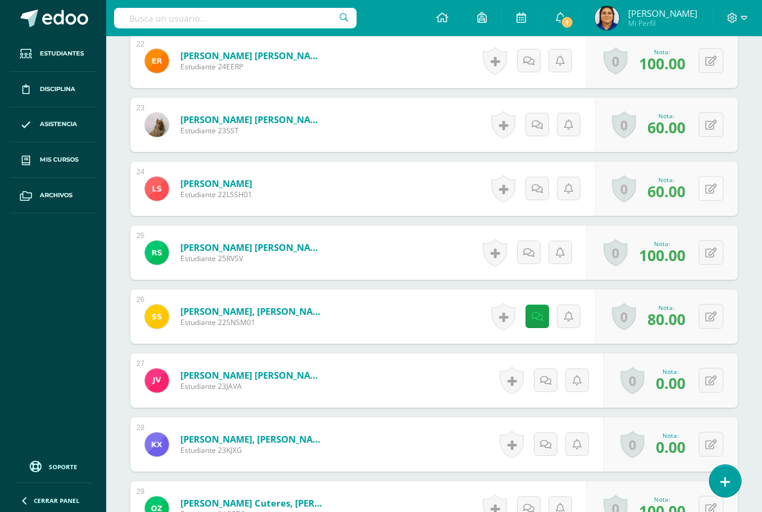
scroll to position [1811, 0]
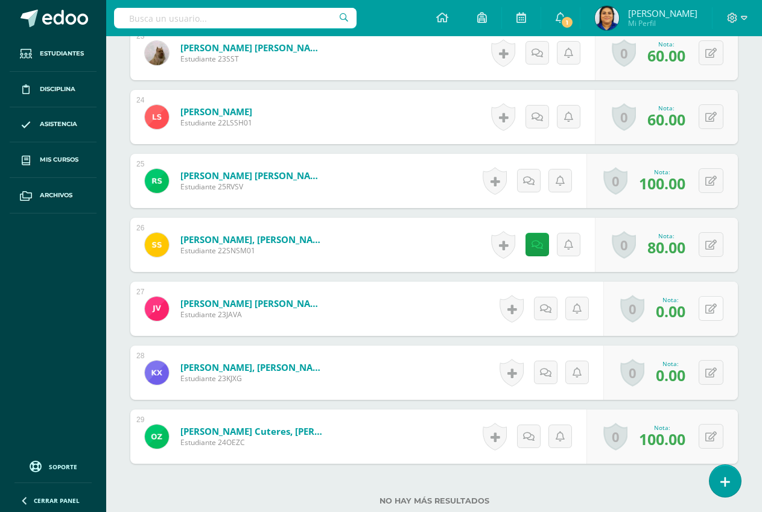
click at [707, 306] on icon at bounding box center [710, 309] width 11 height 10
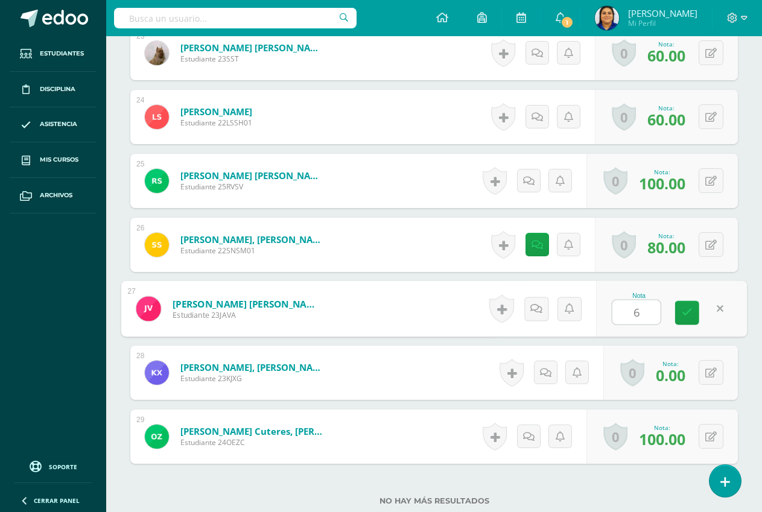
type input "60"
click at [708, 369] on button at bounding box center [711, 372] width 25 height 25
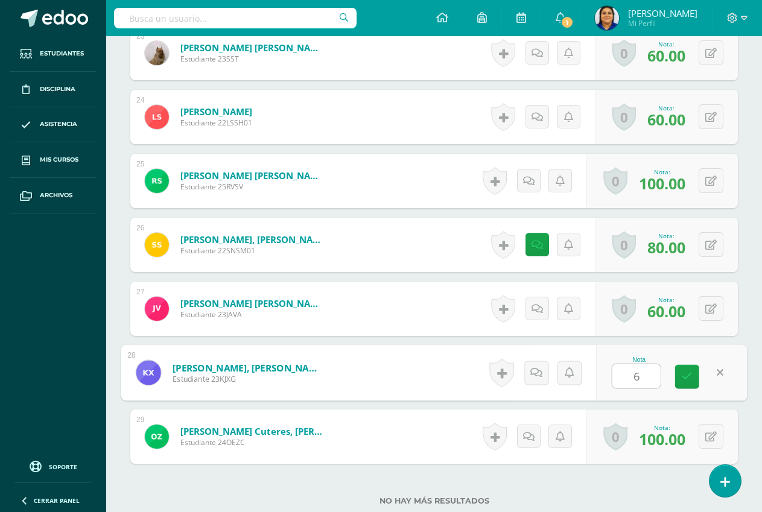
type input "60"
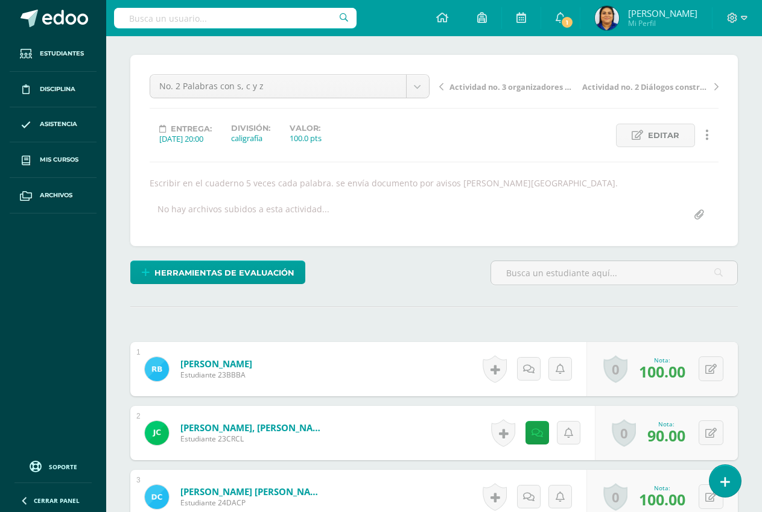
scroll to position [0, 0]
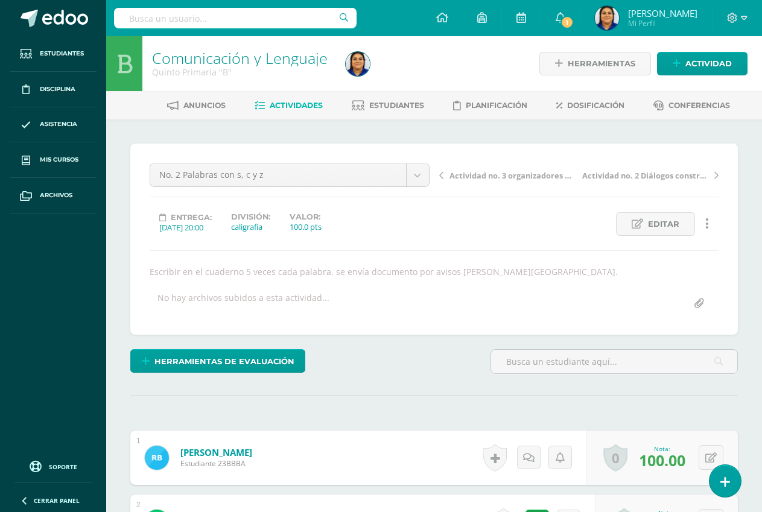
click at [283, 107] on span "Actividades" at bounding box center [296, 105] width 53 height 9
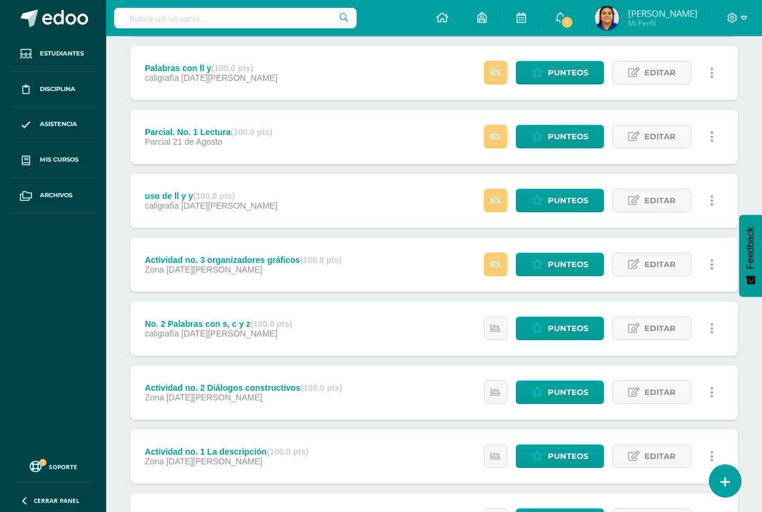
scroll to position [534, 0]
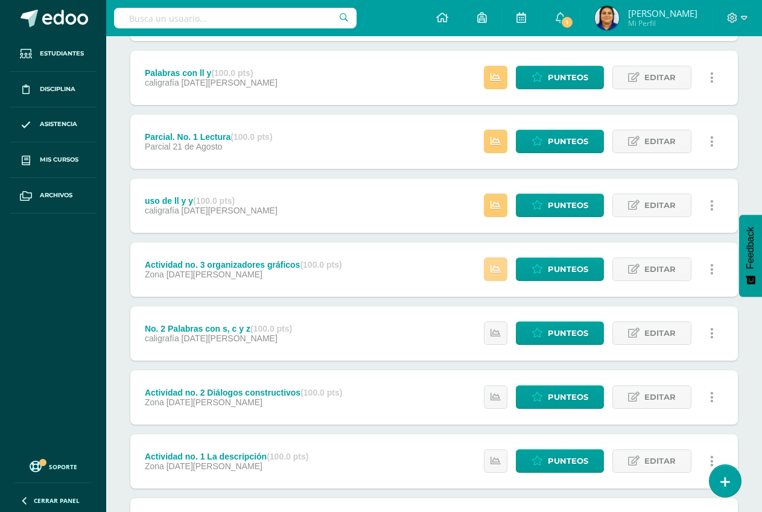
click at [497, 263] on link at bounding box center [496, 270] width 24 height 24
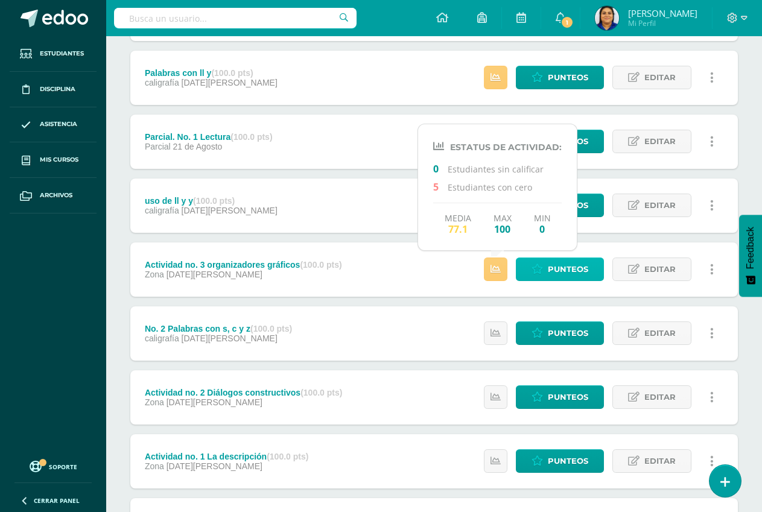
click at [554, 265] on span "Punteos" at bounding box center [568, 269] width 40 height 22
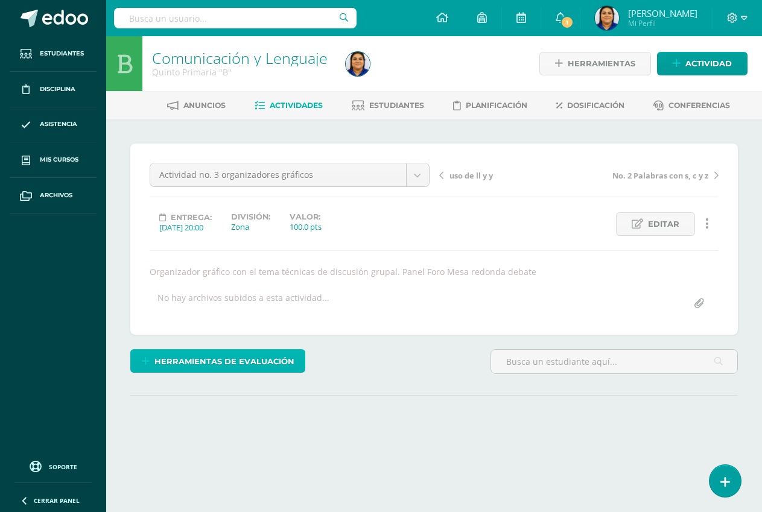
click at [229, 356] on span "Herramientas de evaluación" at bounding box center [224, 361] width 140 height 22
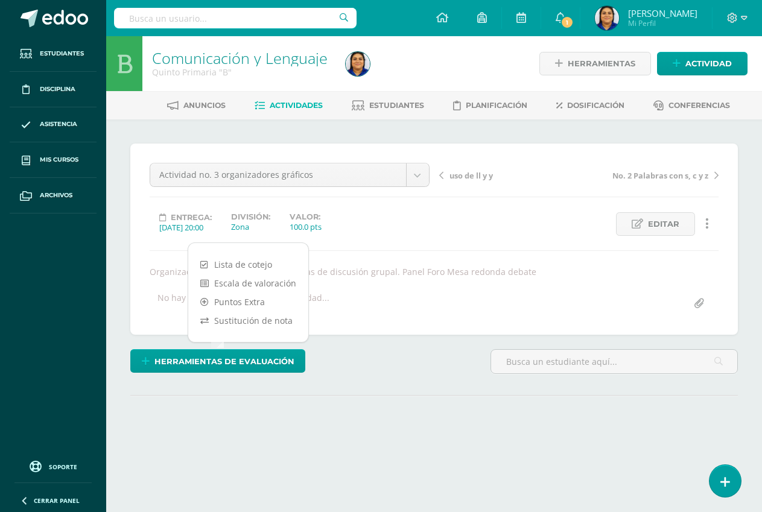
click at [255, 323] on div "Actividad no. 3 organizadores gráficos examen de unidad actividad no. 5 hoja de…" at bounding box center [433, 239] width 607 height 191
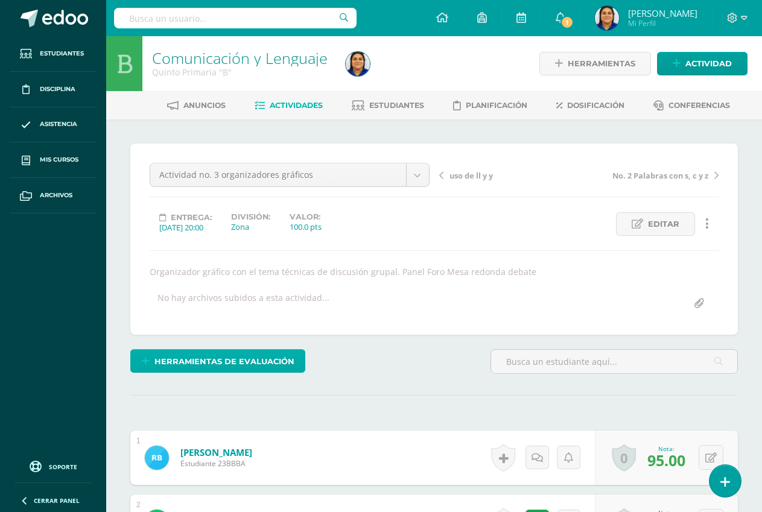
scroll to position [1, 0]
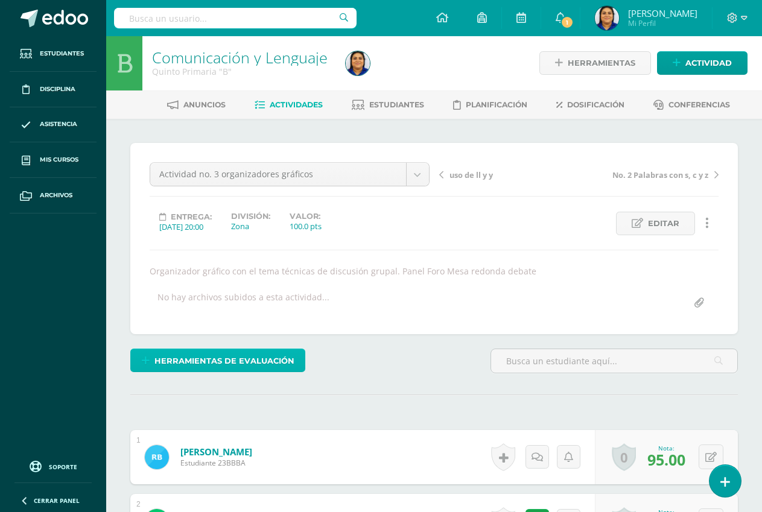
click at [235, 356] on span "Herramientas de evaluación" at bounding box center [224, 361] width 140 height 22
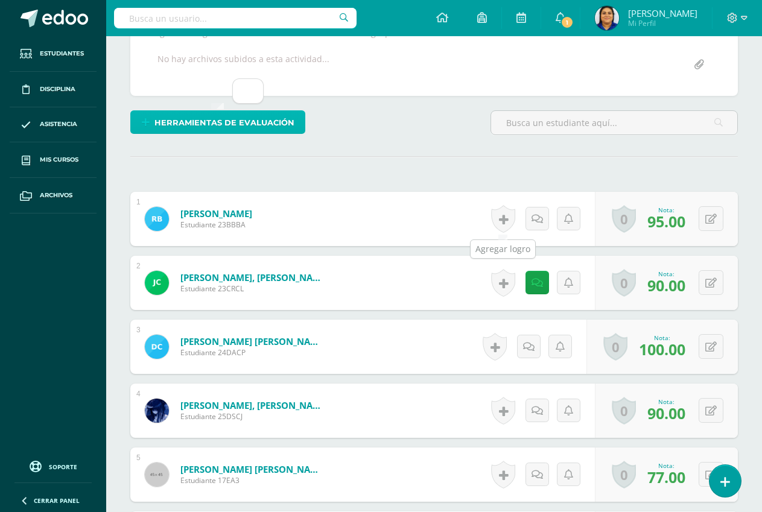
scroll to position [62, 0]
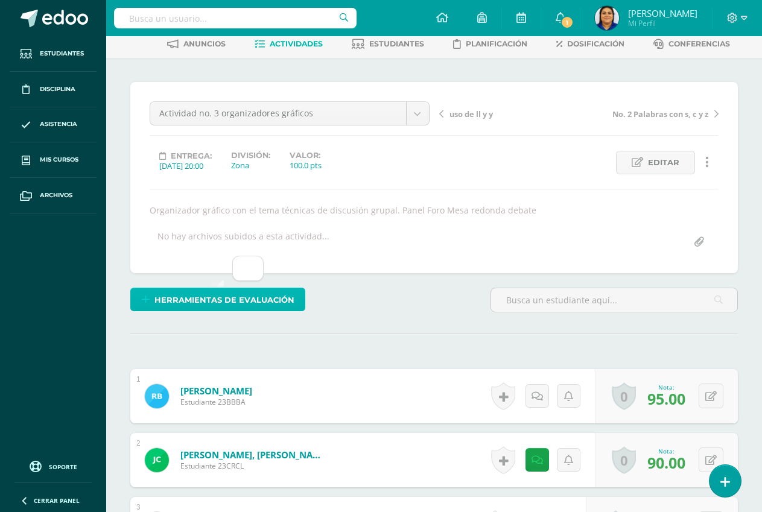
click at [202, 299] on span "Herramientas de evaluación" at bounding box center [224, 300] width 140 height 22
click at [162, 298] on span "Herramientas de evaluación" at bounding box center [224, 299] width 140 height 22
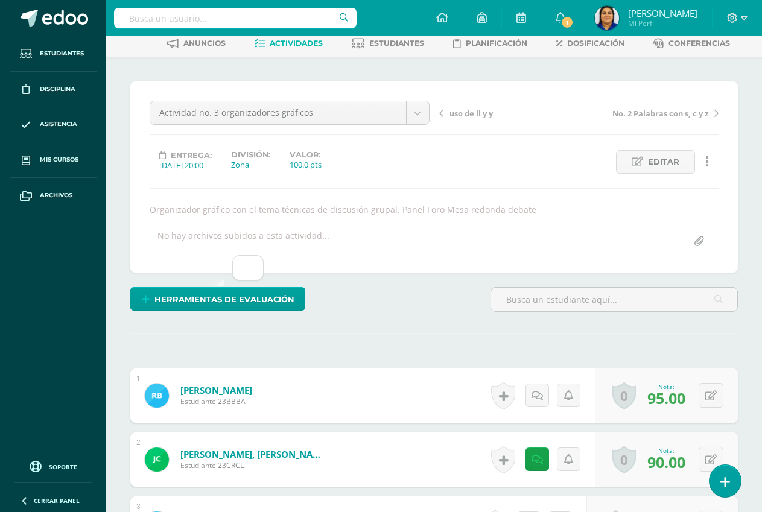
click at [209, 300] on span "Herramientas de evaluación" at bounding box center [224, 299] width 140 height 22
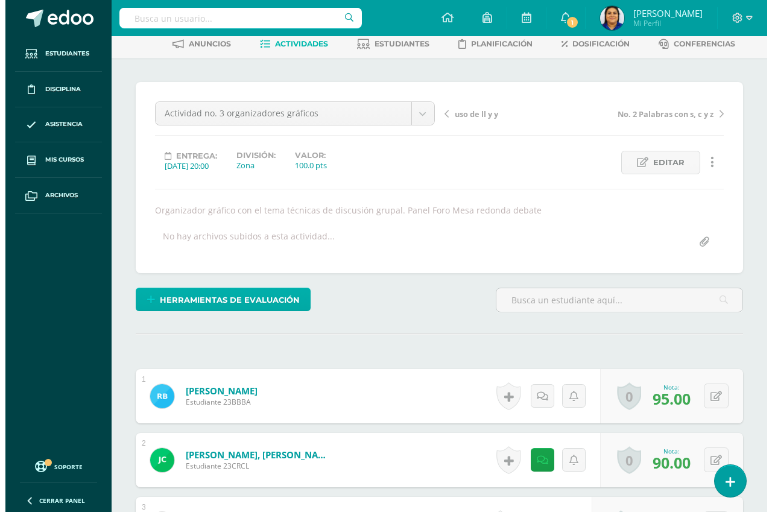
scroll to position [62, 0]
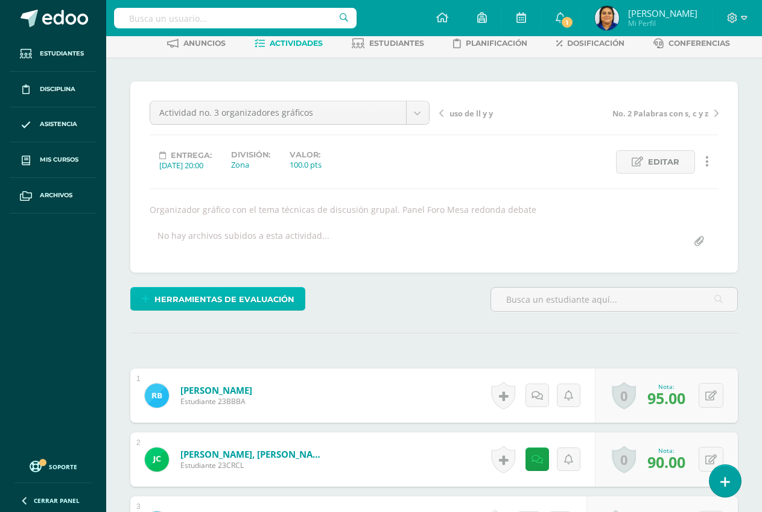
click at [200, 300] on span "Herramientas de evaluación" at bounding box center [224, 299] width 140 height 22
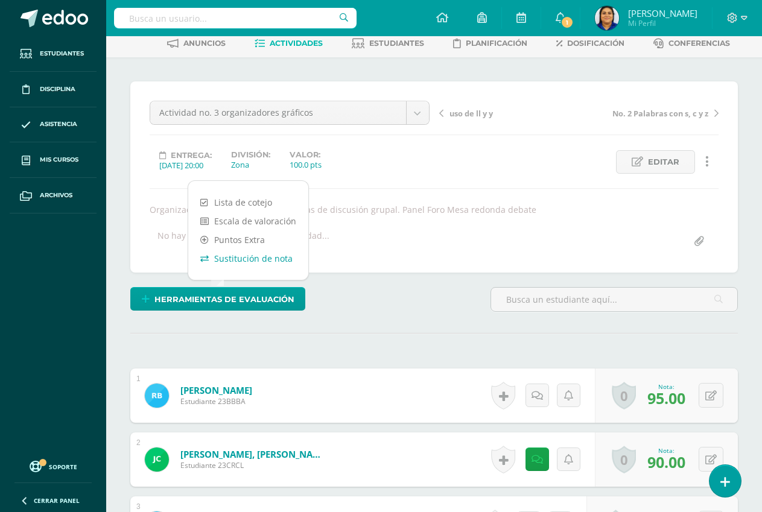
click at [226, 258] on link "Sustitución de nota" at bounding box center [248, 258] width 120 height 19
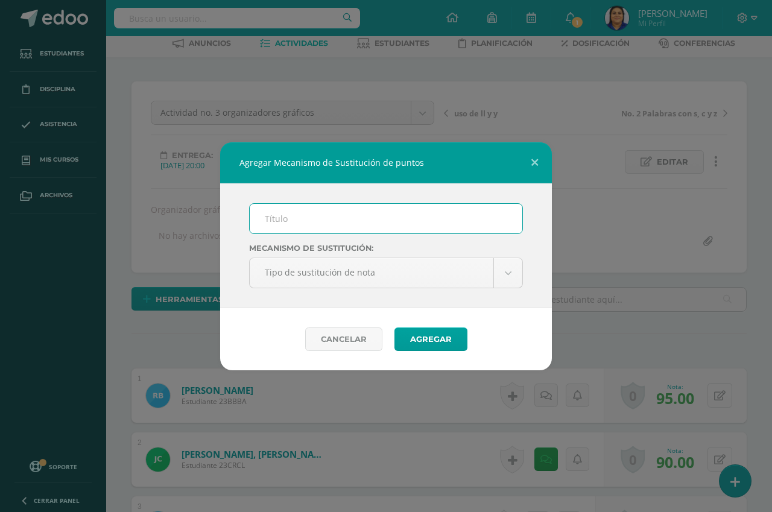
click at [395, 328] on button "Agregar" at bounding box center [431, 340] width 73 height 24
type input "PMA"
click at [429, 340] on span "submit" at bounding box center [430, 339] width 50 height 16
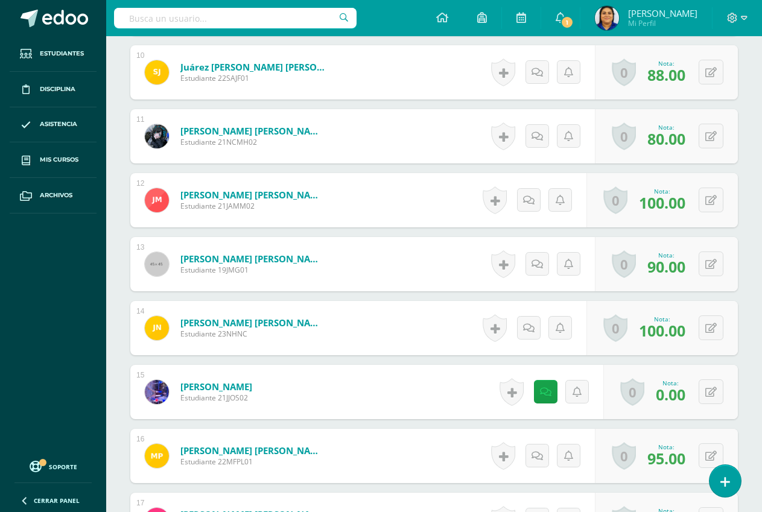
scroll to position [1010, 0]
click at [705, 394] on icon at bounding box center [710, 392] width 11 height 10
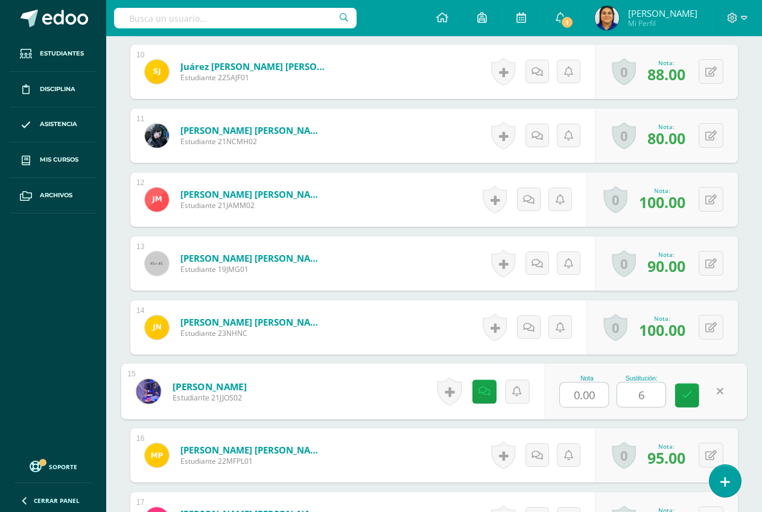
type input "60"
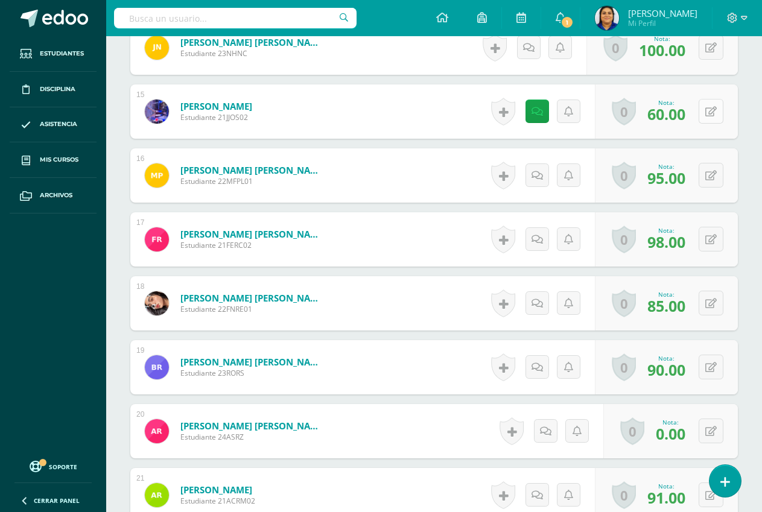
scroll to position [1311, 0]
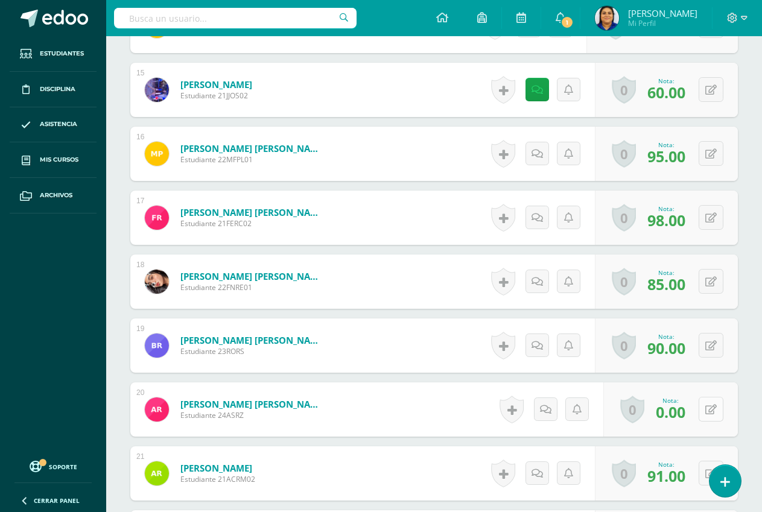
click at [711, 410] on button at bounding box center [711, 409] width 25 height 25
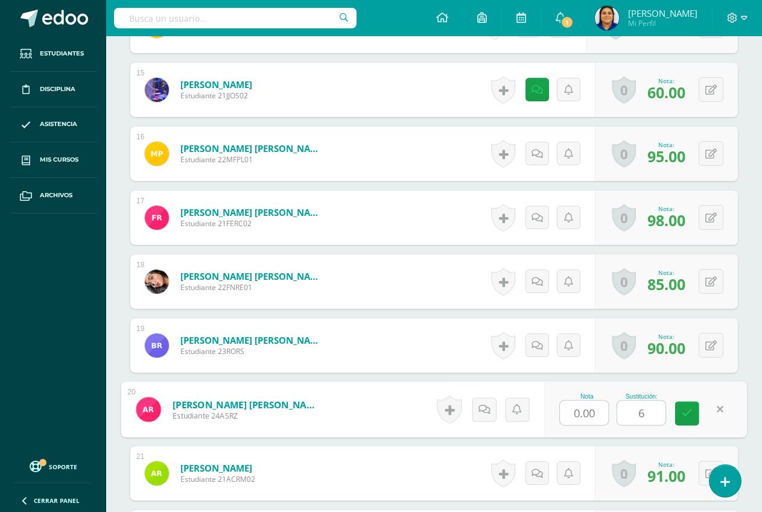
type input "60"
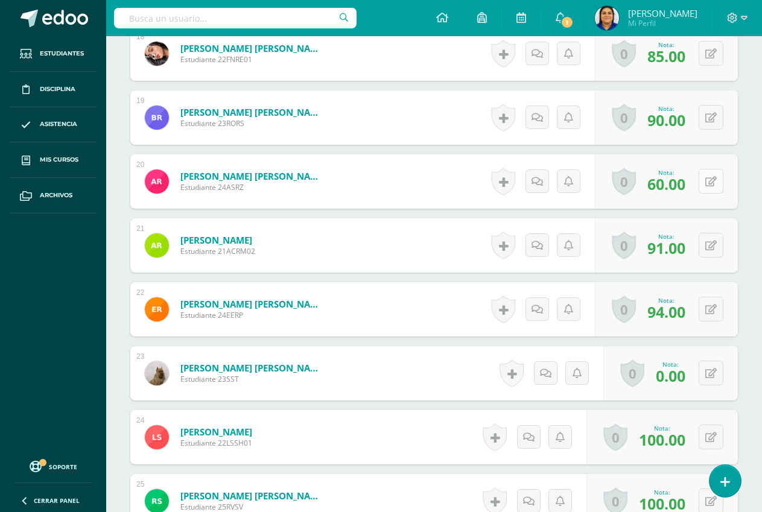
scroll to position [1553, 0]
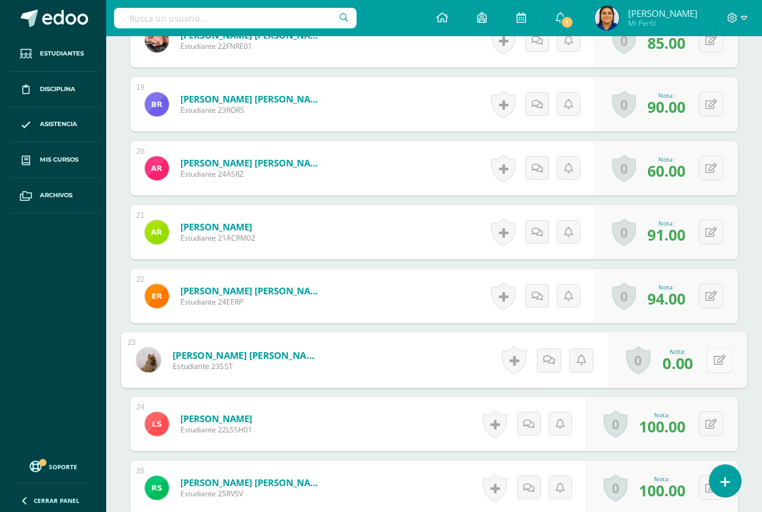
click at [714, 357] on icon at bounding box center [720, 360] width 12 height 10
type input "60"
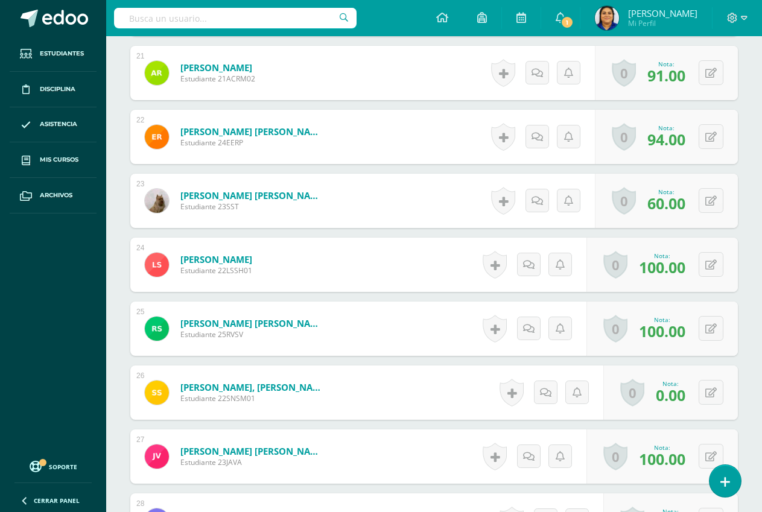
scroll to position [1734, 0]
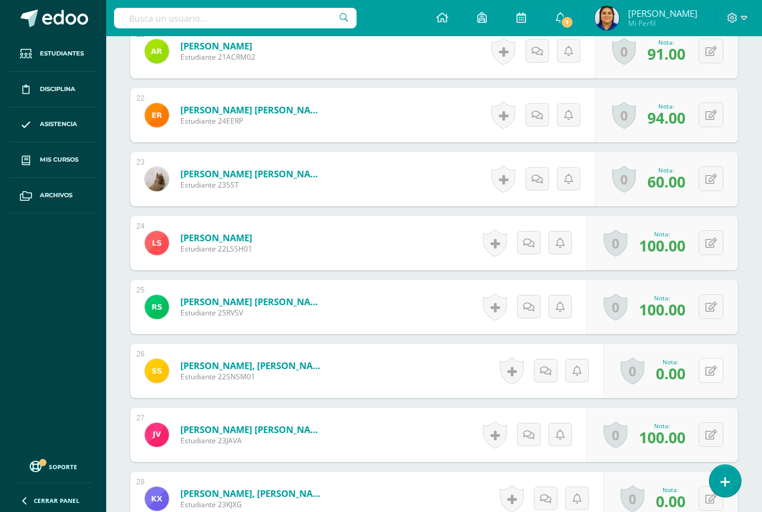
click at [711, 369] on button at bounding box center [711, 370] width 25 height 25
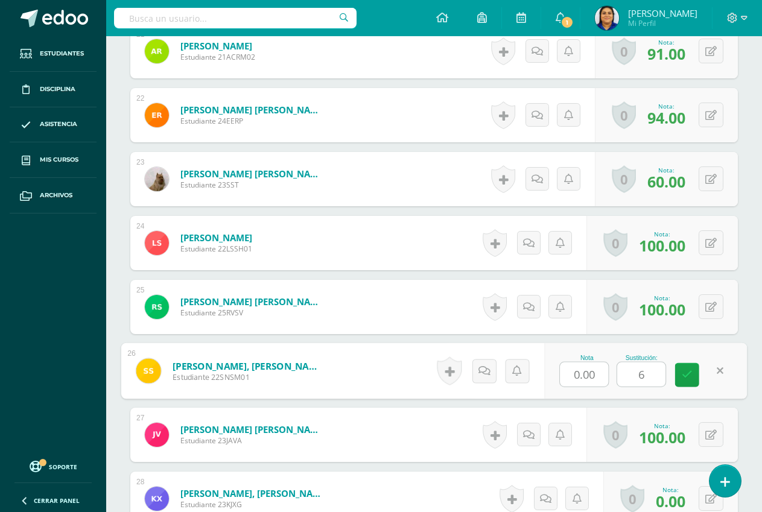
type input "60"
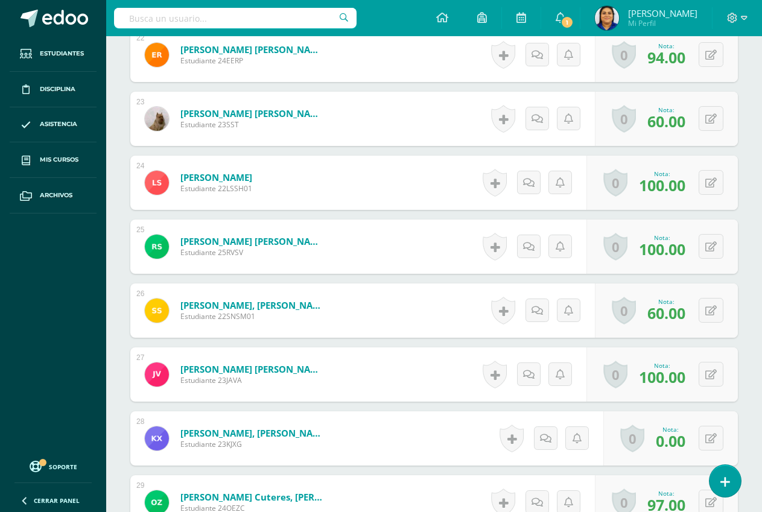
scroll to position [1854, 0]
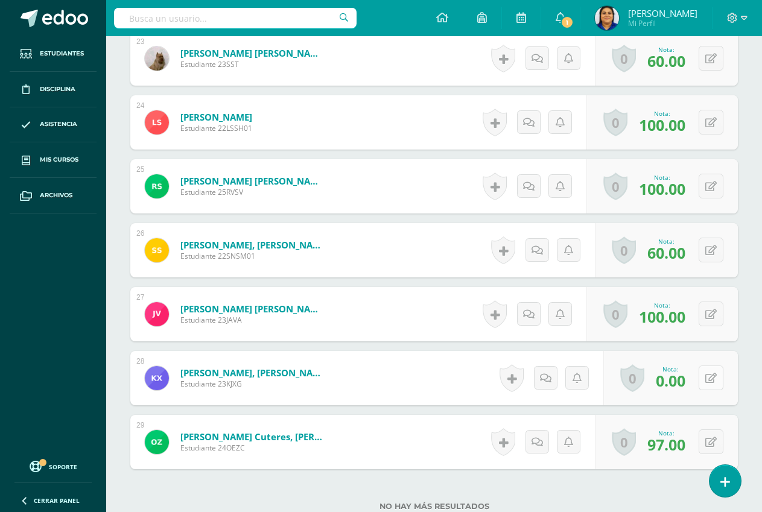
click at [712, 378] on icon at bounding box center [710, 378] width 11 height 10
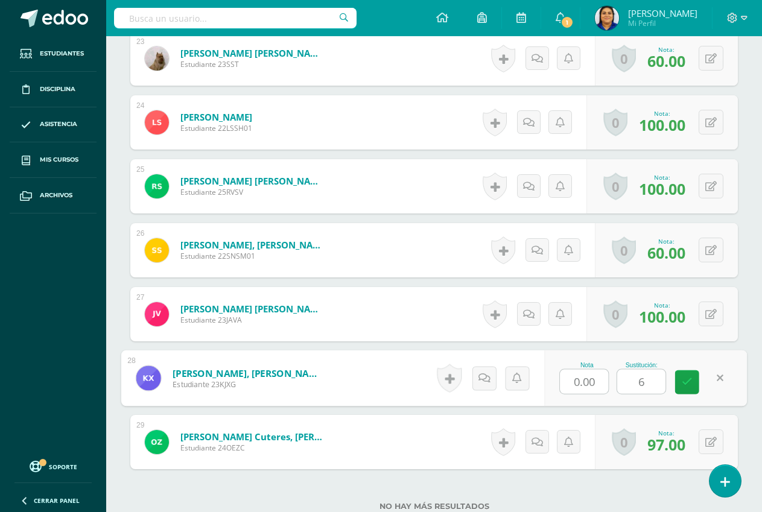
type input "60"
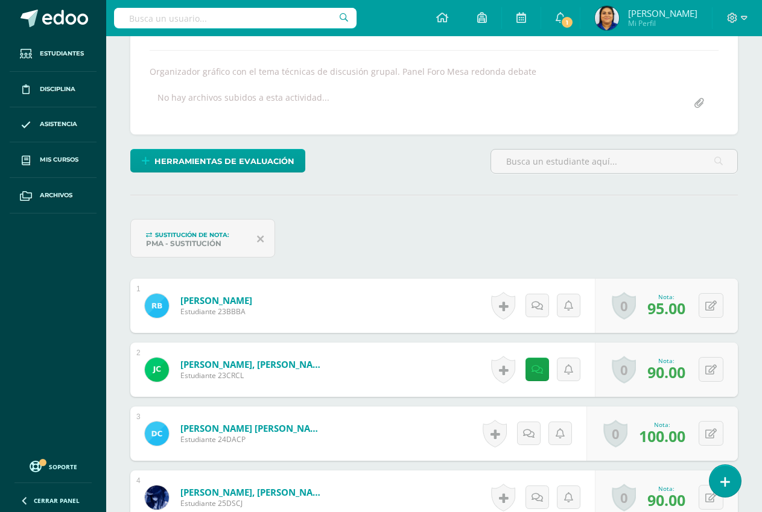
scroll to position [0, 0]
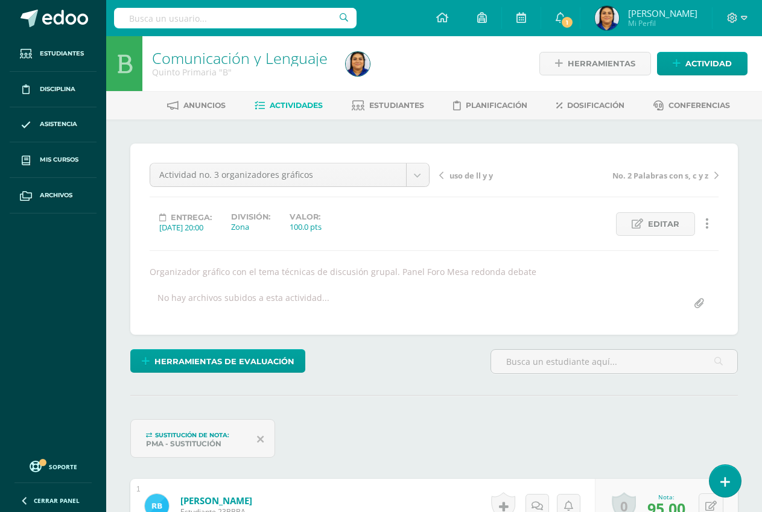
click at [285, 105] on span "Actividades" at bounding box center [296, 105] width 53 height 9
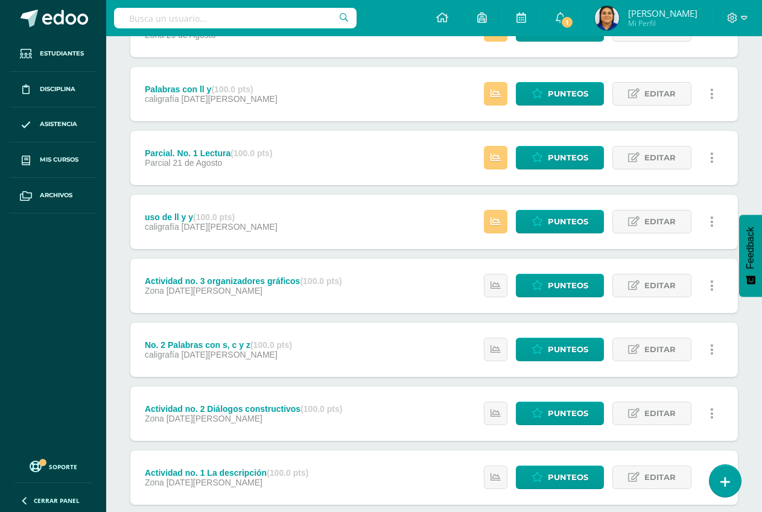
scroll to position [474, 0]
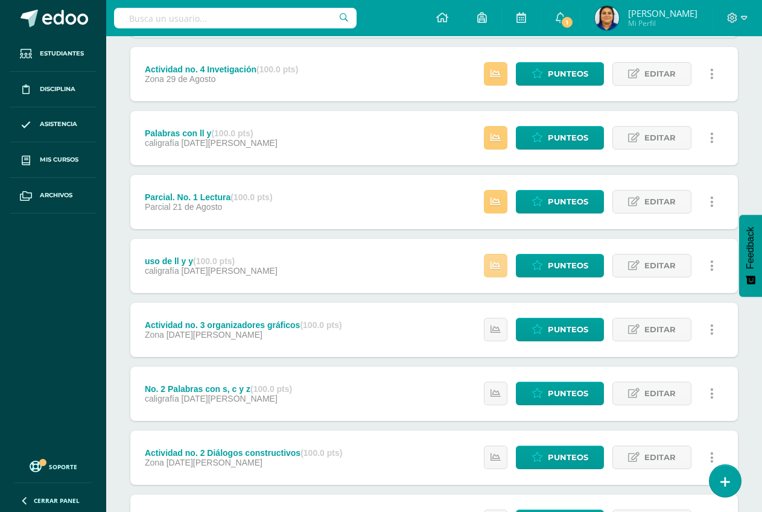
click at [494, 265] on icon at bounding box center [495, 266] width 10 height 10
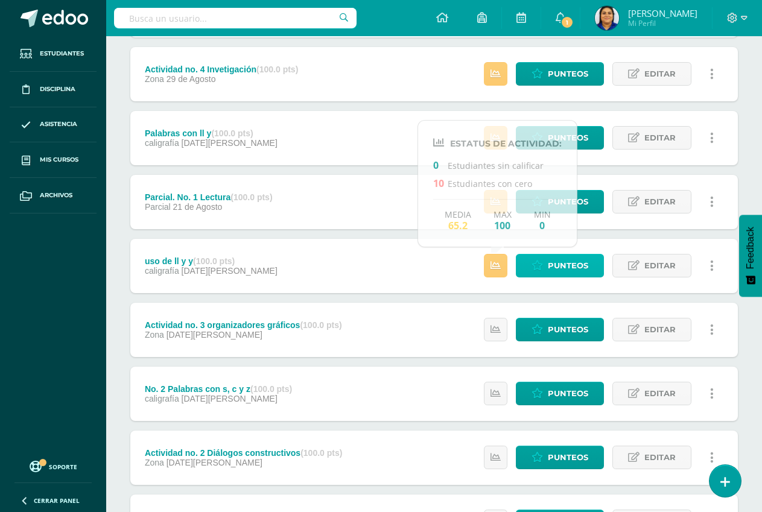
click at [565, 268] on span "Punteos" at bounding box center [568, 266] width 40 height 22
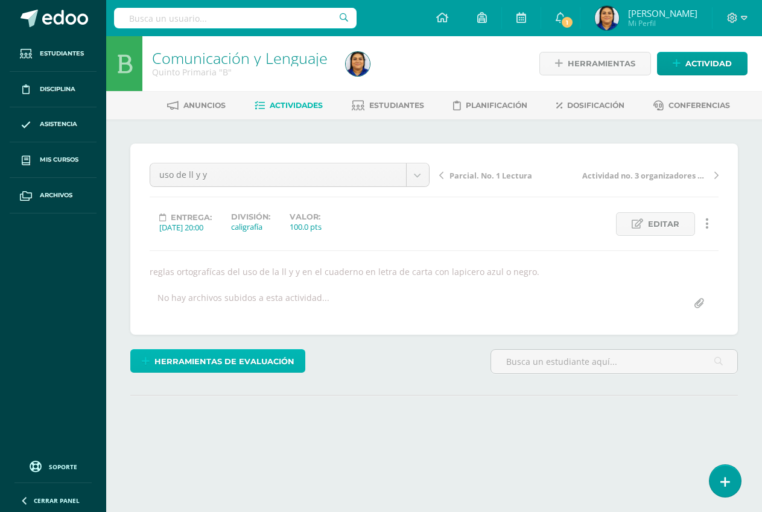
click at [215, 357] on span "Herramientas de evaluación" at bounding box center [224, 361] width 140 height 22
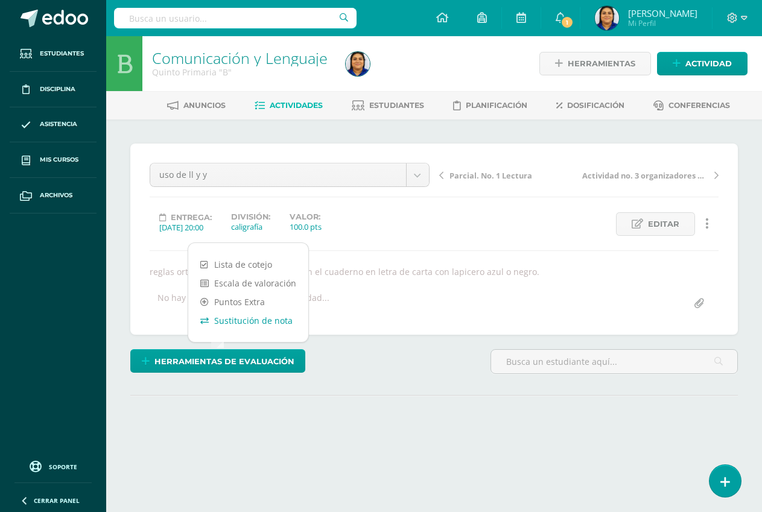
click at [235, 322] on link "Sustitución de nota" at bounding box center [248, 320] width 120 height 19
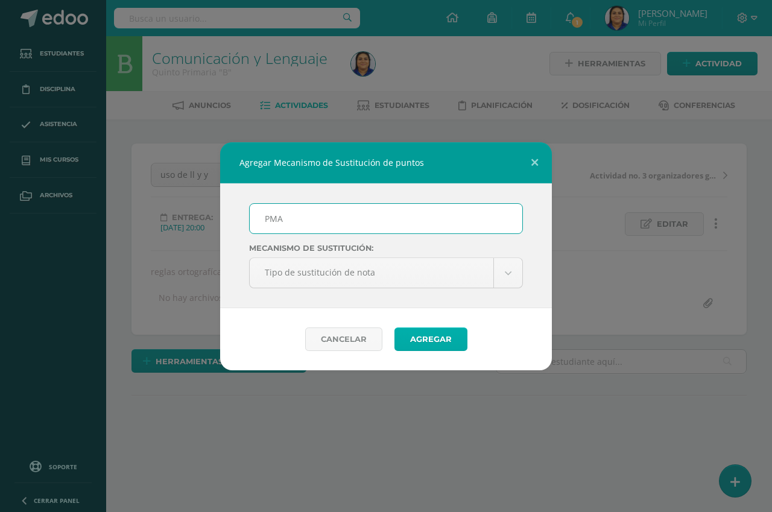
type input "PMA"
click at [429, 337] on button "Agregar" at bounding box center [431, 340] width 73 height 24
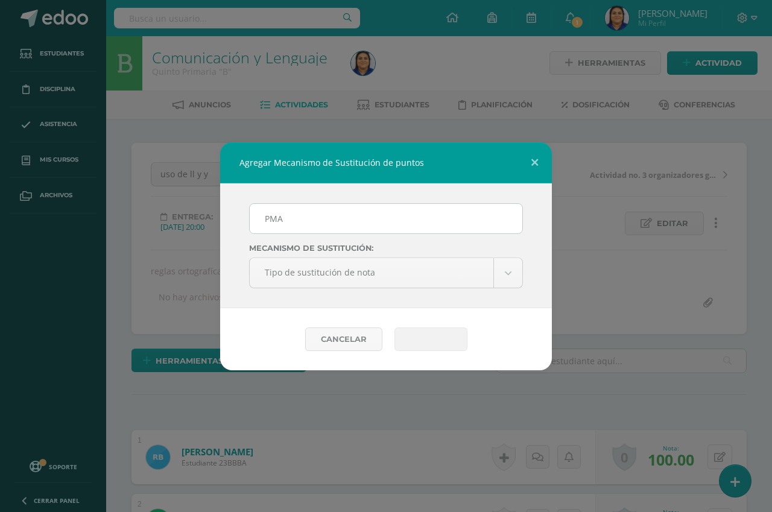
scroll to position [1, 0]
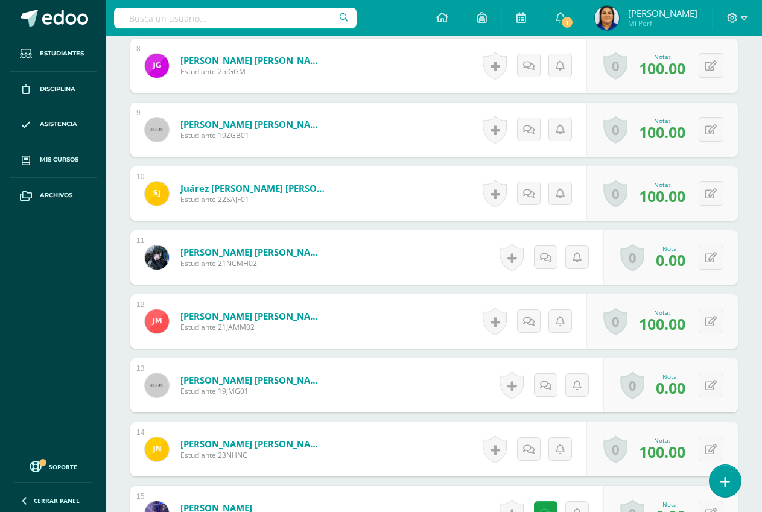
scroll to position [910, 0]
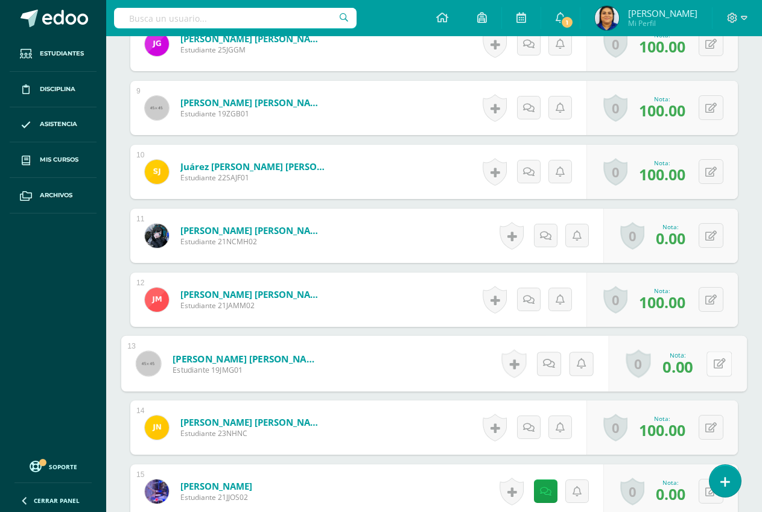
click at [706, 363] on button at bounding box center [718, 363] width 25 height 25
type input "60"
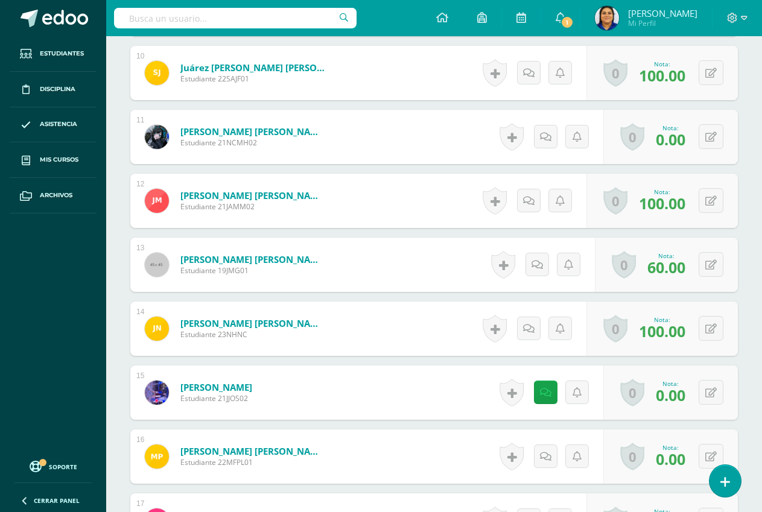
scroll to position [1030, 0]
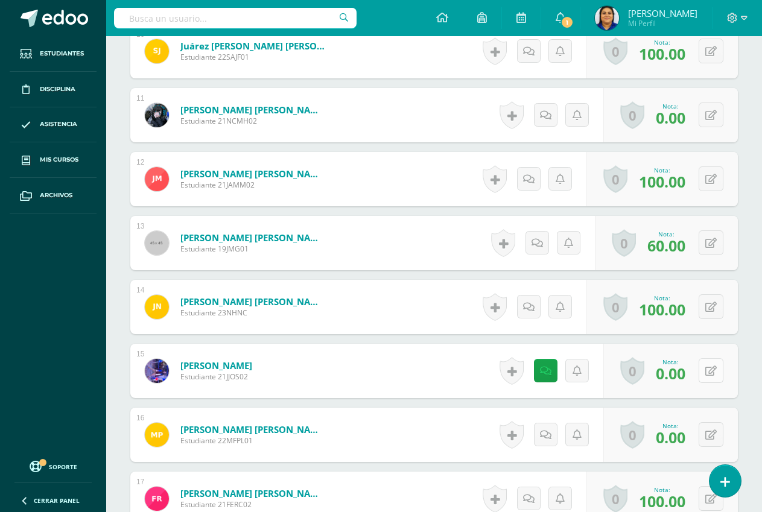
click at [711, 371] on button at bounding box center [711, 370] width 25 height 25
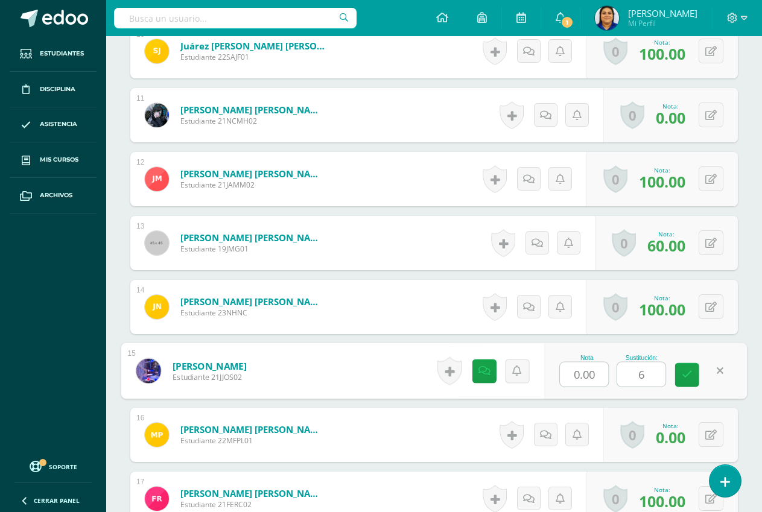
type input "60"
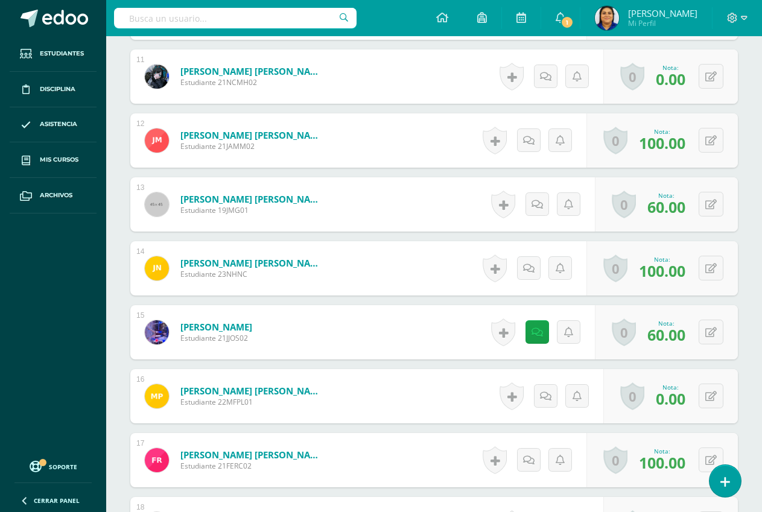
scroll to position [1091, 0]
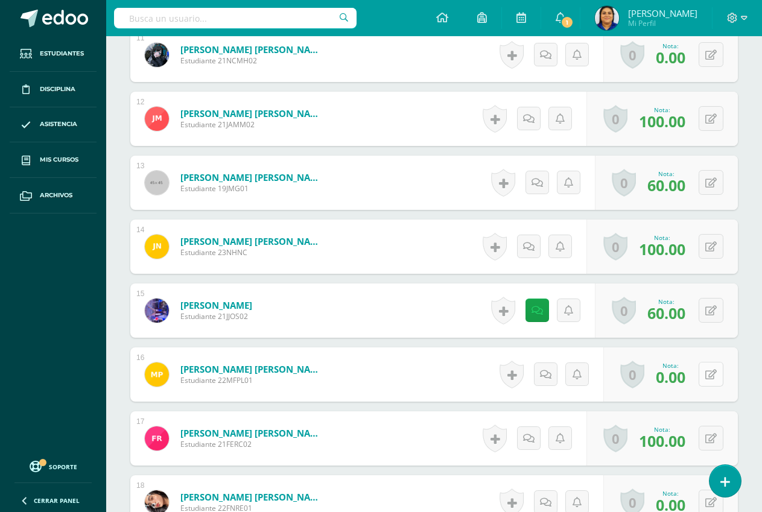
click at [709, 374] on button at bounding box center [711, 374] width 25 height 25
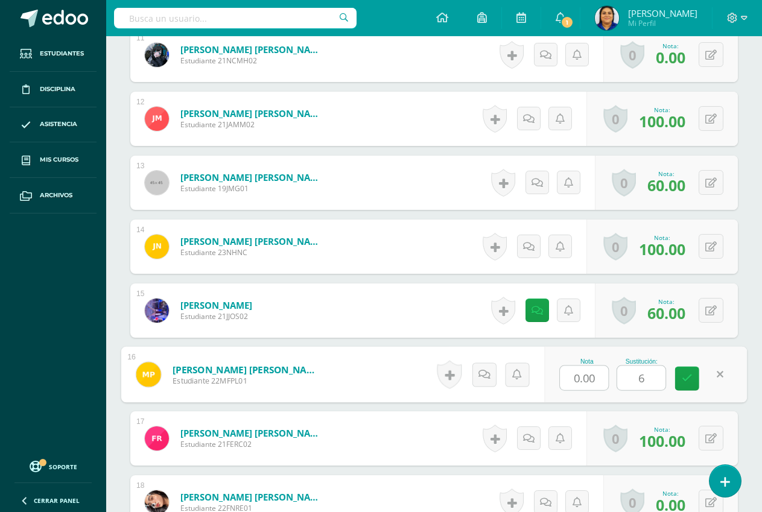
type input "60"
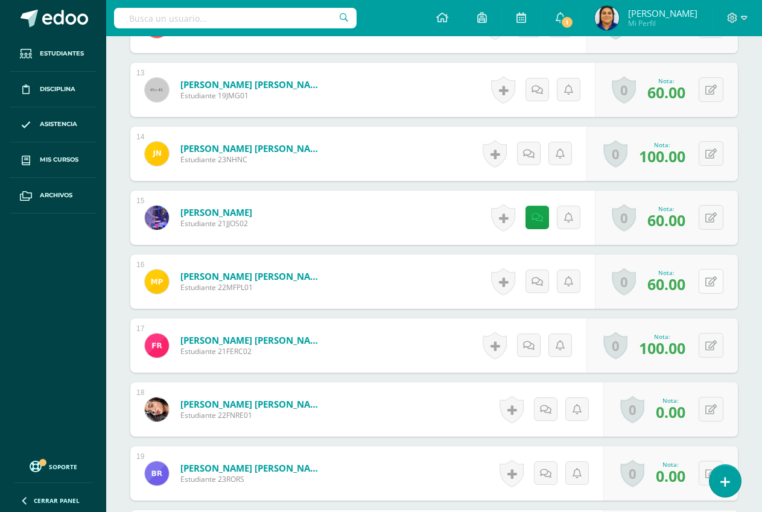
scroll to position [1211, 0]
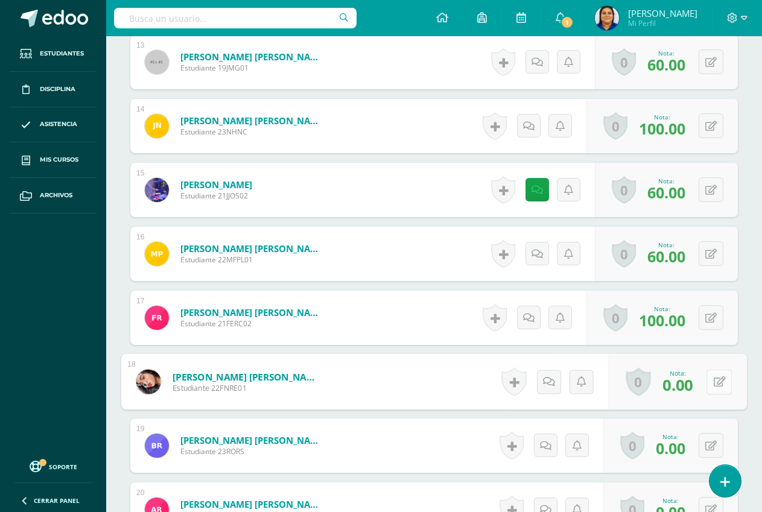
click at [708, 379] on button at bounding box center [718, 381] width 25 height 25
type input "60"
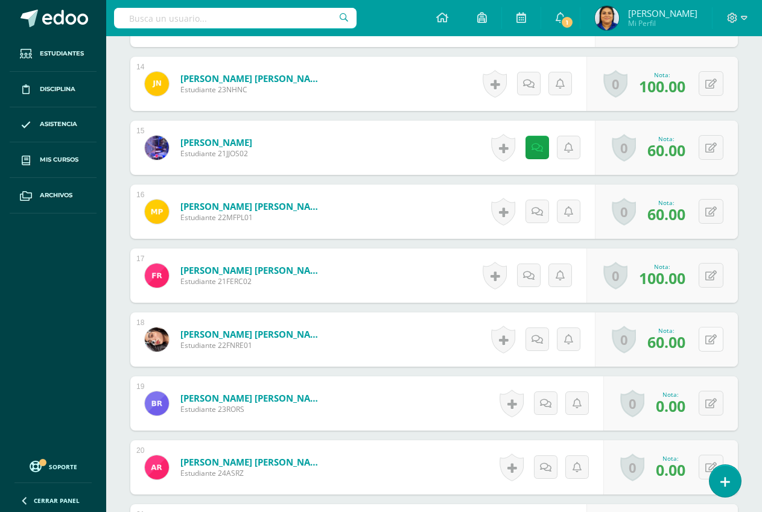
scroll to position [1332, 0]
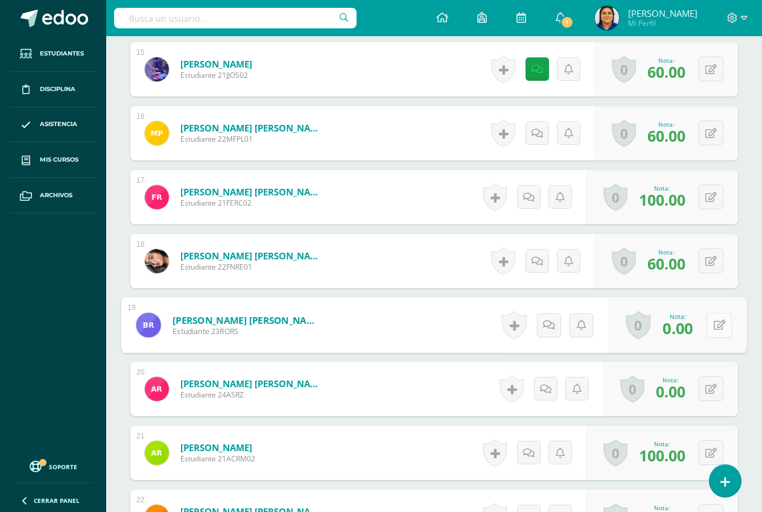
click at [714, 328] on icon at bounding box center [720, 325] width 12 height 10
type input "60"
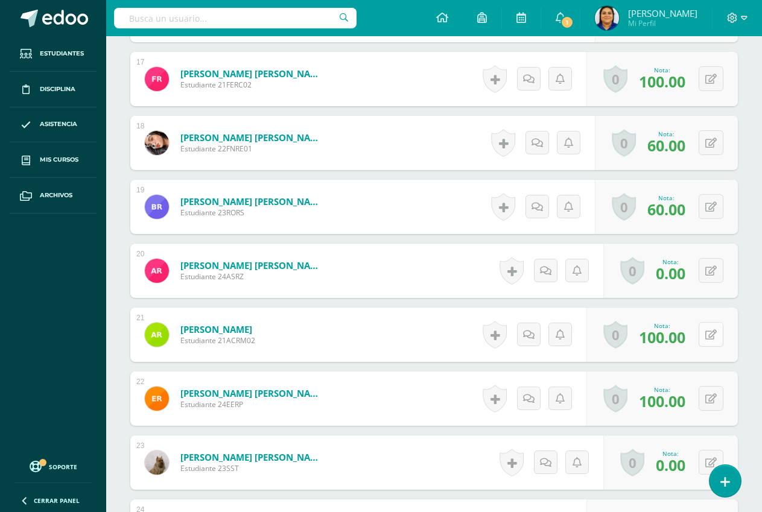
scroll to position [1453, 0]
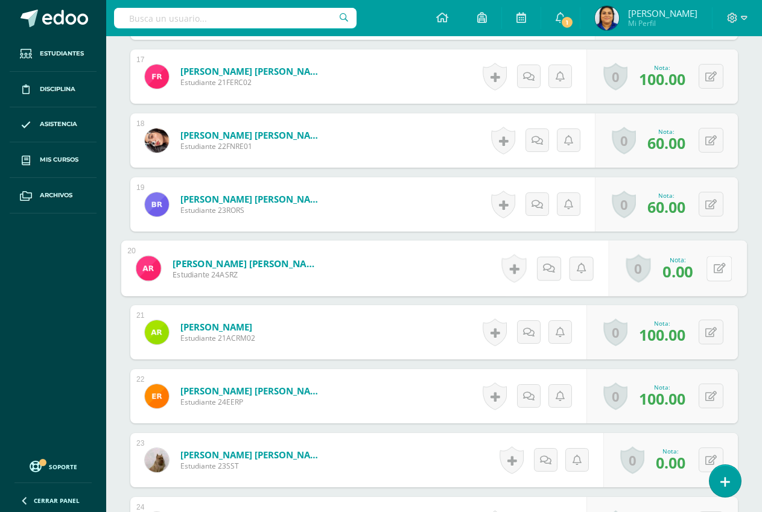
click at [711, 267] on button at bounding box center [718, 268] width 25 height 25
type input "60"
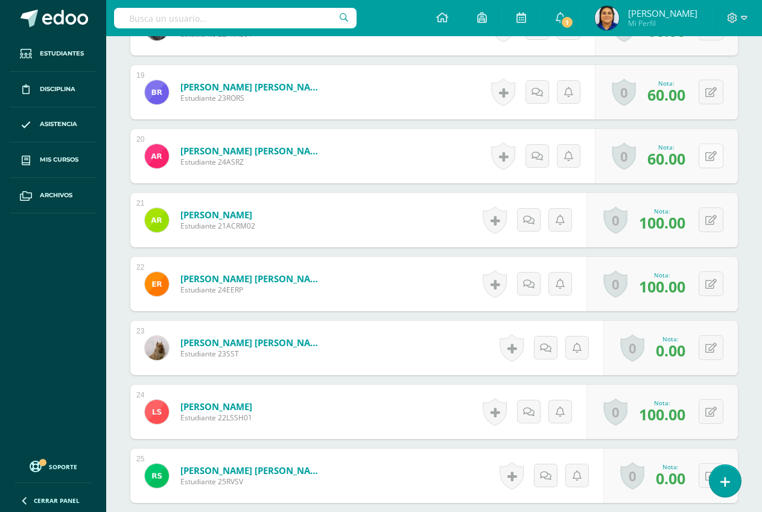
scroll to position [1573, 0]
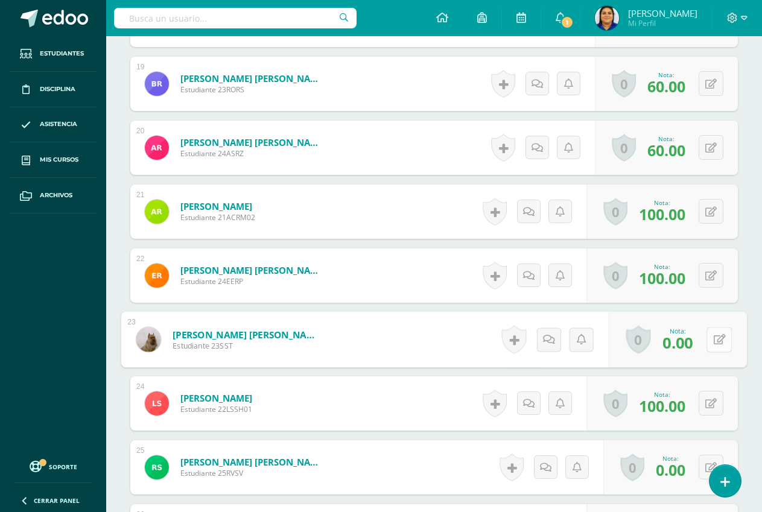
click at [708, 332] on button at bounding box center [718, 339] width 25 height 25
type input "60"
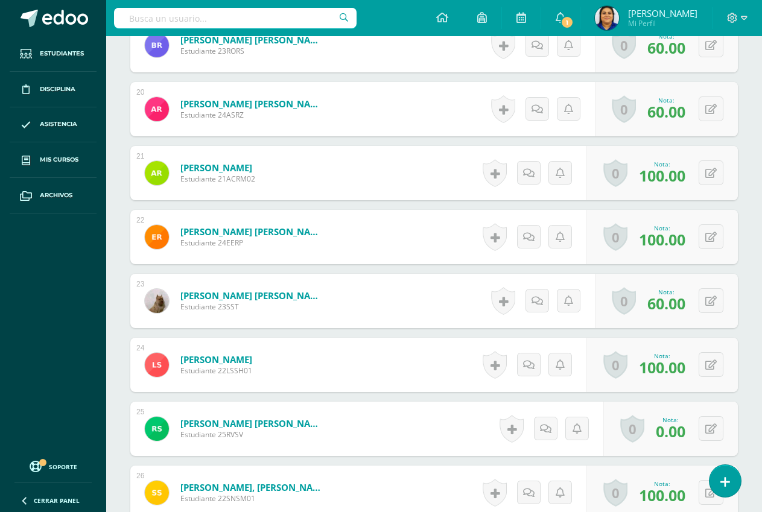
scroll to position [1694, 0]
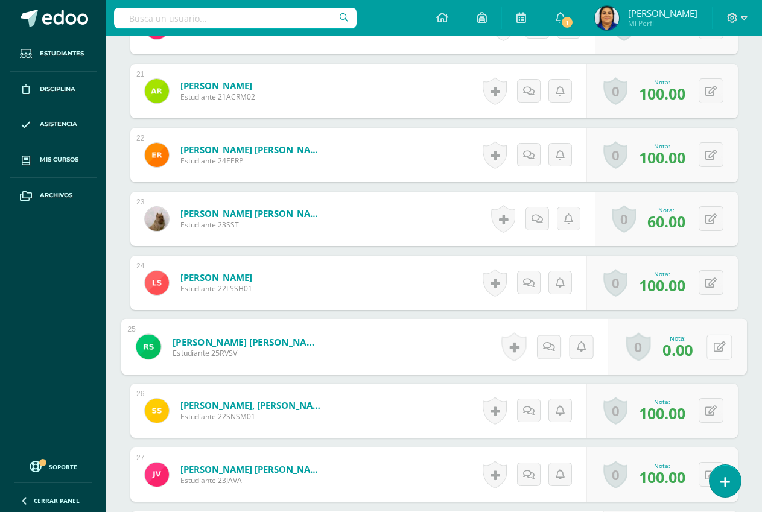
click at [708, 344] on button at bounding box center [718, 346] width 25 height 25
type input "60"
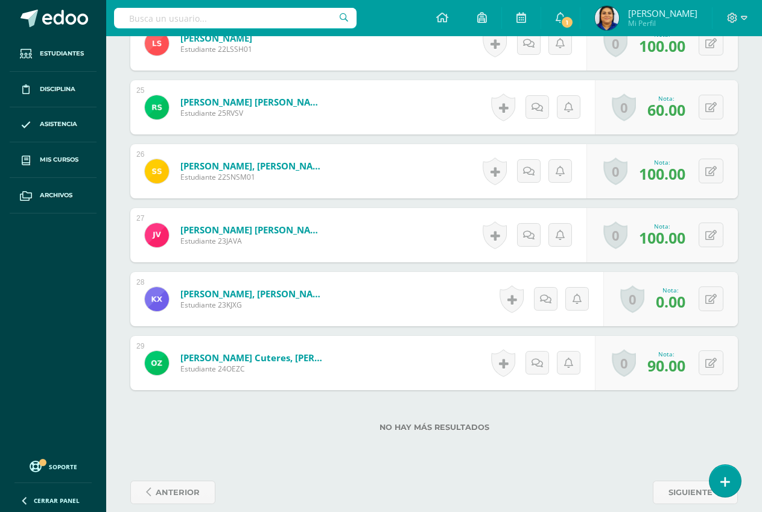
scroll to position [1935, 0]
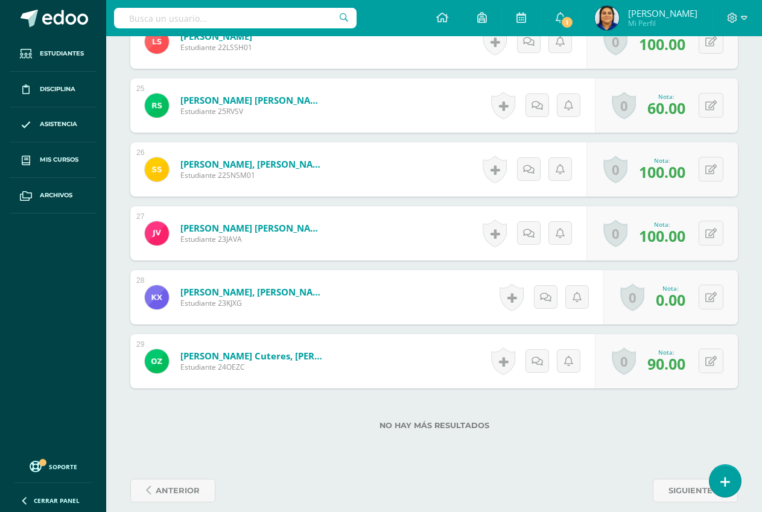
click at [711, 311] on div "0 Logros Logros obtenidos Aún no hay logros agregados Nota: 0.00" at bounding box center [670, 297] width 135 height 54
click at [709, 294] on button at bounding box center [711, 297] width 25 height 25
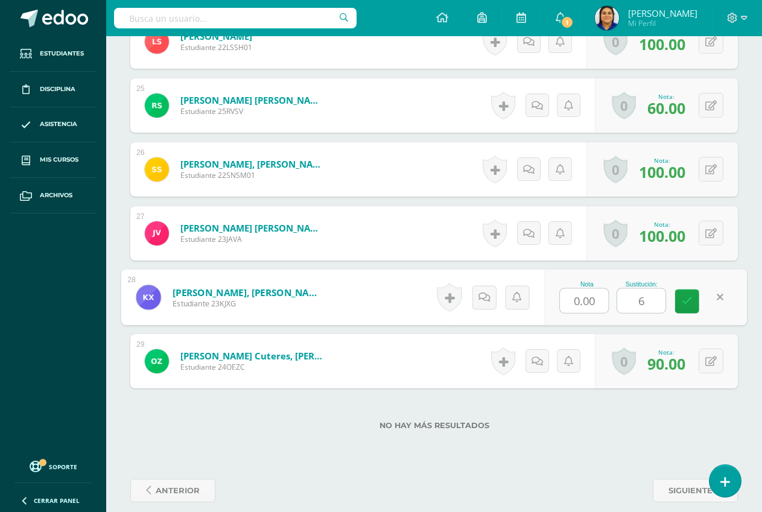
type input "60"
click at [677, 297] on link at bounding box center [687, 302] width 24 height 24
click at [682, 297] on icon at bounding box center [687, 301] width 11 height 10
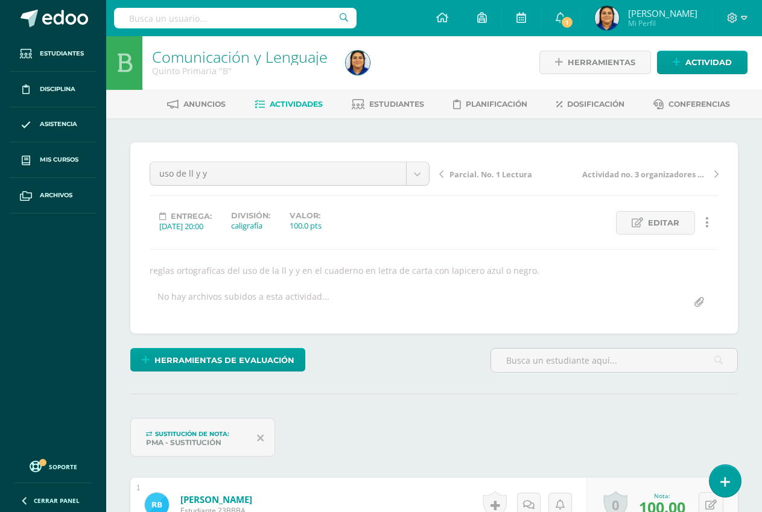
scroll to position [0, 0]
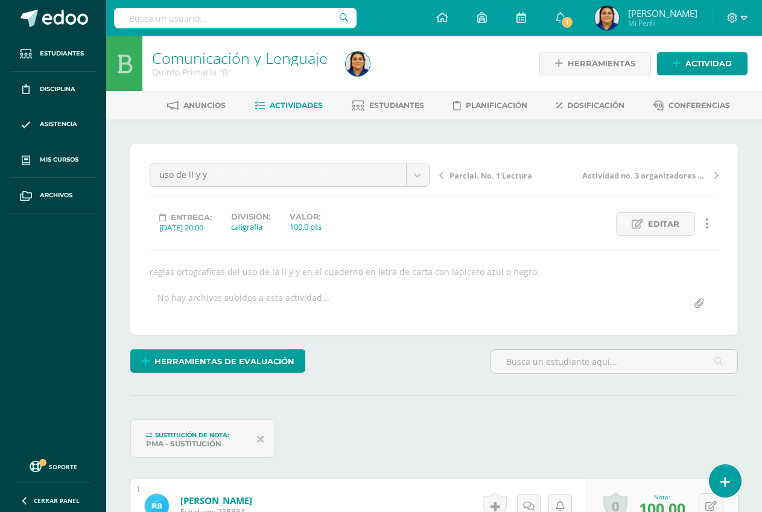
click at [295, 103] on span "Actividades" at bounding box center [296, 105] width 53 height 9
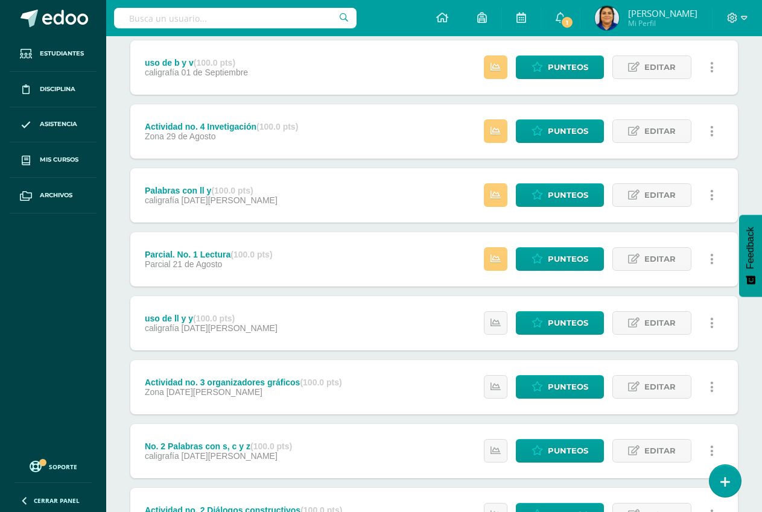
scroll to position [483, 0]
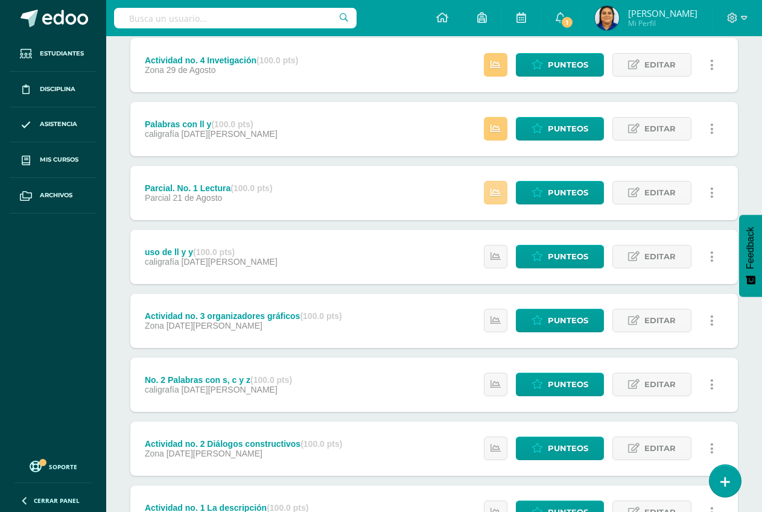
click at [496, 192] on icon at bounding box center [495, 193] width 10 height 10
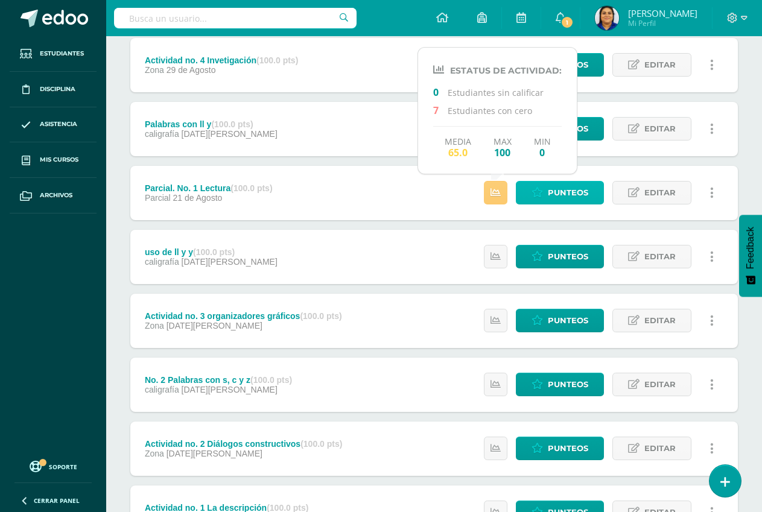
click at [557, 191] on span "Punteos" at bounding box center [568, 193] width 40 height 22
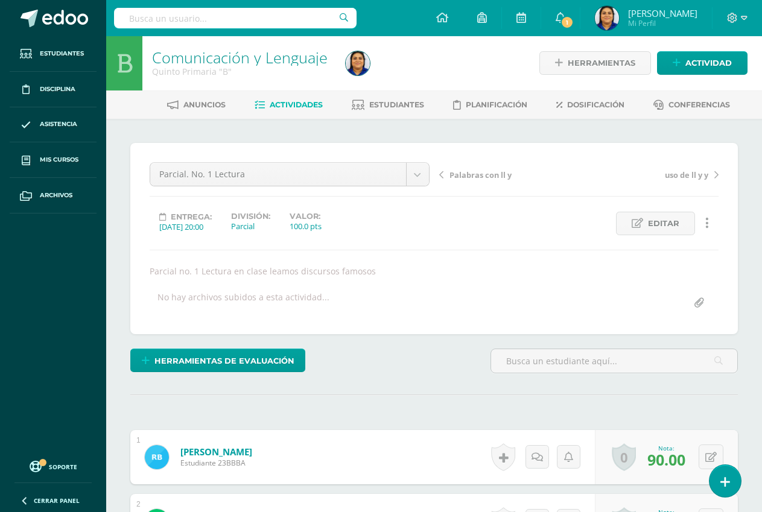
scroll to position [1, 0]
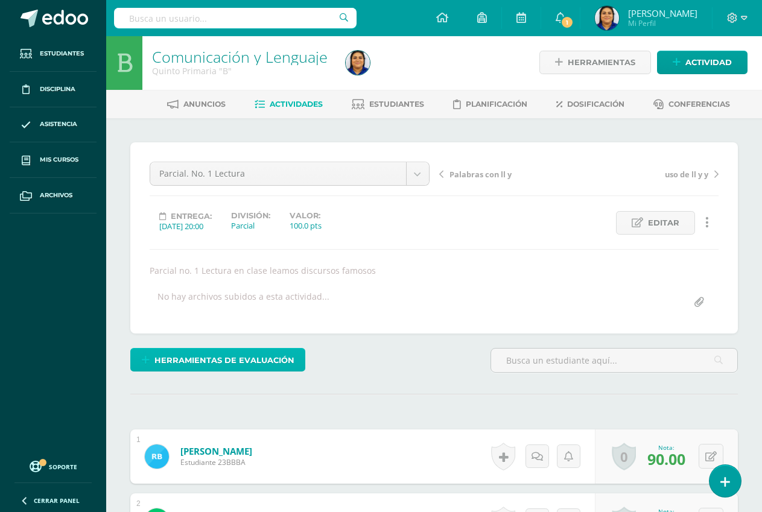
click at [200, 359] on span "Herramientas de evaluación" at bounding box center [224, 360] width 140 height 22
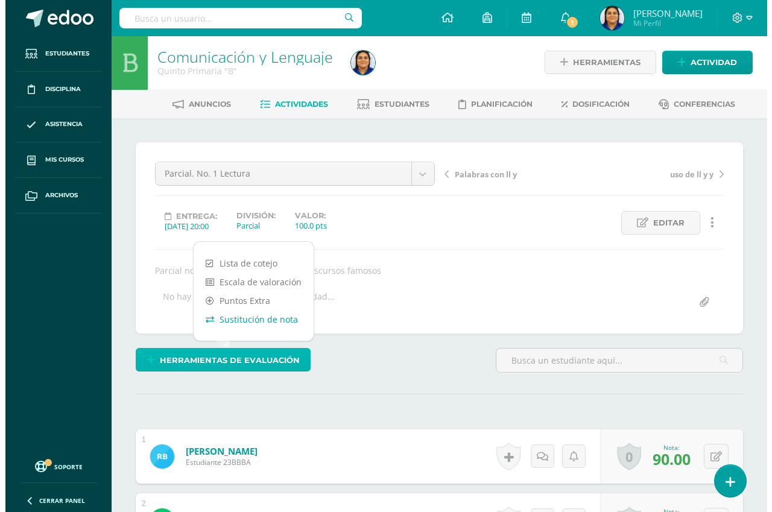
scroll to position [2, 0]
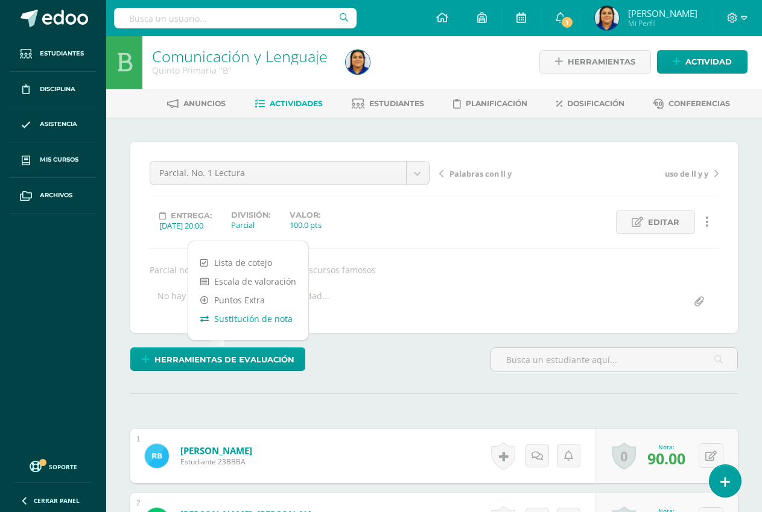
click at [247, 318] on link "Sustitución de nota" at bounding box center [248, 318] width 120 height 19
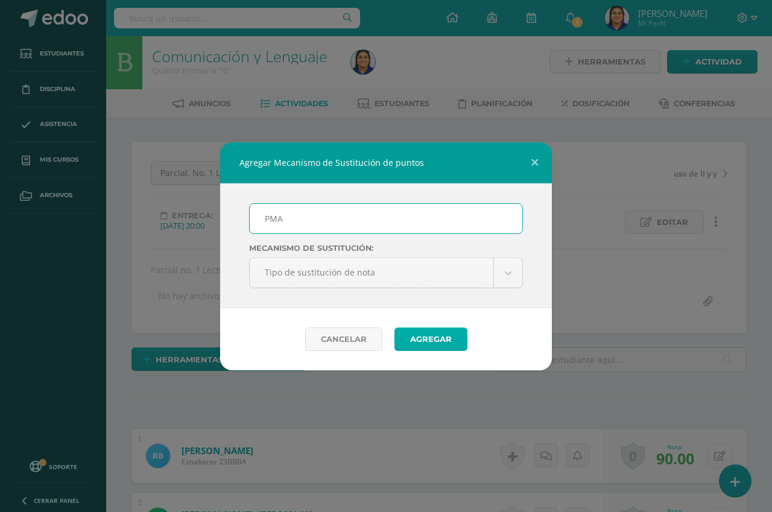
type input "PMA"
click at [431, 335] on button "Agregar" at bounding box center [431, 340] width 73 height 24
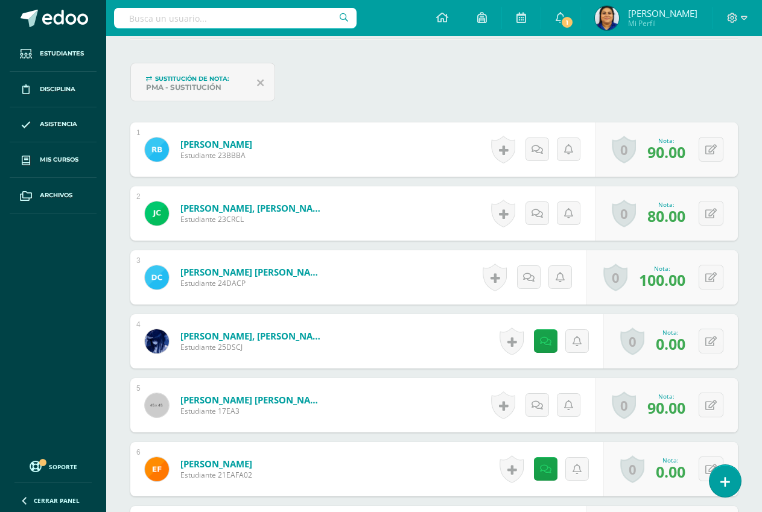
scroll to position [357, 0]
click at [710, 346] on icon at bounding box center [710, 341] width 11 height 10
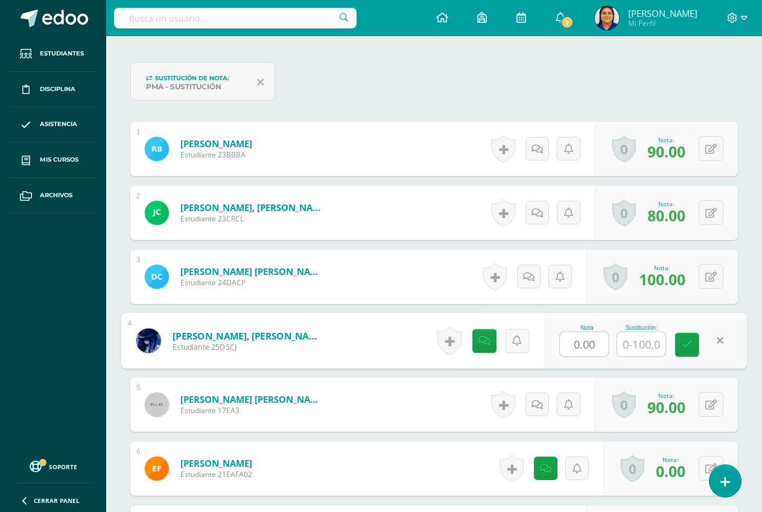
scroll to position [358, 0]
type input "60"
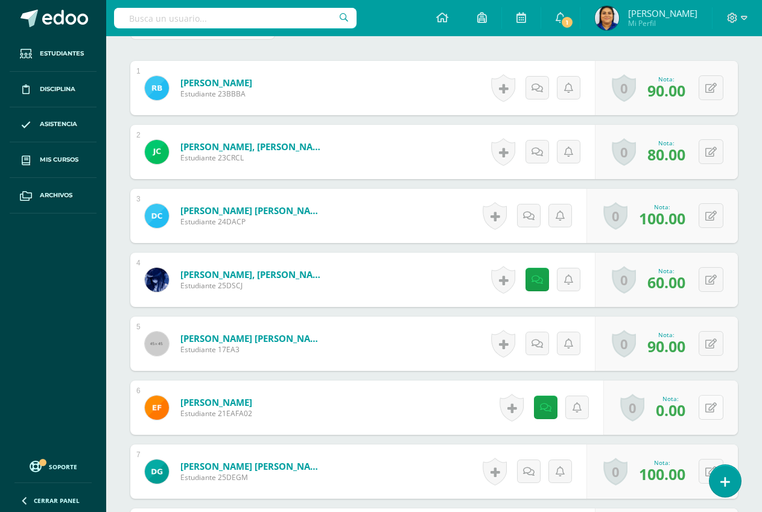
scroll to position [419, 0]
click at [708, 404] on button at bounding box center [711, 407] width 25 height 25
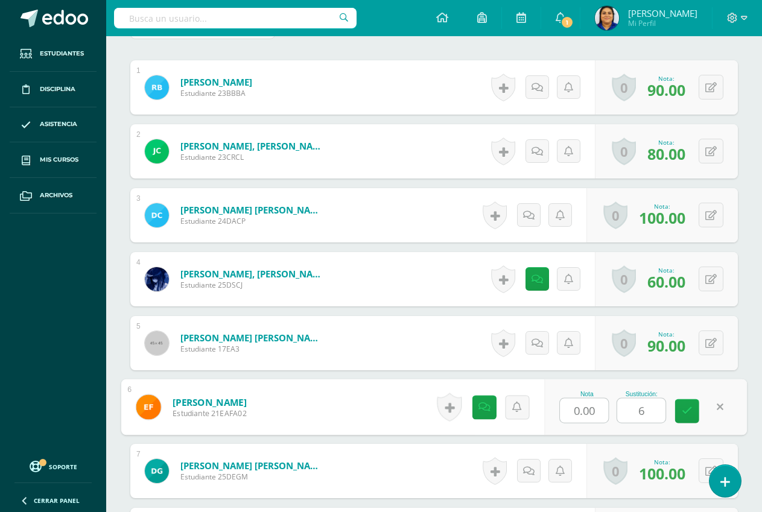
type input "60"
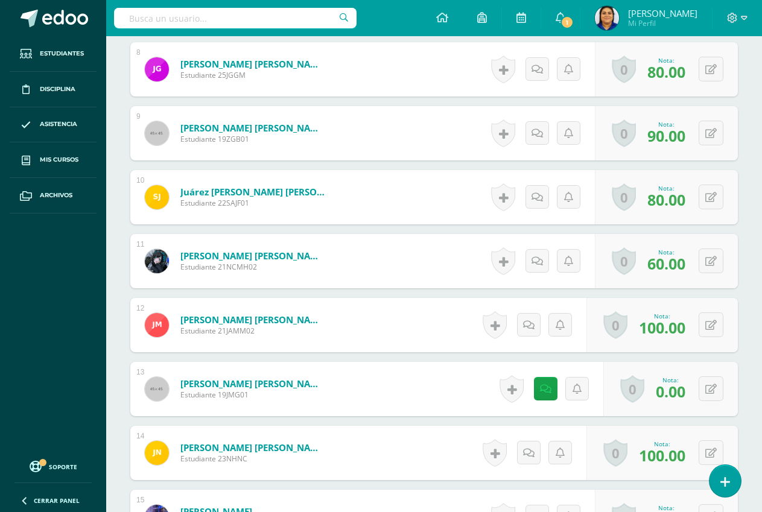
scroll to position [901, 0]
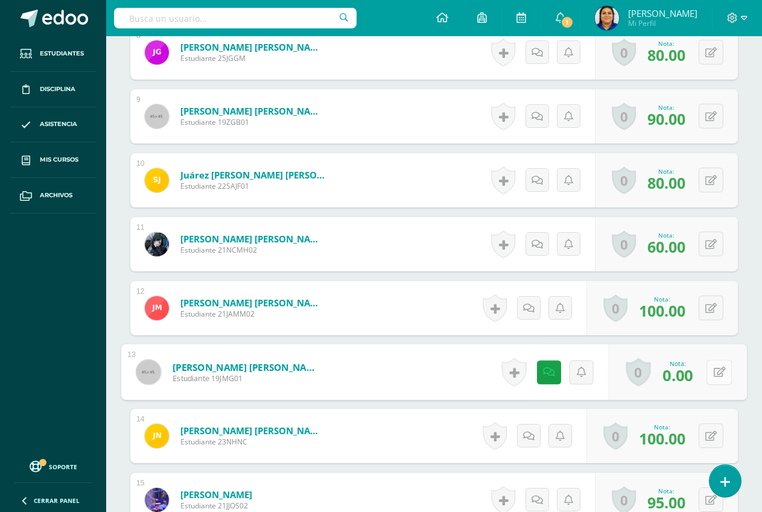
click at [715, 370] on icon at bounding box center [720, 372] width 12 height 10
type input "60"
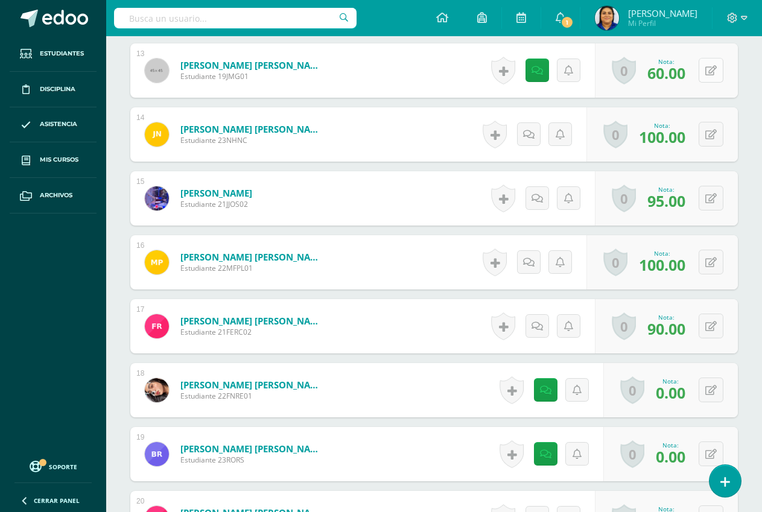
scroll to position [1263, 0]
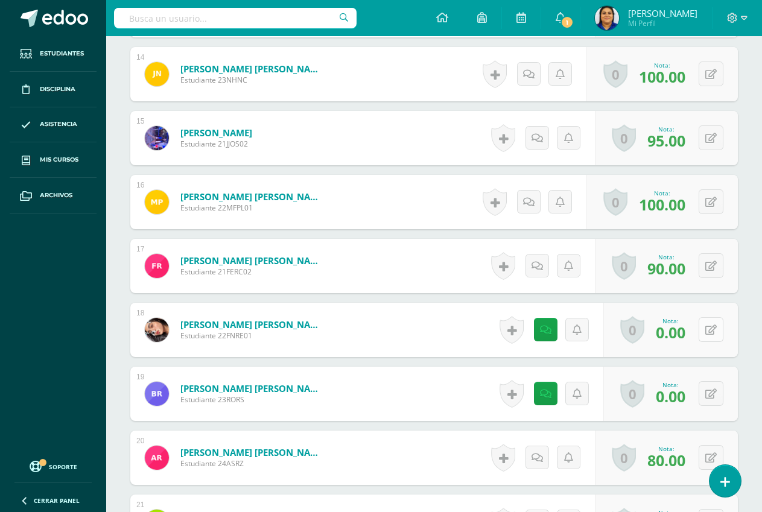
click at [708, 330] on button at bounding box center [711, 329] width 25 height 25
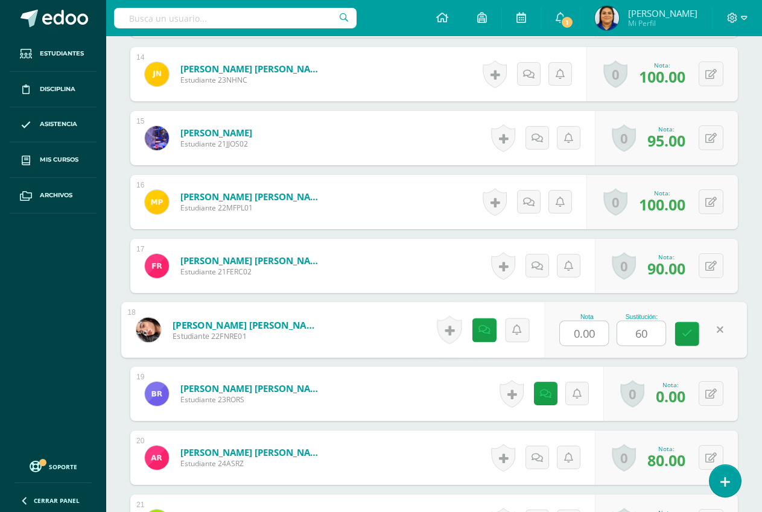
type input "60"
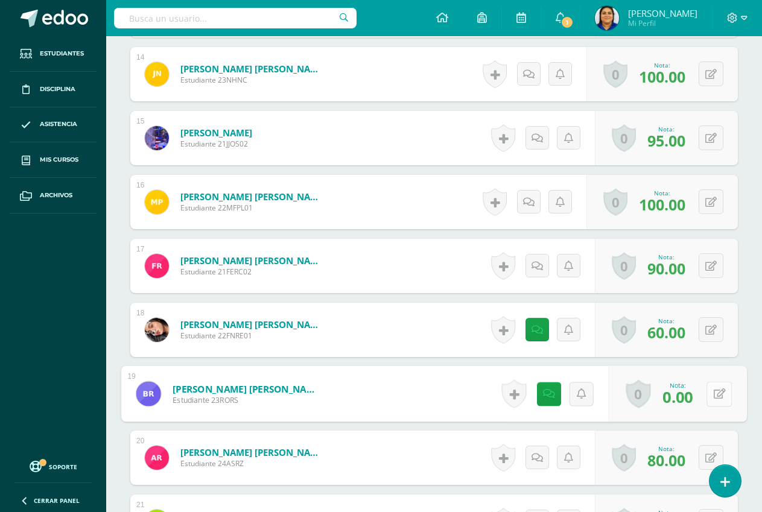
click at [711, 388] on button at bounding box center [718, 393] width 25 height 25
type input "60"
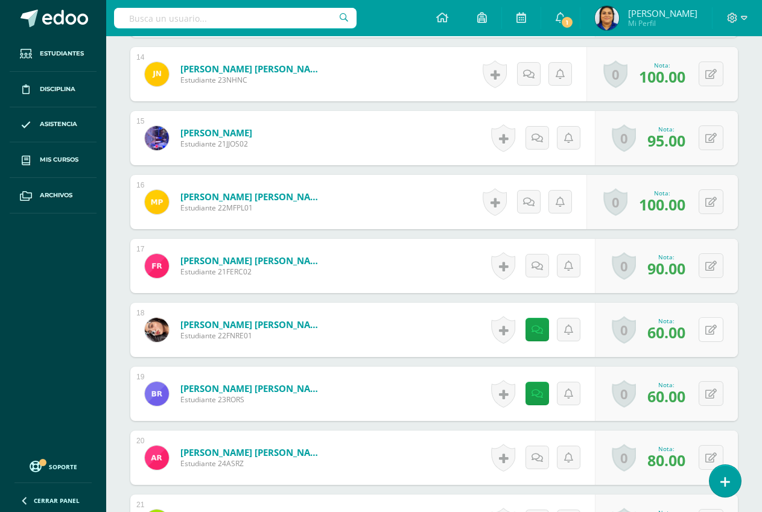
click at [708, 328] on button at bounding box center [711, 329] width 25 height 25
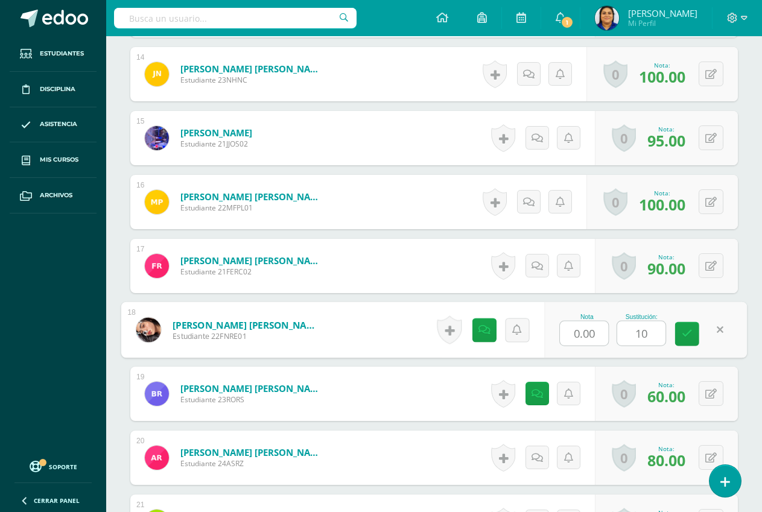
type input "100"
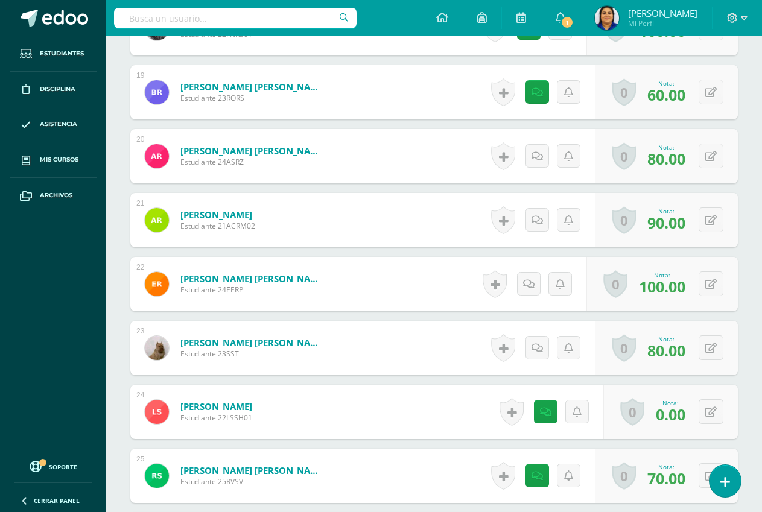
scroll to position [1625, 0]
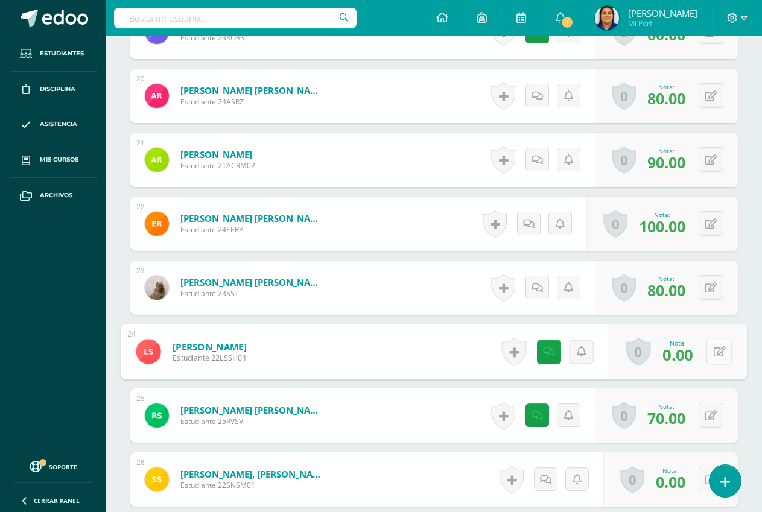
click at [710, 354] on button at bounding box center [718, 351] width 25 height 25
type input "60"
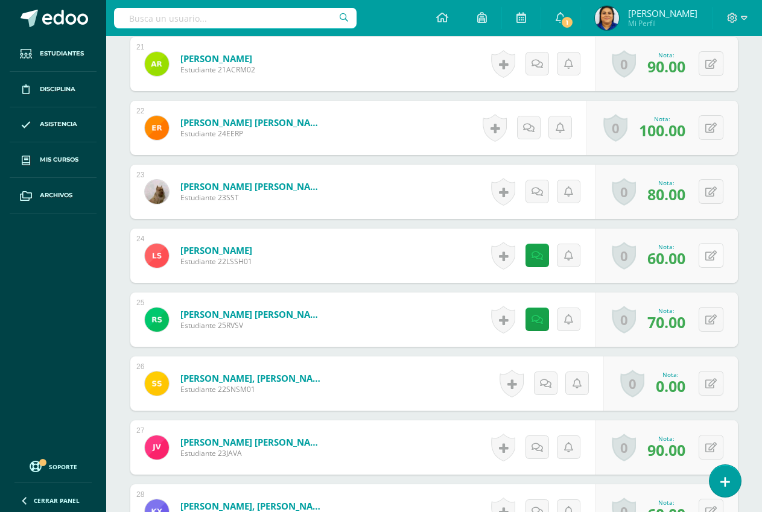
scroll to position [1746, 0]
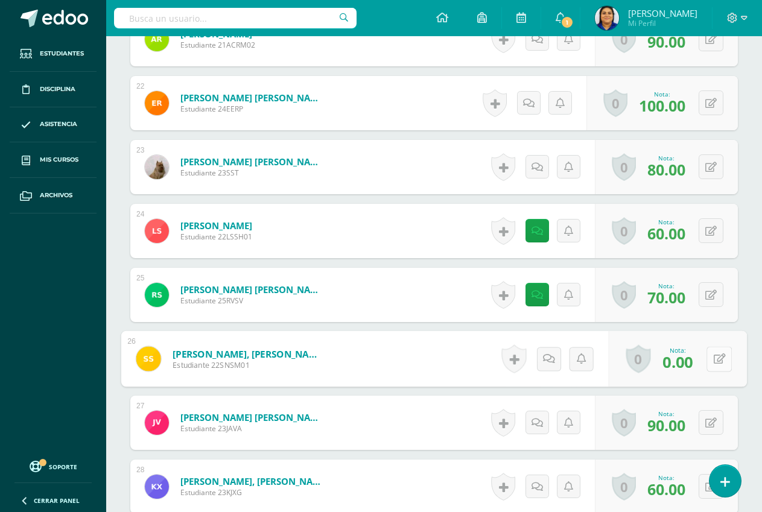
click at [714, 363] on icon at bounding box center [720, 358] width 12 height 10
type input "60"
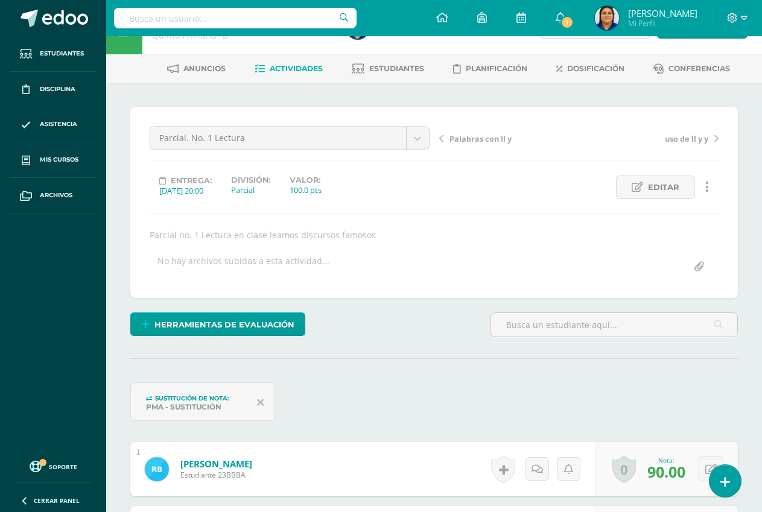
scroll to position [0, 0]
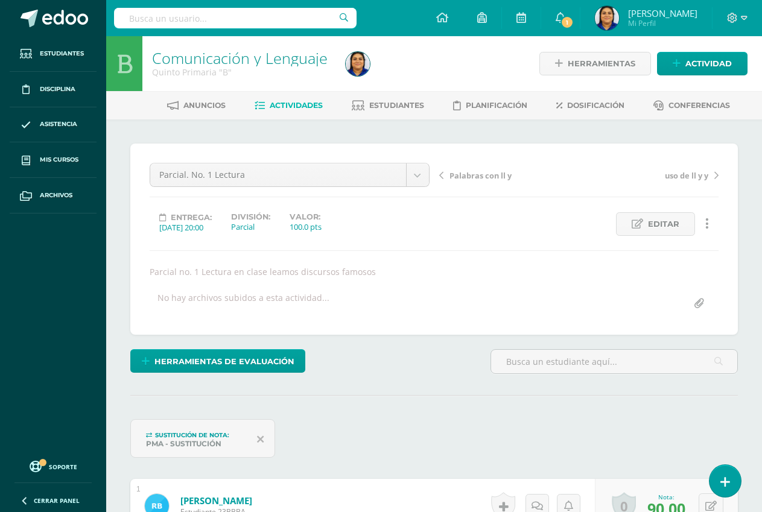
click at [280, 102] on span "Actividades" at bounding box center [296, 105] width 53 height 9
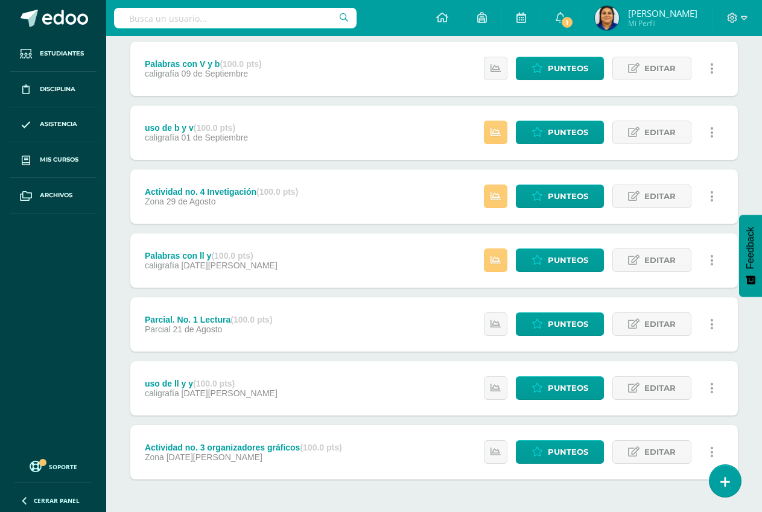
scroll to position [395, 0]
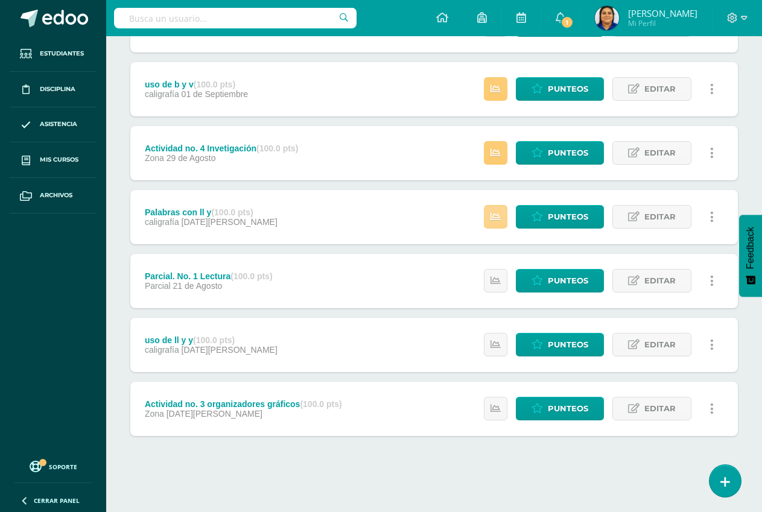
click at [495, 217] on icon at bounding box center [495, 217] width 10 height 10
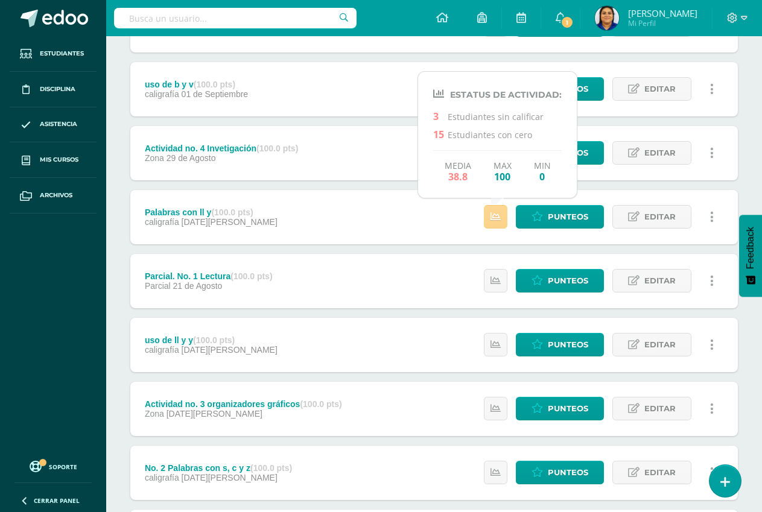
scroll to position [334, 0]
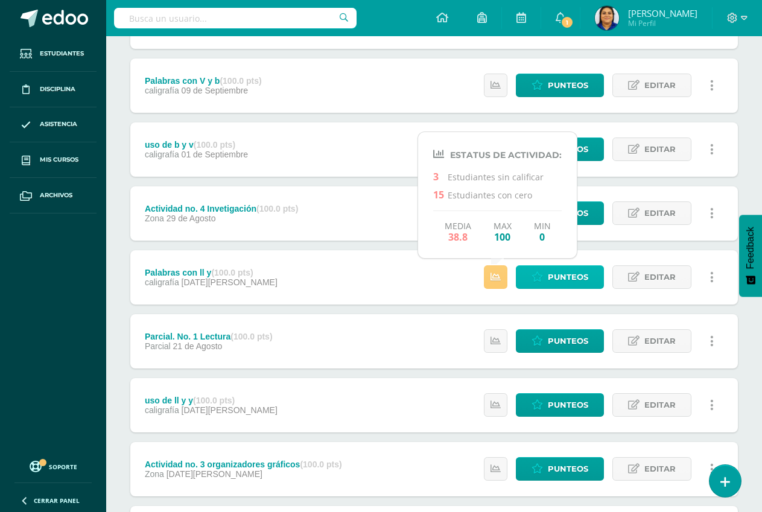
click at [559, 275] on span "Punteos" at bounding box center [568, 277] width 40 height 22
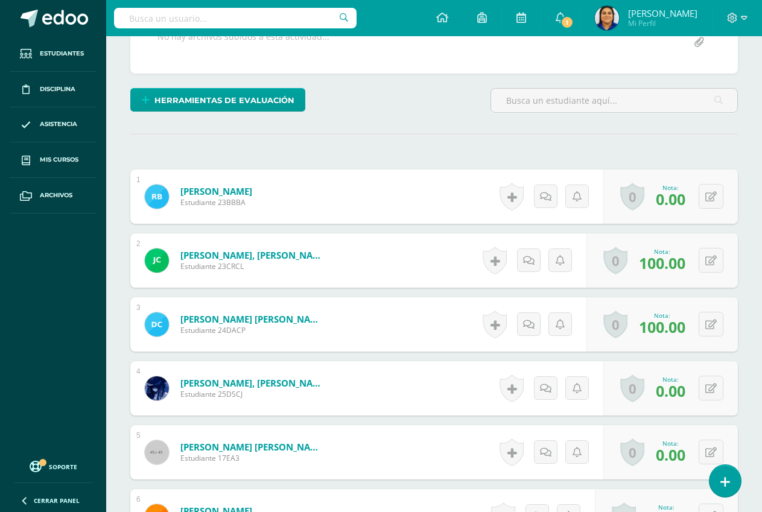
scroll to position [303, 0]
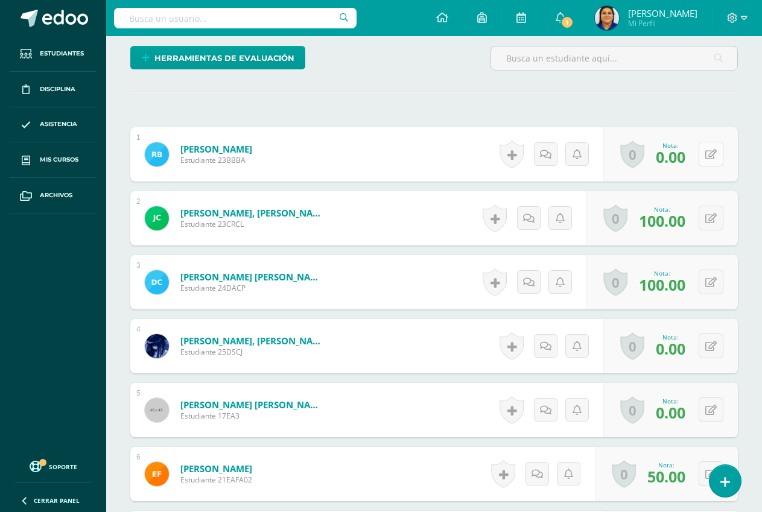
click at [711, 154] on icon at bounding box center [710, 155] width 11 height 10
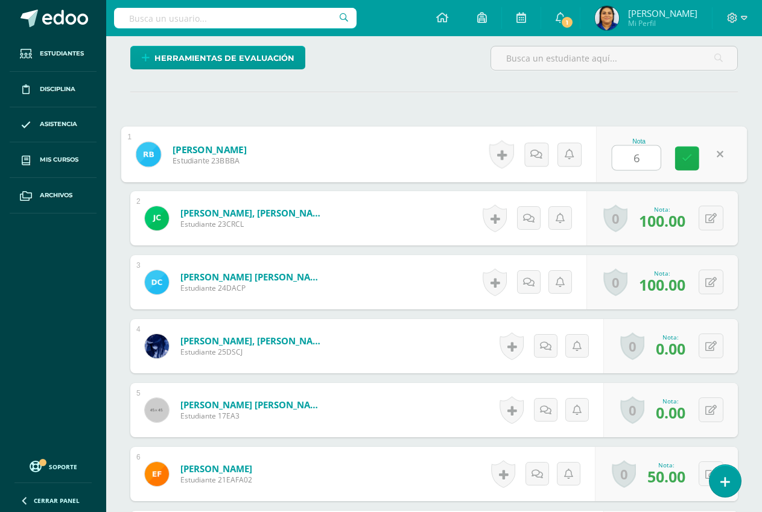
type input "60"
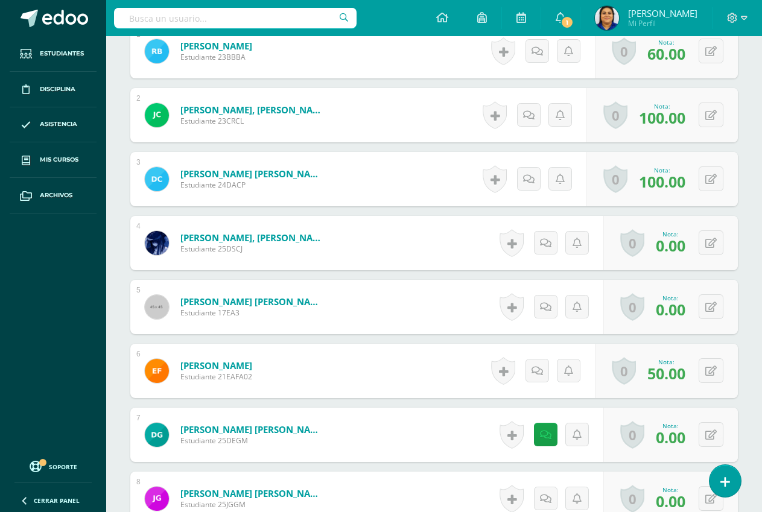
scroll to position [424, 0]
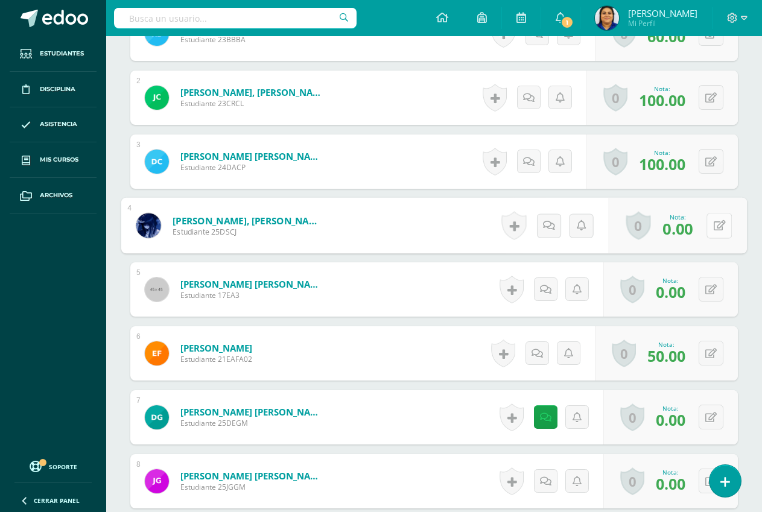
click at [714, 223] on icon at bounding box center [720, 225] width 12 height 10
type input "60"
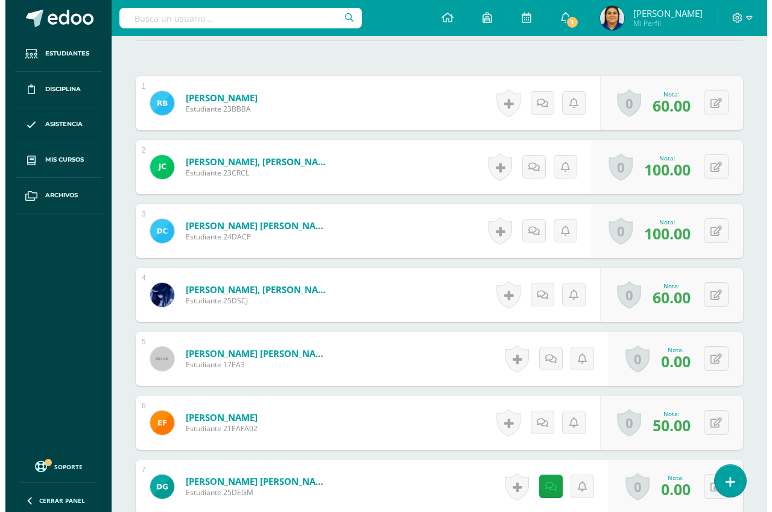
scroll to position [122, 0]
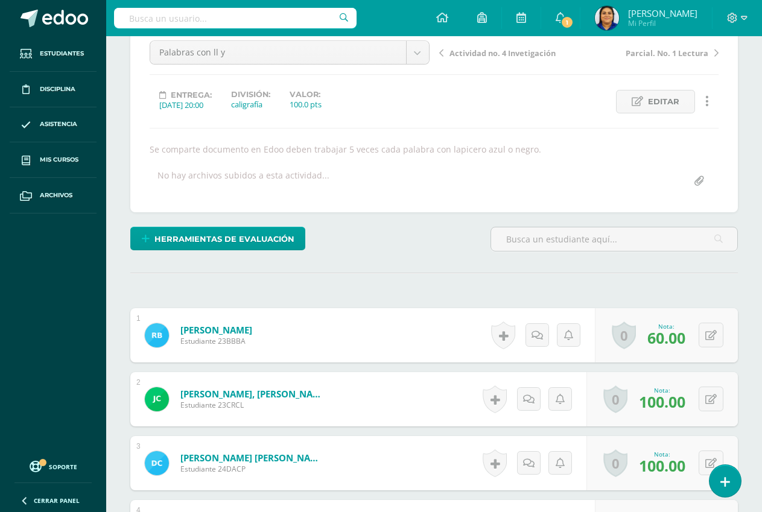
click at [203, 256] on div "Herramientas de evaluación Lista de cotejo Escala de valoración Puntos Extra Su…" at bounding box center [253, 244] width 257 height 34
click at [205, 246] on span "Herramientas de evaluación" at bounding box center [224, 239] width 140 height 22
click at [244, 197] on link "Sustitución de nota" at bounding box center [248, 198] width 120 height 19
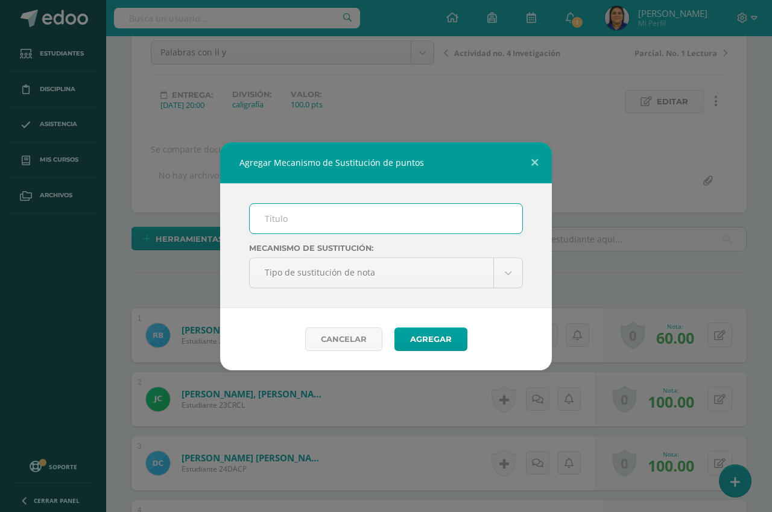
click at [314, 216] on input "text" at bounding box center [386, 219] width 273 height 30
type input "PMA"
click at [447, 340] on button "Agregar" at bounding box center [431, 340] width 73 height 24
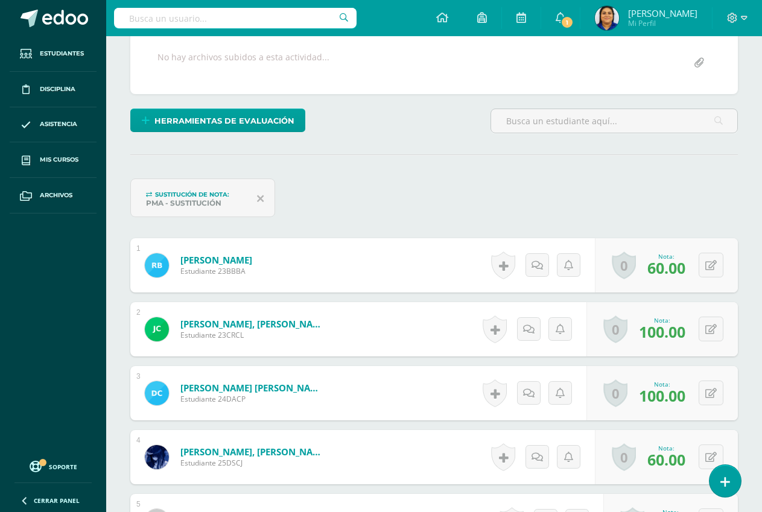
scroll to position [242, 0]
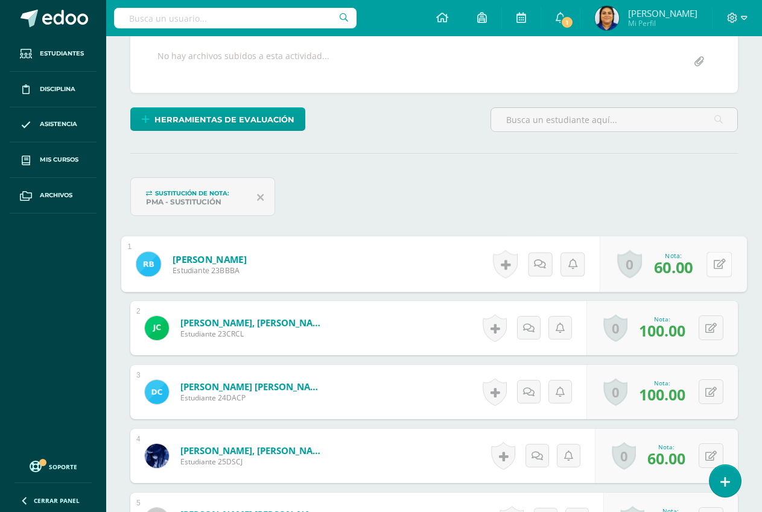
click at [711, 262] on button at bounding box center [718, 264] width 25 height 25
click at [596, 271] on input "60.00" at bounding box center [584, 268] width 48 height 24
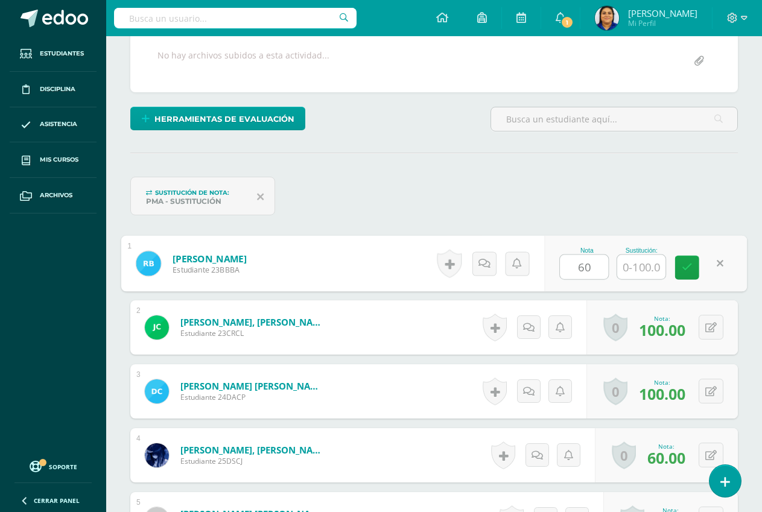
type input "6"
type input "0"
click at [641, 268] on input "text" at bounding box center [641, 267] width 48 height 24
type input "60"
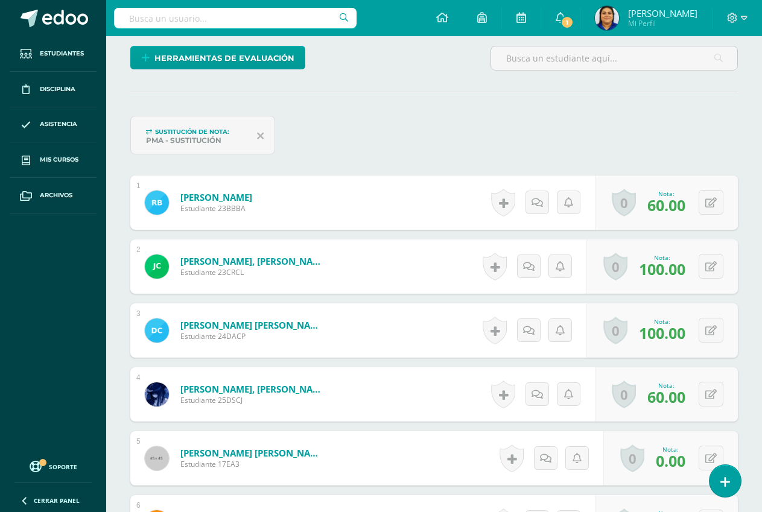
scroll to position [364, 0]
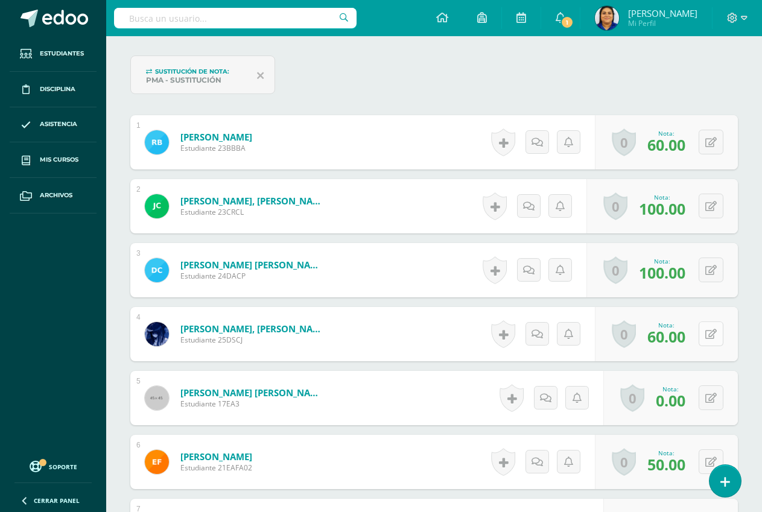
click at [708, 334] on button at bounding box center [711, 334] width 25 height 25
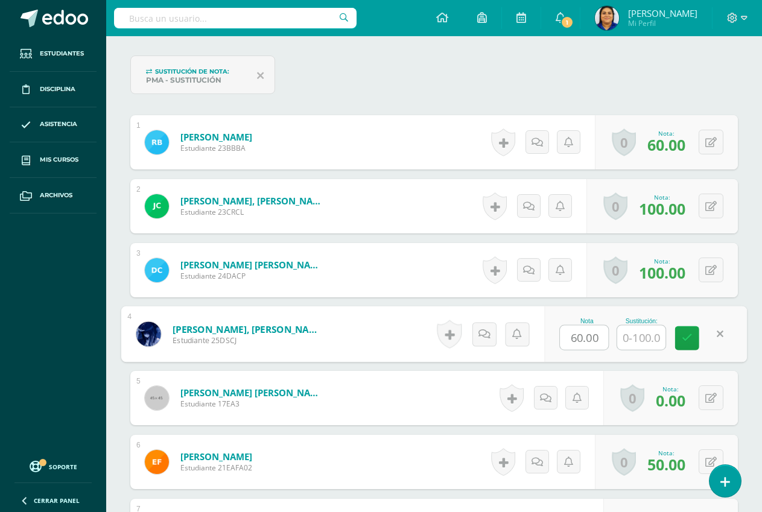
click at [589, 337] on input "60.00" at bounding box center [584, 338] width 48 height 24
type input "6"
type input "0"
click at [630, 335] on input "text" at bounding box center [641, 338] width 48 height 24
type input "60"
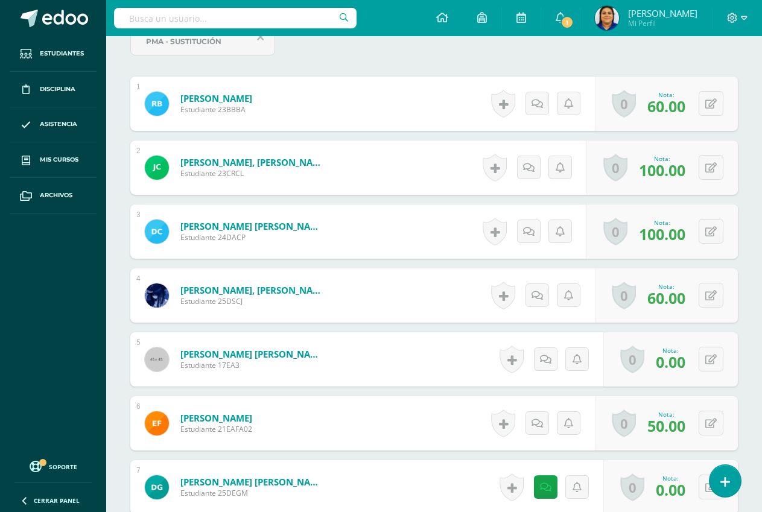
scroll to position [424, 0]
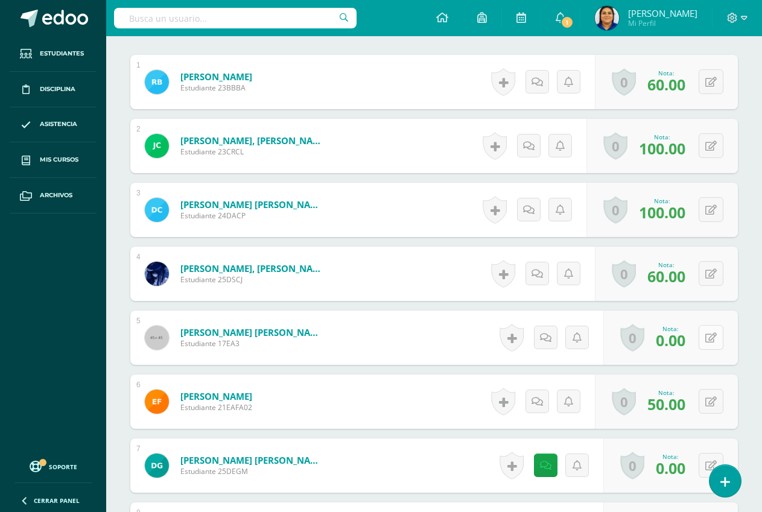
click at [708, 340] on button at bounding box center [711, 337] width 25 height 25
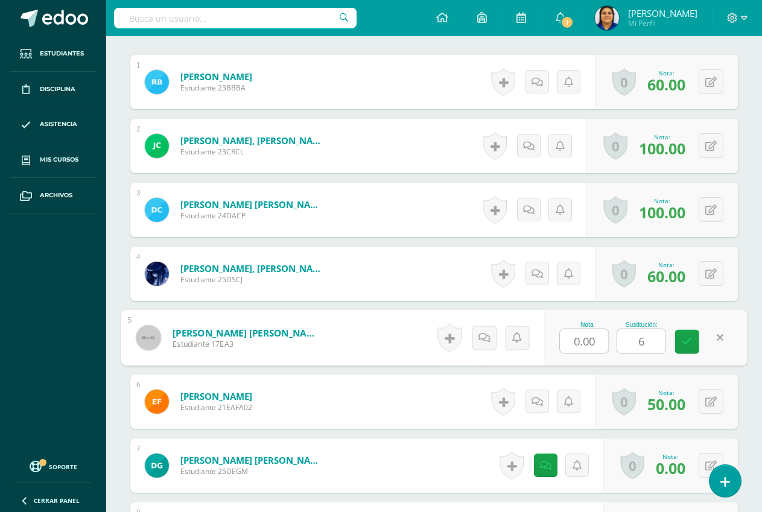
type input "60"
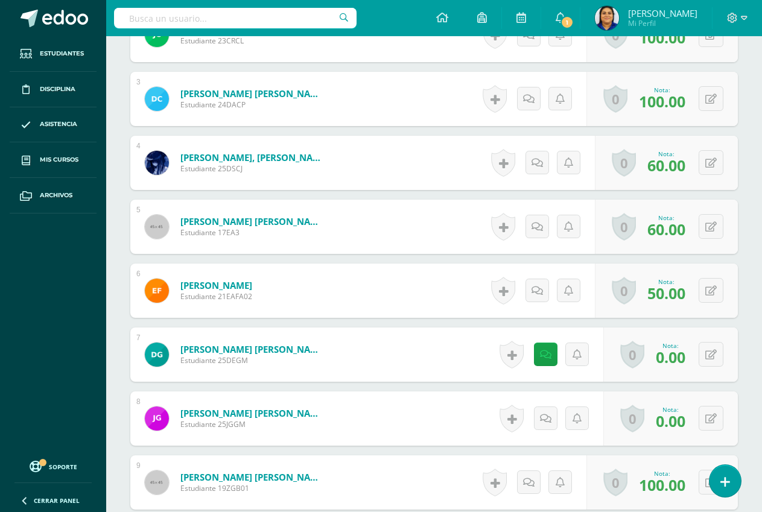
scroll to position [545, 0]
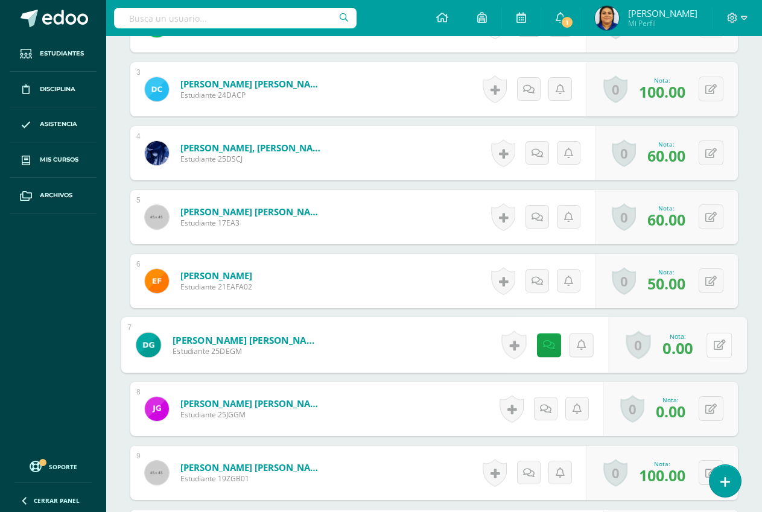
click at [714, 347] on icon at bounding box center [720, 345] width 12 height 10
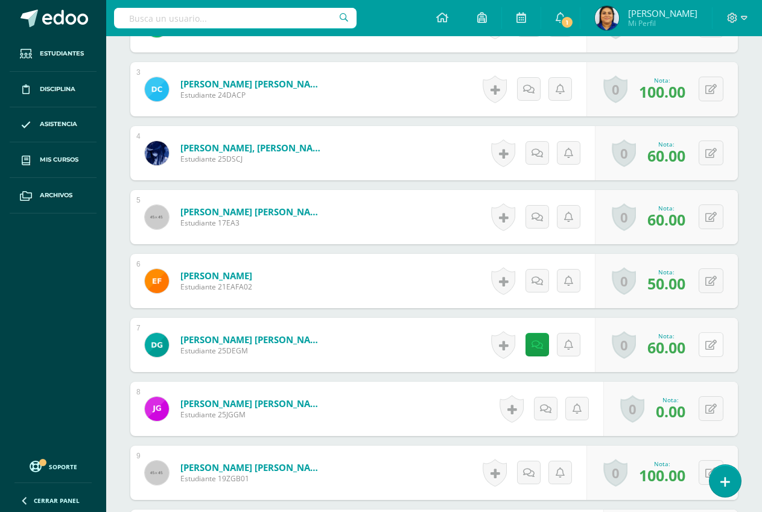
scroll to position [605, 0]
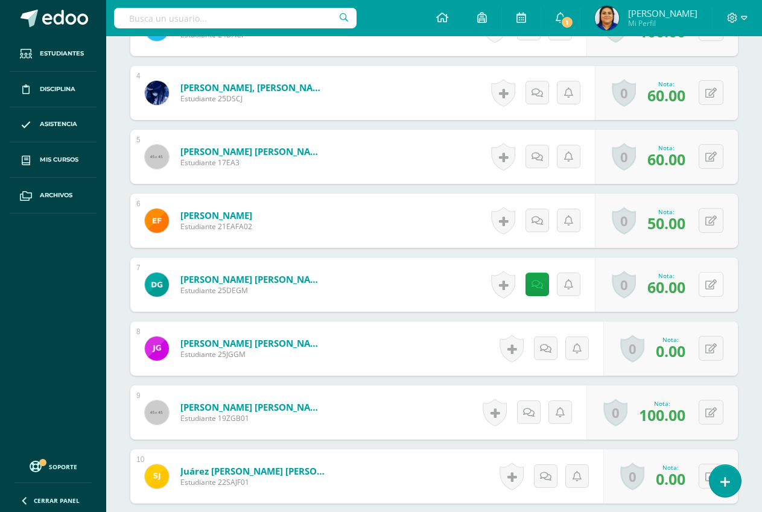
click at [712, 282] on icon at bounding box center [710, 285] width 11 height 10
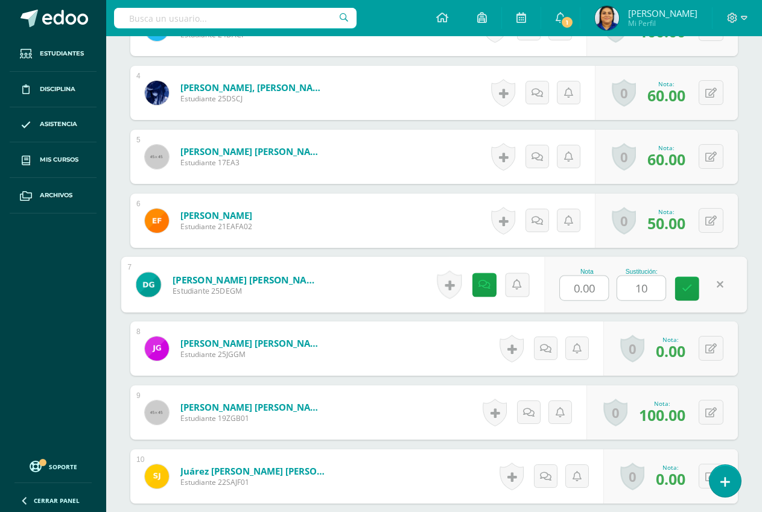
type input "100"
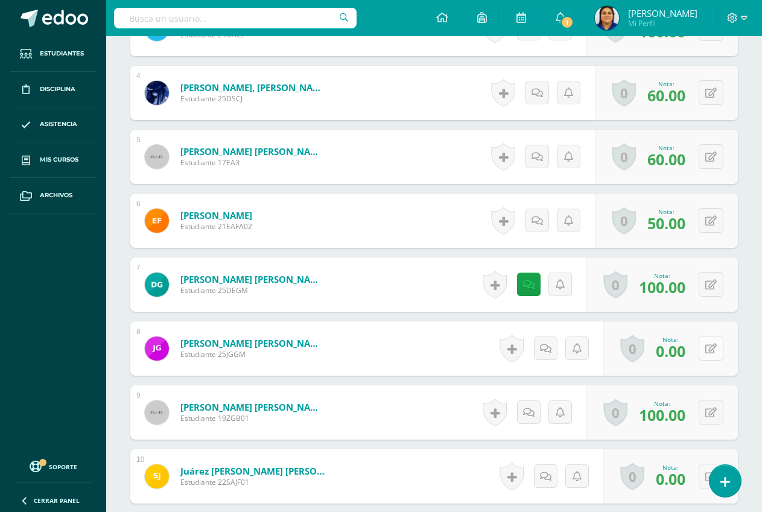
click at [708, 344] on button at bounding box center [711, 348] width 25 height 25
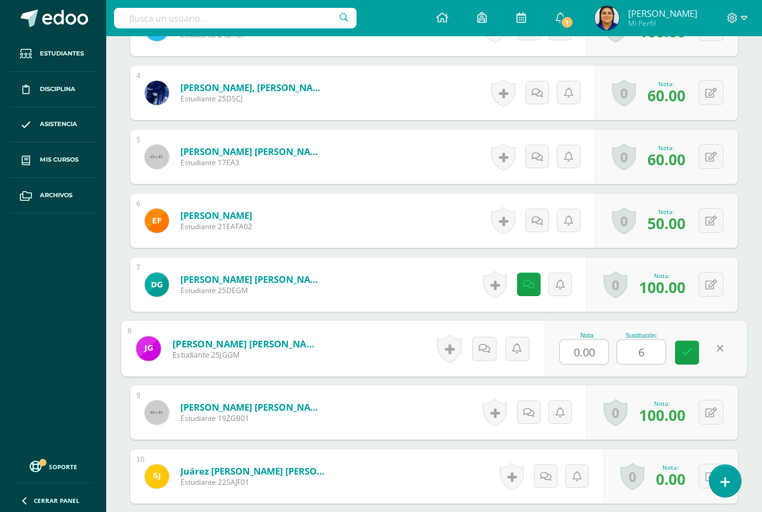
type input "60"
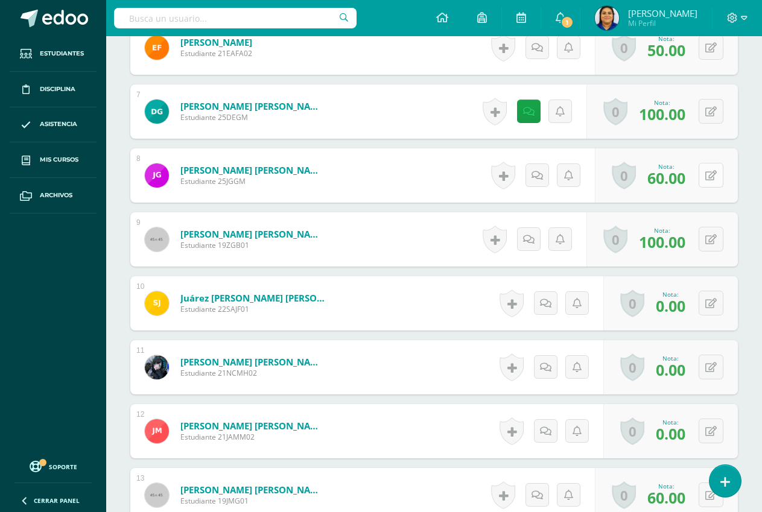
scroll to position [786, 0]
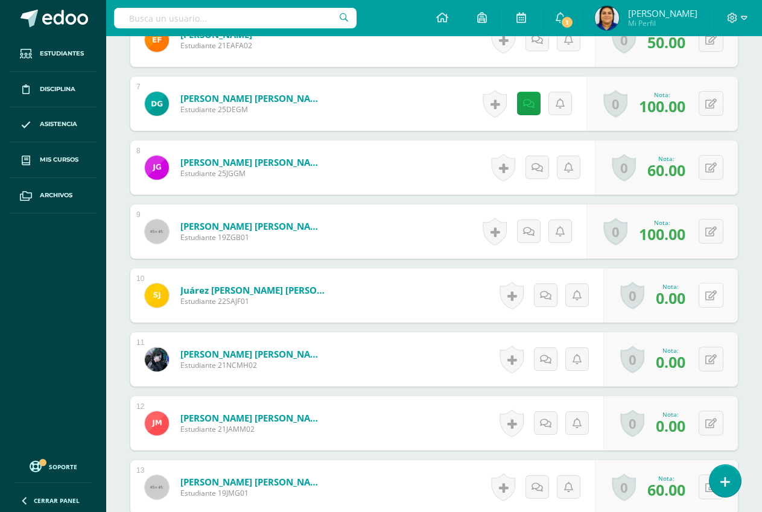
click at [708, 296] on icon at bounding box center [710, 296] width 11 height 10
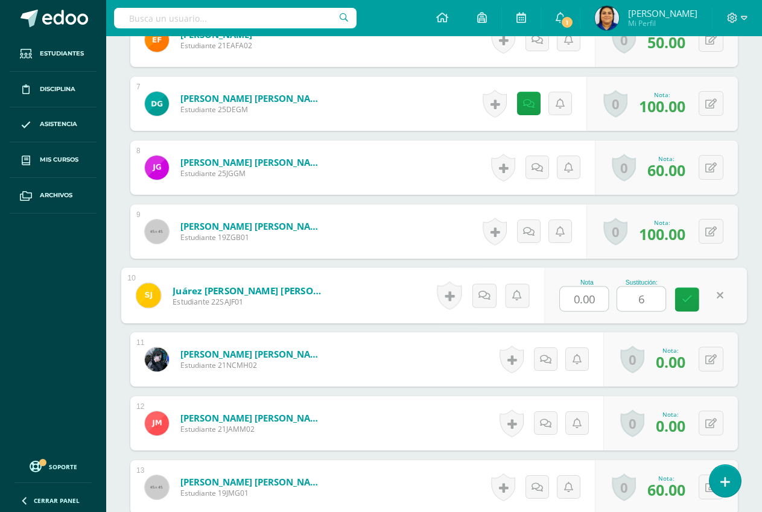
type input "60"
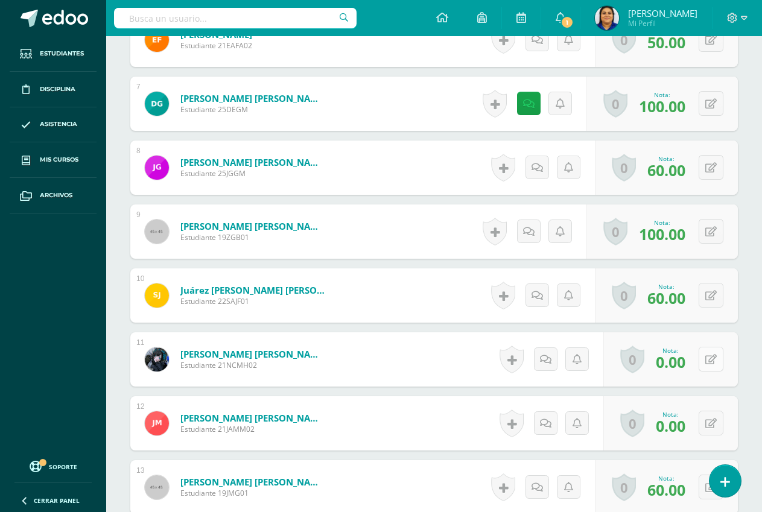
click at [712, 358] on icon at bounding box center [710, 360] width 11 height 10
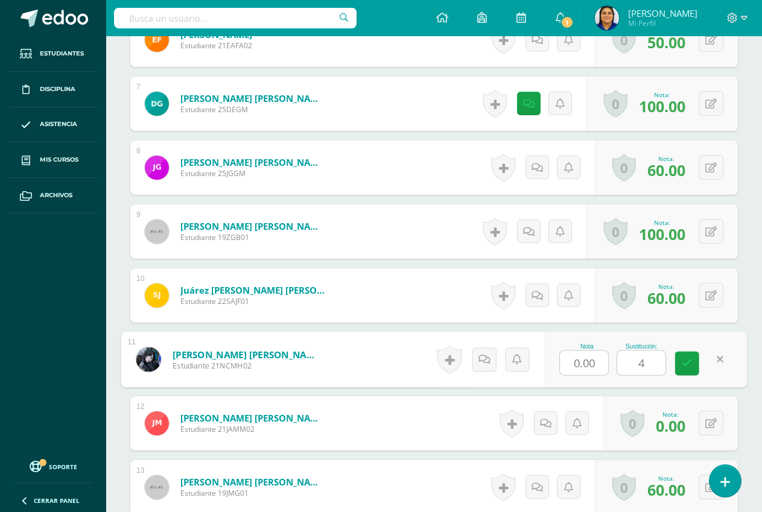
type input "40"
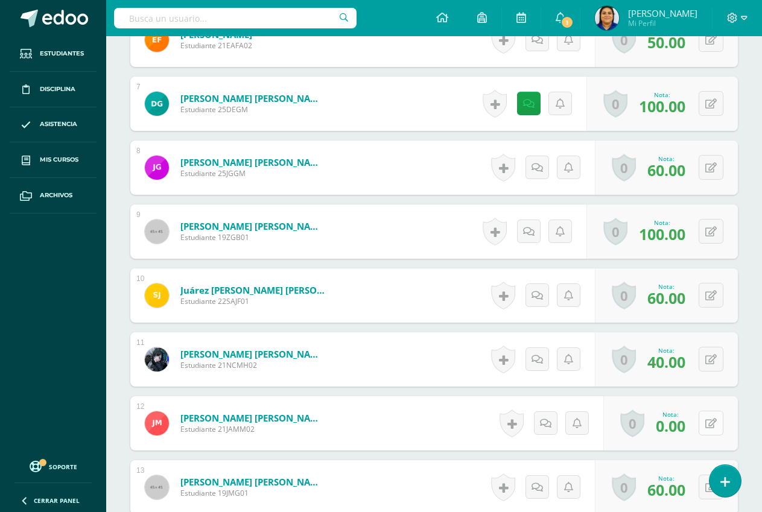
click at [713, 420] on icon at bounding box center [710, 424] width 11 height 10
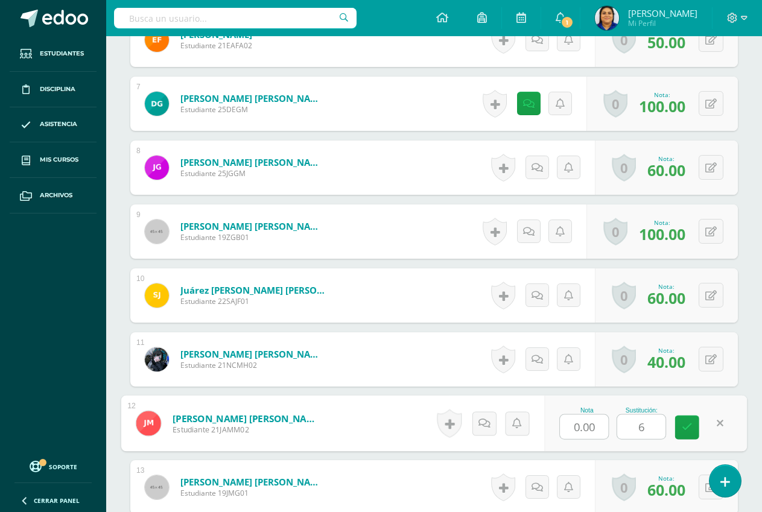
type input "60"
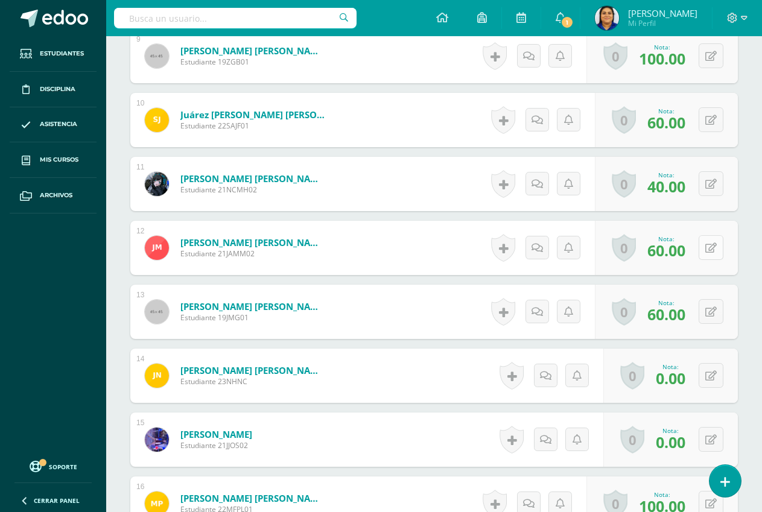
scroll to position [1027, 0]
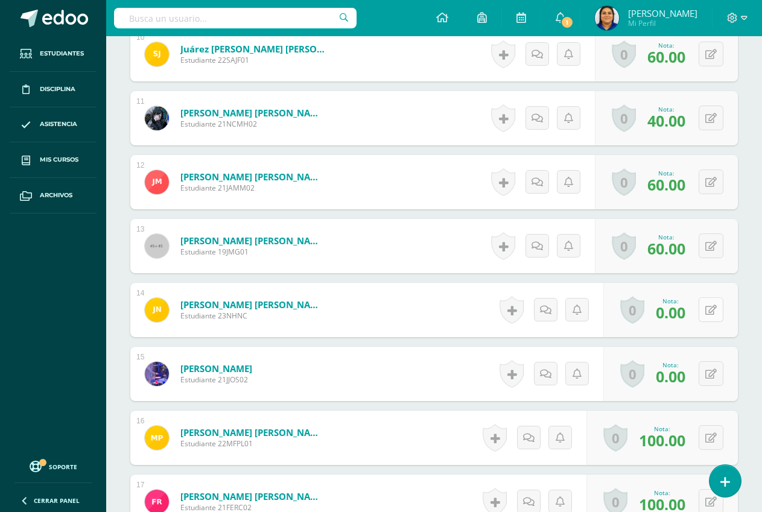
click at [711, 306] on icon at bounding box center [710, 310] width 11 height 10
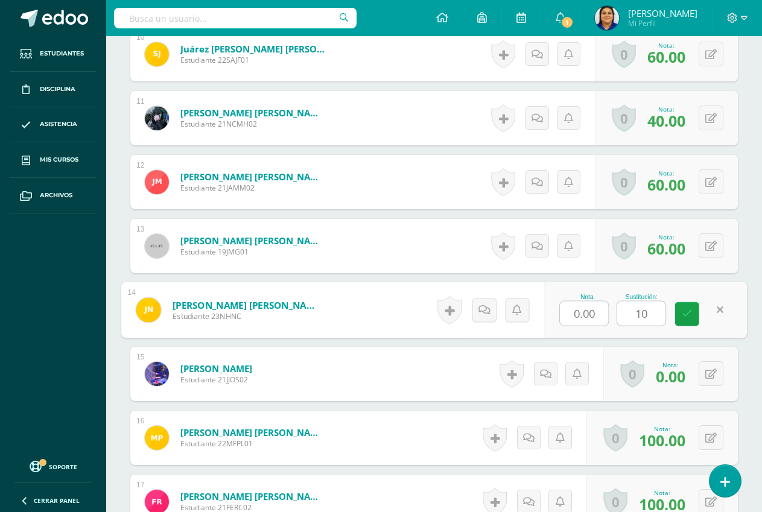
type input "100"
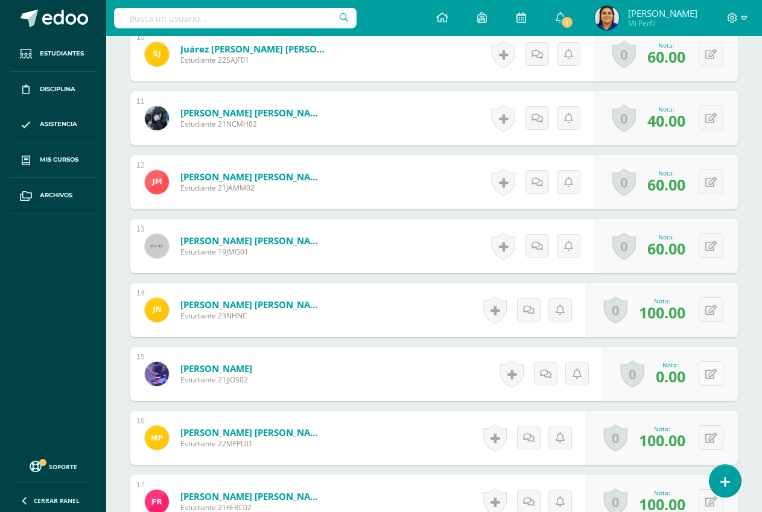
click at [708, 374] on button at bounding box center [711, 373] width 25 height 25
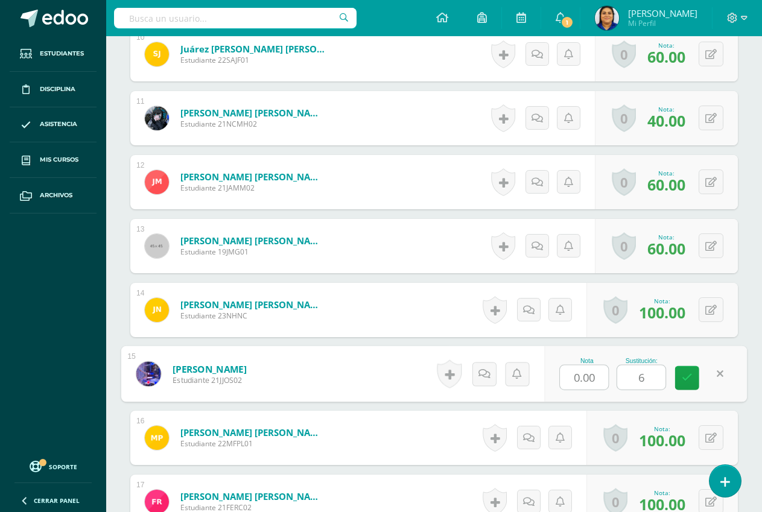
type input "60"
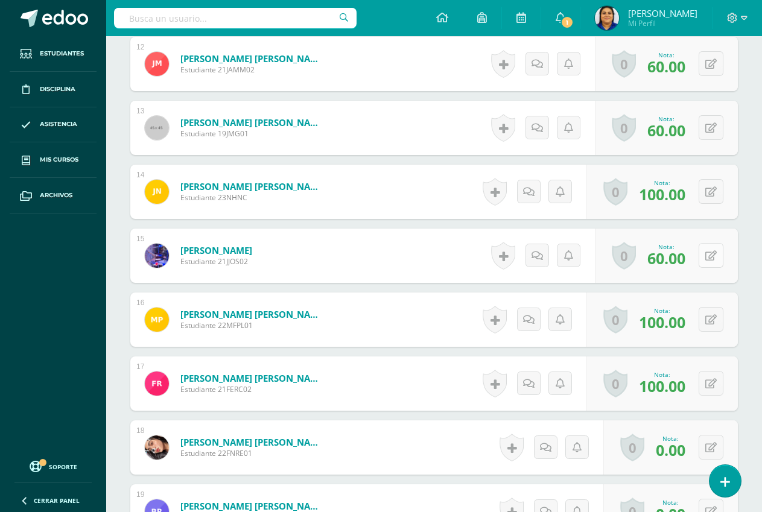
scroll to position [1269, 0]
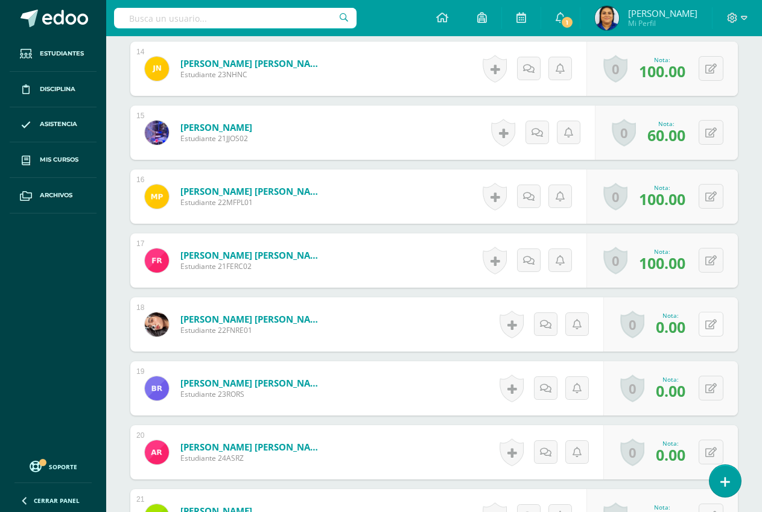
click at [709, 319] on button at bounding box center [711, 324] width 25 height 25
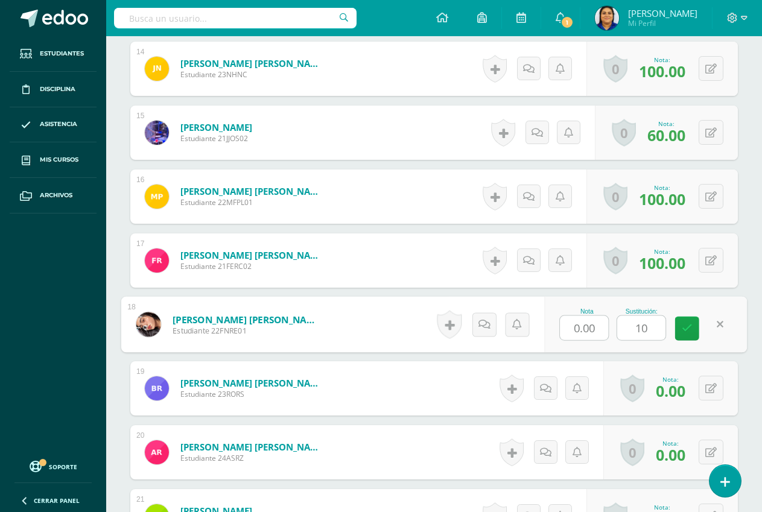
drag, startPoint x: 709, startPoint y: 319, endPoint x: 692, endPoint y: 364, distance: 48.5
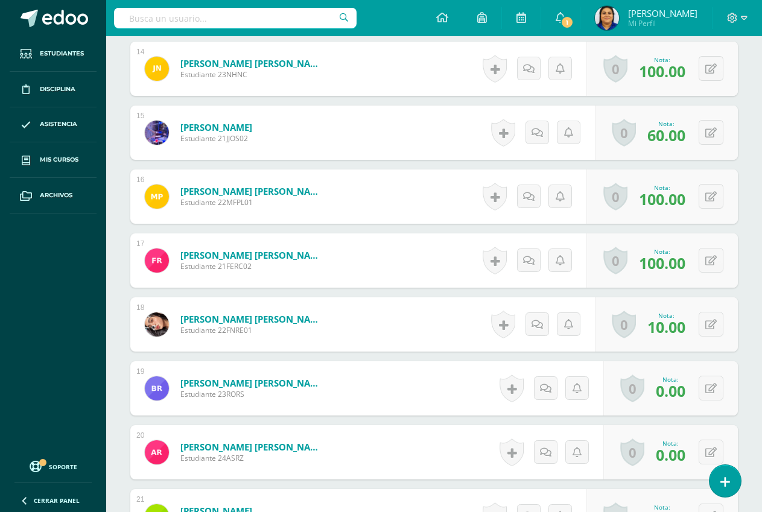
click at [692, 364] on div "0 [GEOGRAPHIC_DATA] Logros obtenidos Aún no hay logros agregados Nota: 0.00" at bounding box center [670, 388] width 135 height 54
click at [714, 322] on icon at bounding box center [720, 324] width 12 height 10
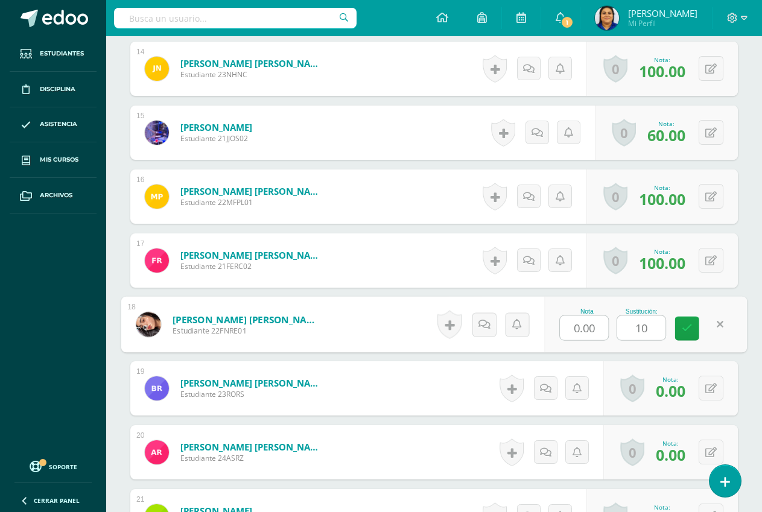
type input "100"
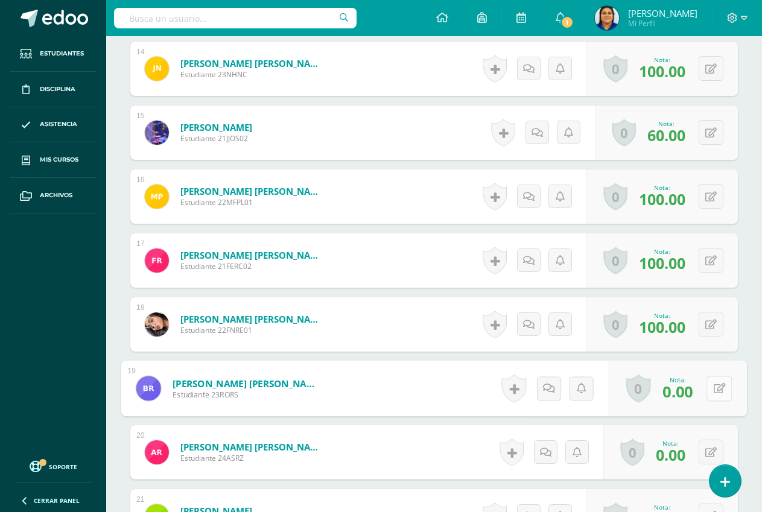
click at [714, 387] on icon at bounding box center [720, 388] width 12 height 10
type input "60"
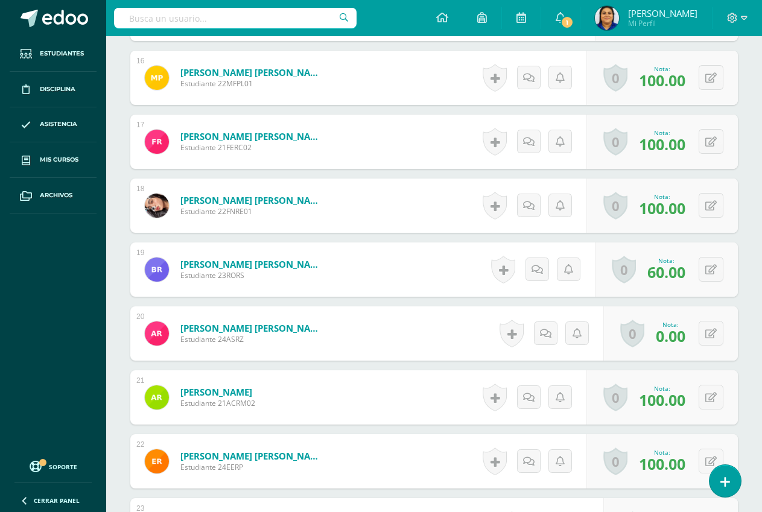
scroll to position [1389, 0]
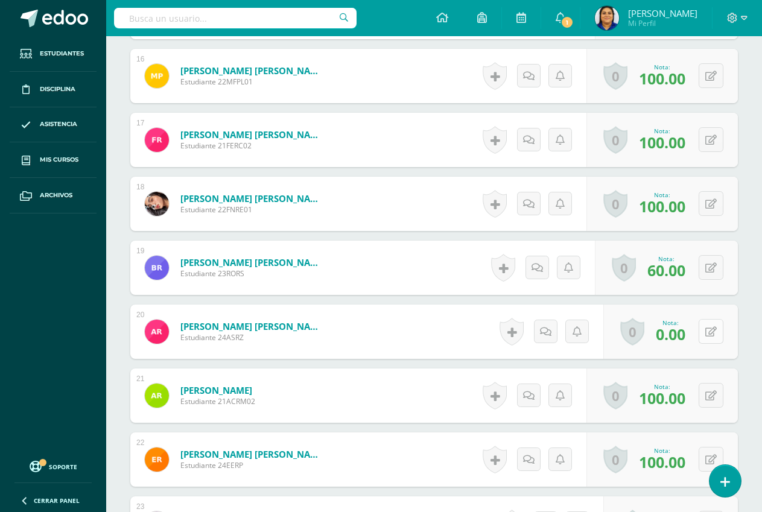
click at [713, 330] on icon at bounding box center [710, 332] width 11 height 10
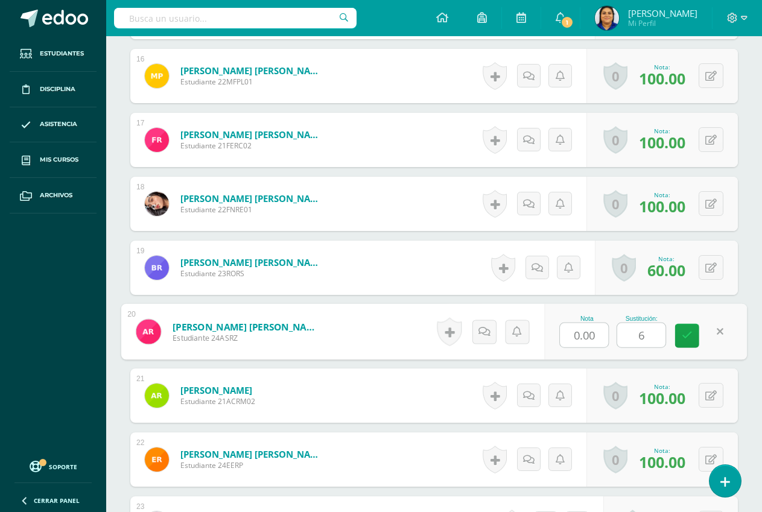
type input "60"
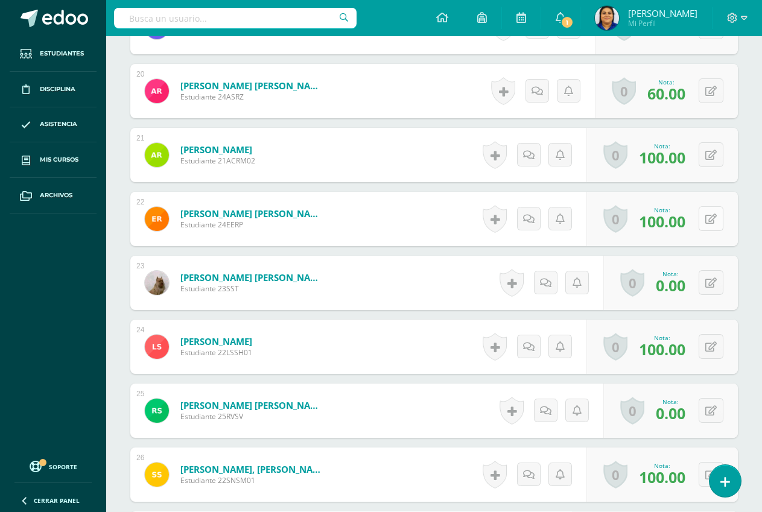
scroll to position [1630, 0]
click at [709, 282] on button at bounding box center [711, 282] width 25 height 25
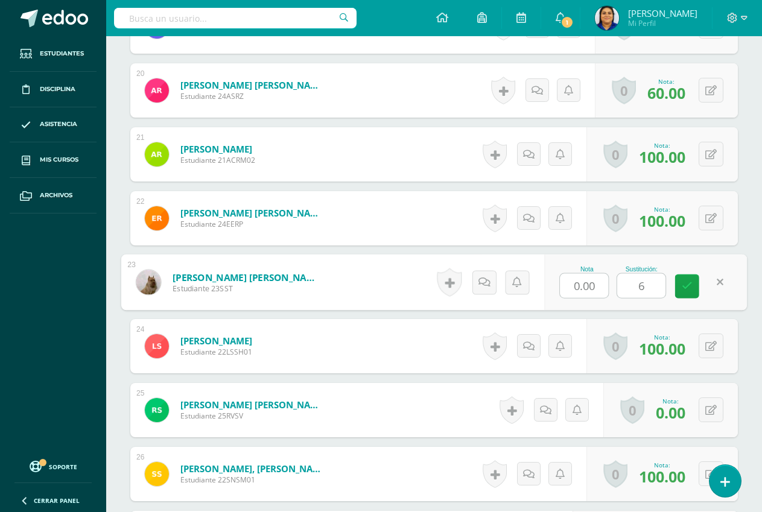
type input "60"
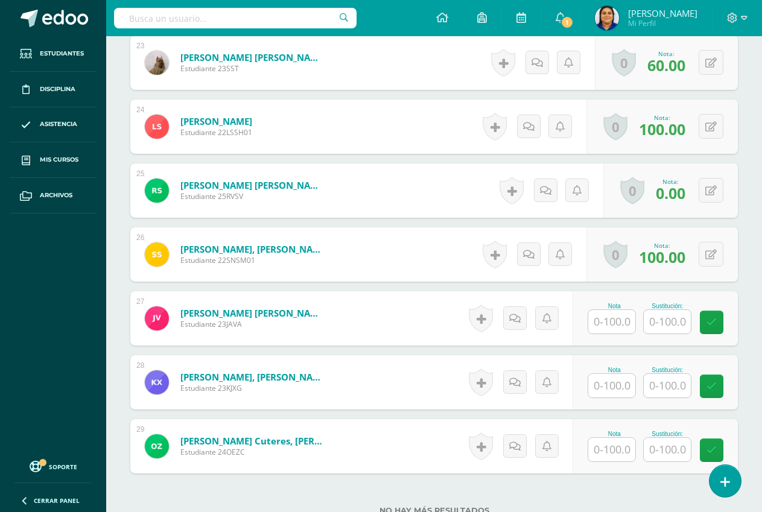
scroll to position [1872, 0]
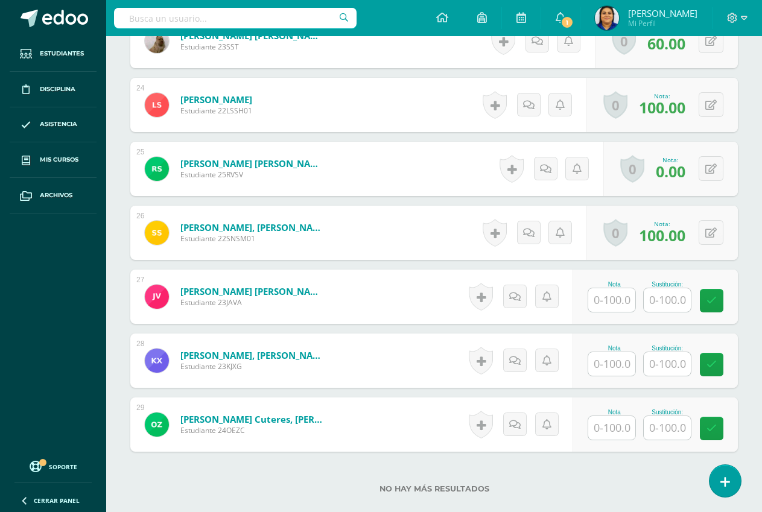
click at [667, 300] on input "text" at bounding box center [667, 300] width 47 height 24
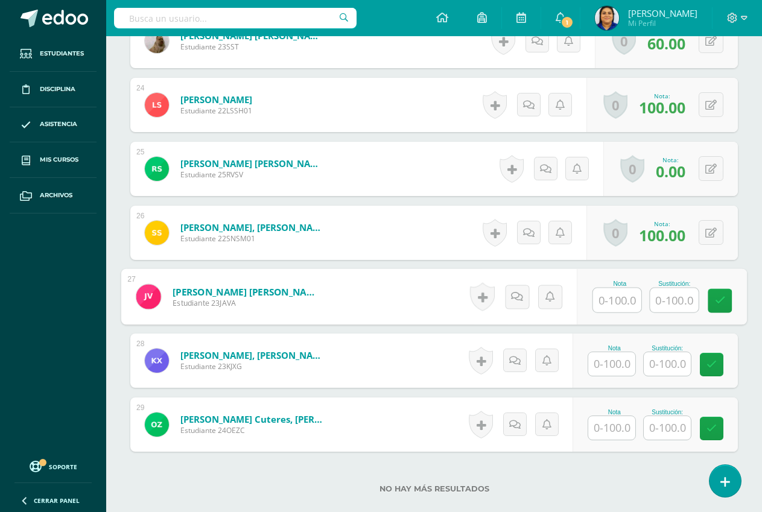
click at [611, 301] on input "text" at bounding box center [617, 300] width 48 height 24
type input "0"
click at [689, 300] on input "text" at bounding box center [674, 300] width 48 height 24
type input "60"
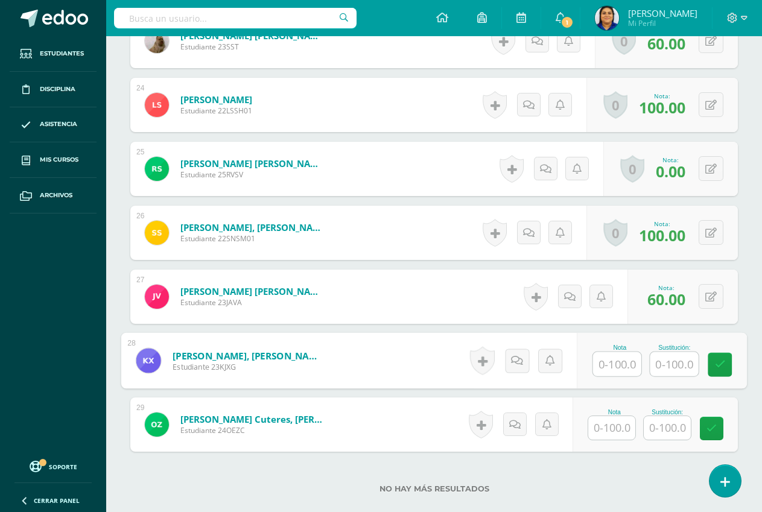
click at [620, 367] on input "text" at bounding box center [617, 364] width 48 height 24
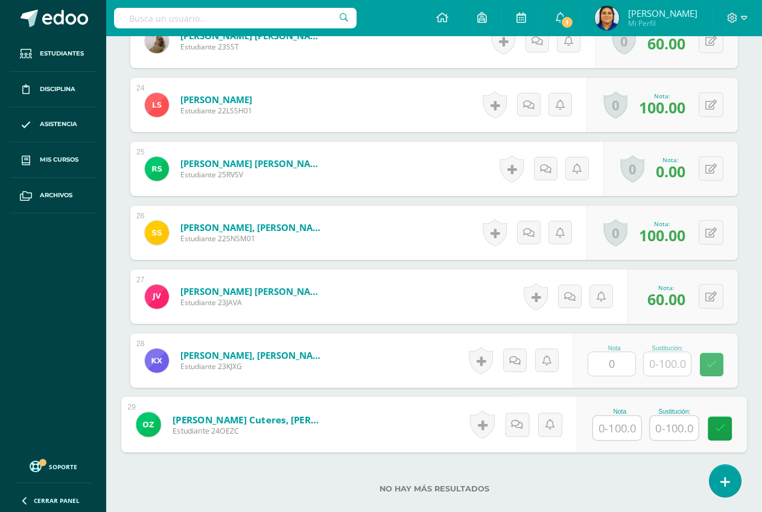
type input "0.00"
click at [711, 357] on button at bounding box center [711, 360] width 25 height 25
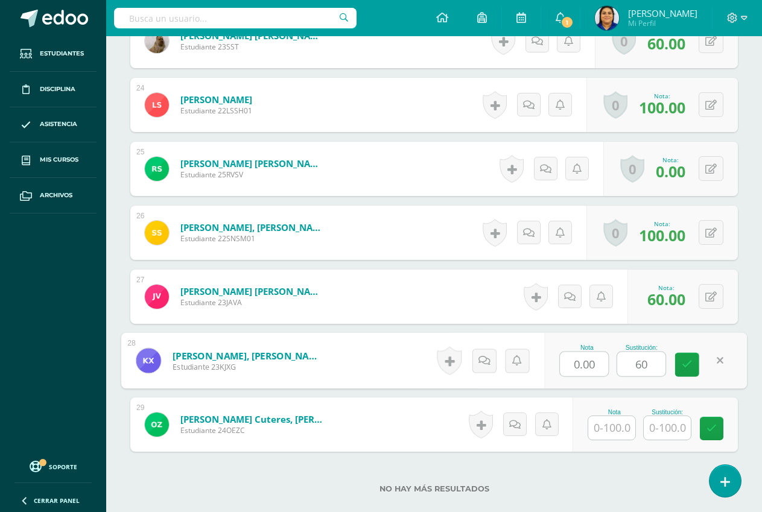
type input "60"
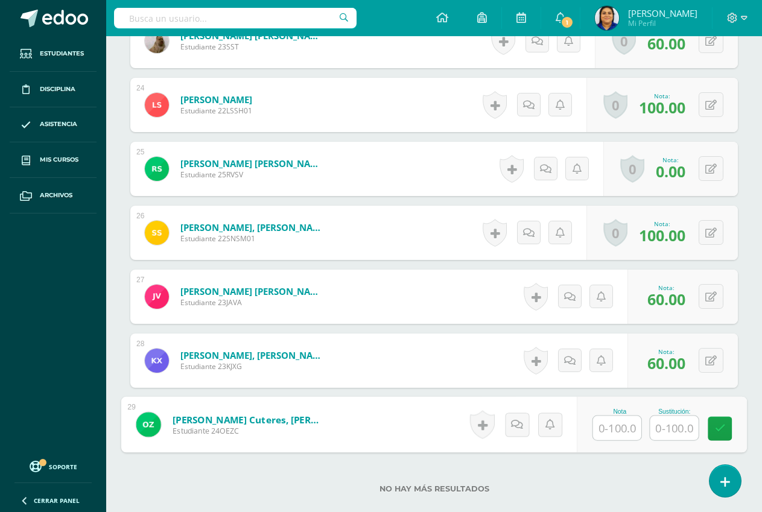
click at [609, 430] on input "text" at bounding box center [617, 428] width 48 height 24
type input "0.00"
click at [714, 424] on icon at bounding box center [720, 424] width 12 height 10
type input "60"
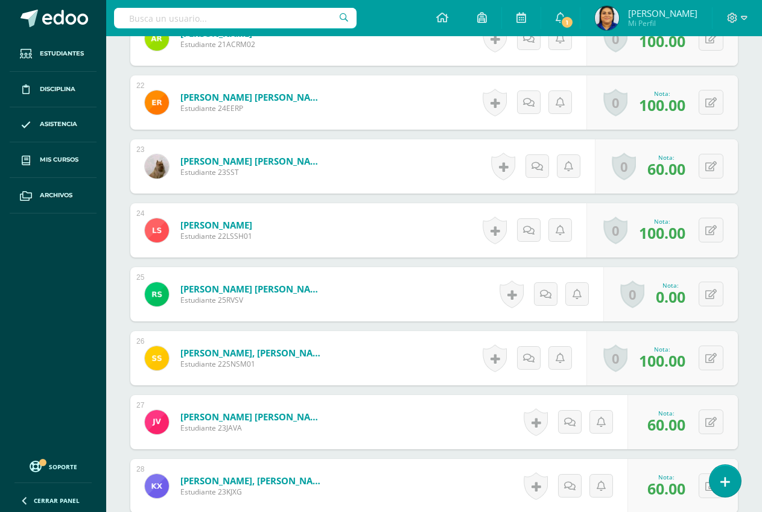
scroll to position [1751, 0]
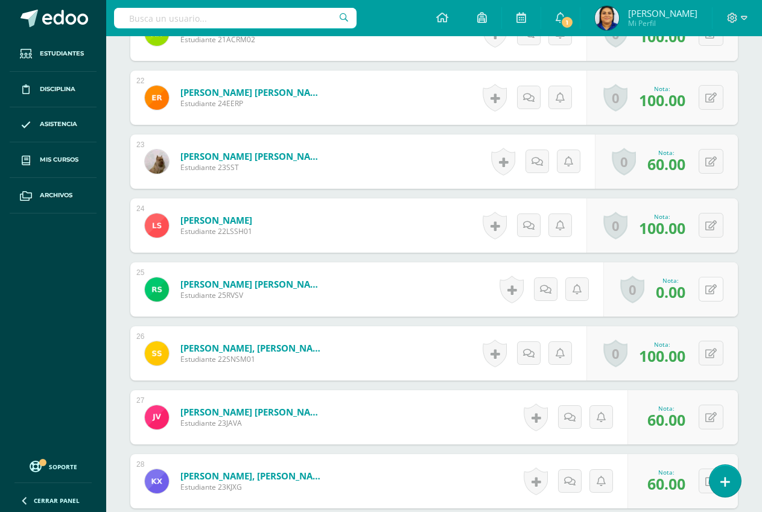
click at [708, 286] on button at bounding box center [711, 289] width 25 height 25
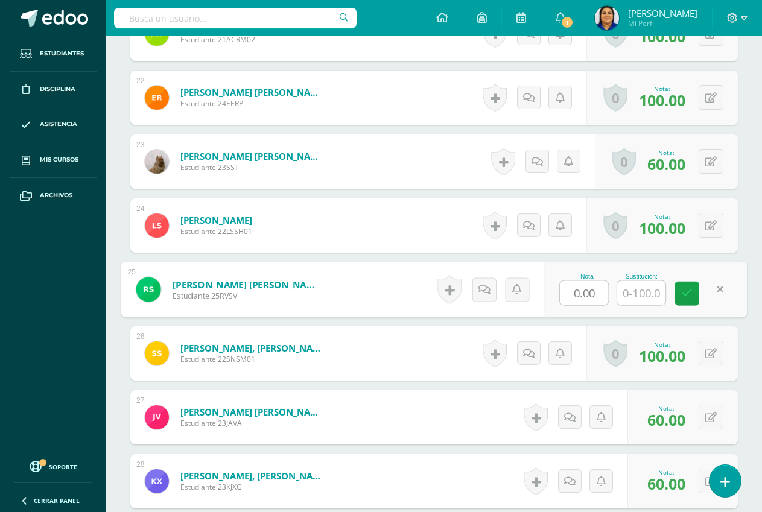
click at [653, 287] on input "text" at bounding box center [641, 293] width 48 height 24
type input "60"
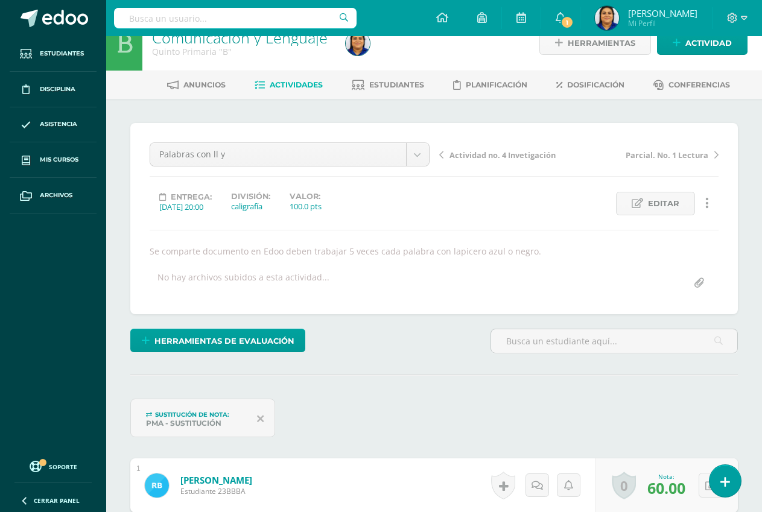
scroll to position [0, 0]
